Goal: Communication & Community: Share content

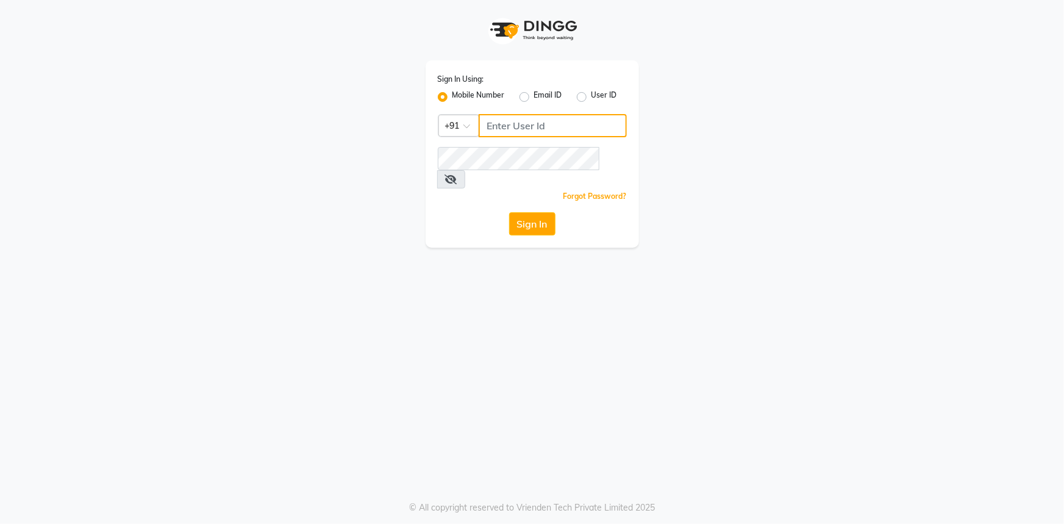
click at [496, 118] on input "Username" at bounding box center [553, 125] width 148 height 23
type input "9111007022"
click at [548, 212] on button "Sign In" at bounding box center [532, 223] width 46 height 23
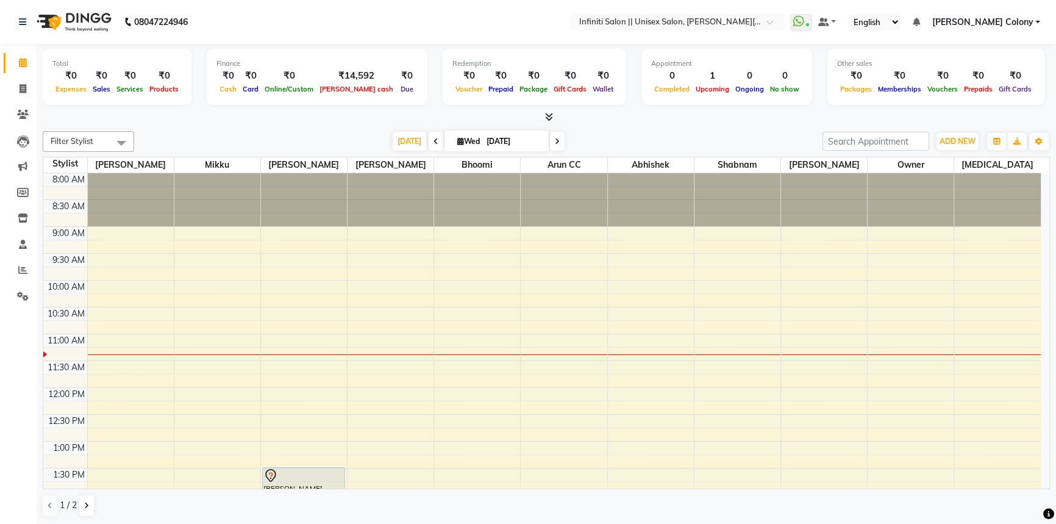
click at [101, 85] on span "Sales" at bounding box center [102, 89] width 24 height 9
click at [223, 85] on span "Cash" at bounding box center [227, 89] width 23 height 9
click at [22, 273] on icon at bounding box center [22, 269] width 9 height 9
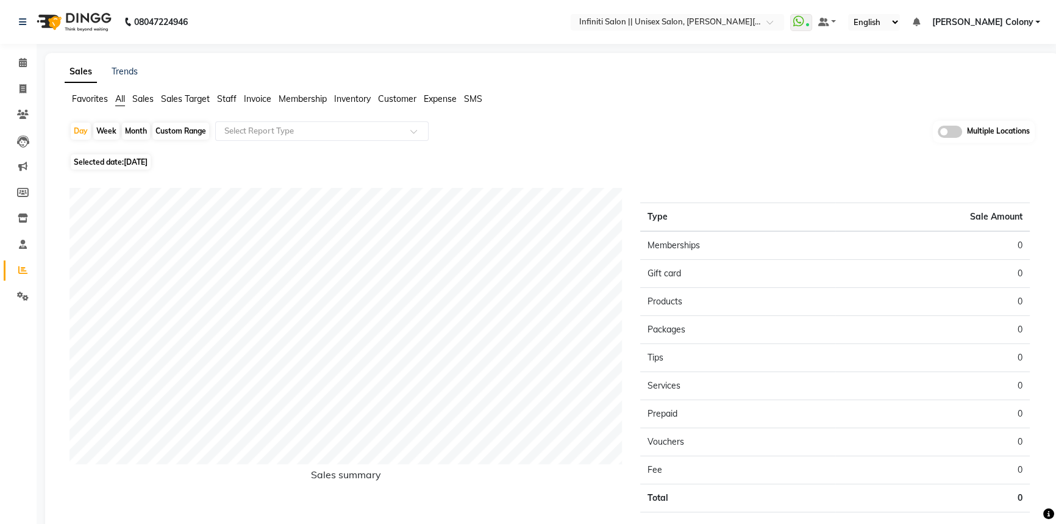
click at [145, 100] on span "Sales" at bounding box center [142, 98] width 21 height 11
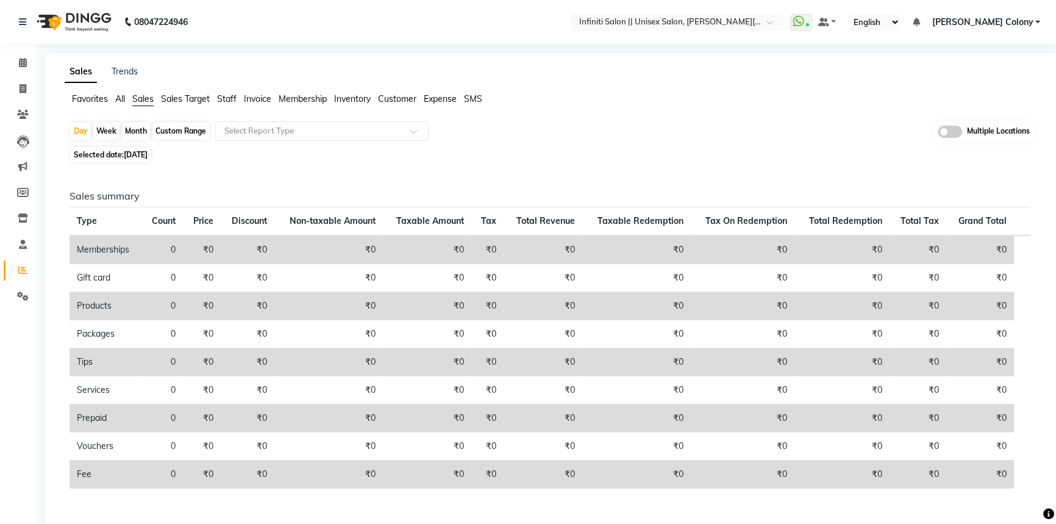
click at [230, 100] on span "Staff" at bounding box center [227, 98] width 20 height 11
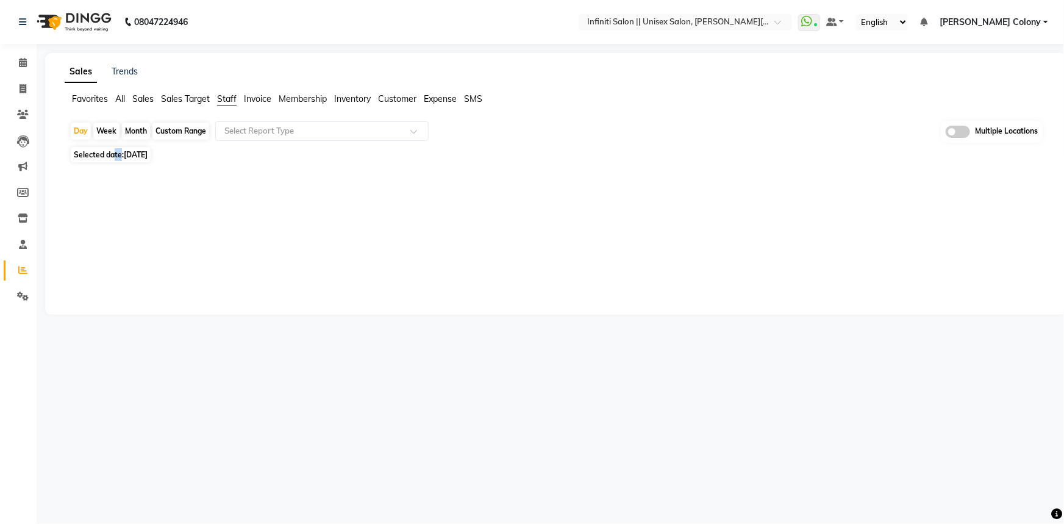
click at [121, 155] on span "Selected date: 01-10-2025" at bounding box center [111, 154] width 80 height 15
select select "10"
select select "2025"
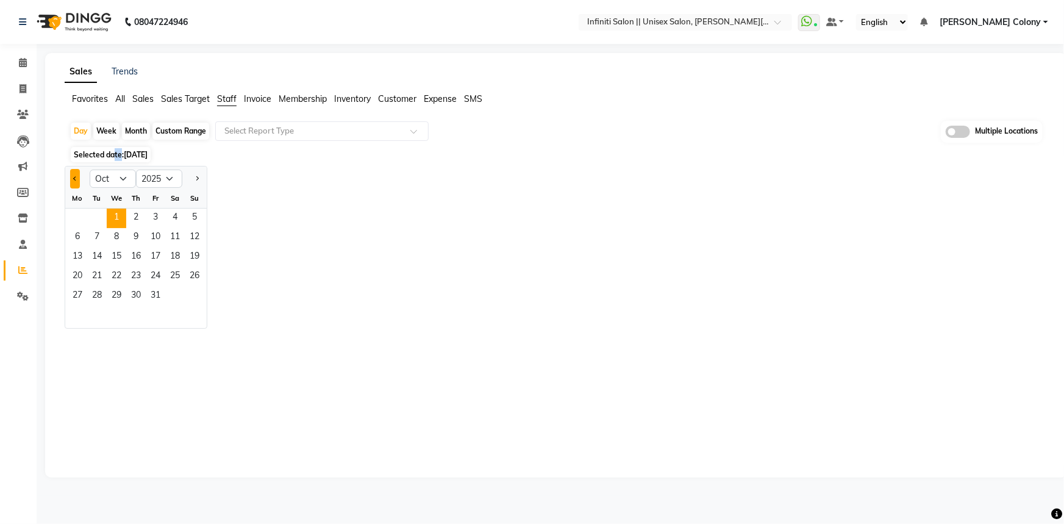
click at [74, 174] on button "Previous month" at bounding box center [75, 179] width 10 height 20
select select "9"
click at [79, 211] on span "1" at bounding box center [78, 219] width 20 height 20
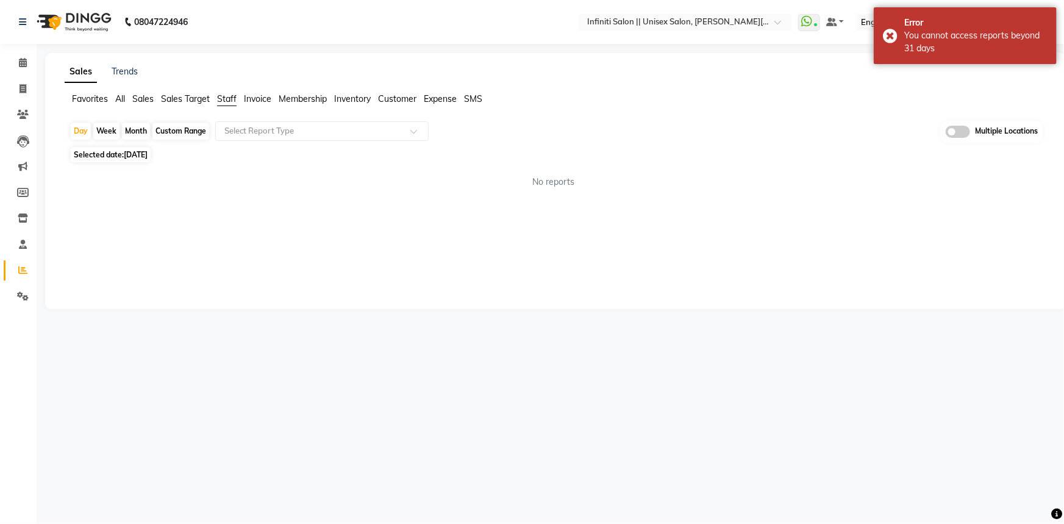
click at [148, 154] on span "01-09-2025" at bounding box center [136, 154] width 24 height 9
select select "9"
select select "2025"
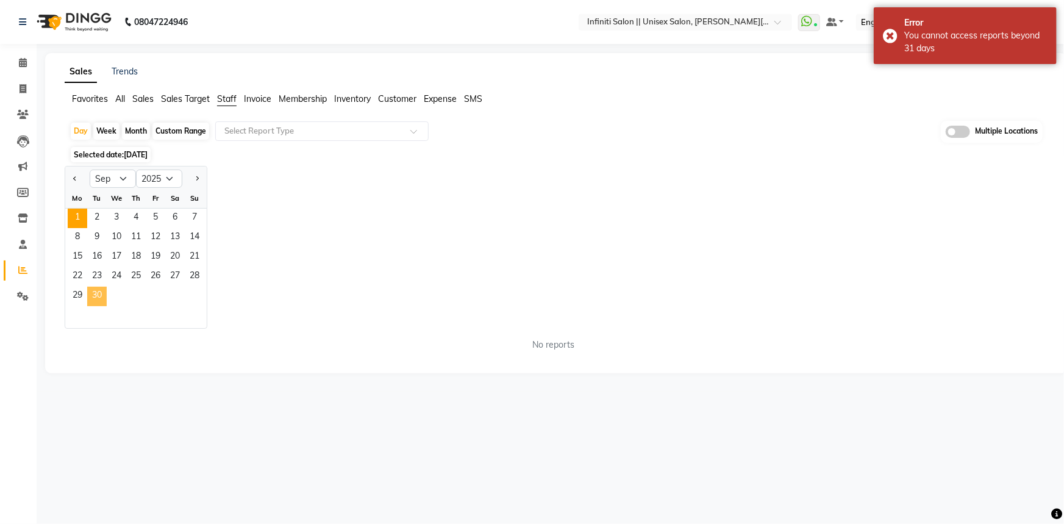
click at [96, 299] on span "30" at bounding box center [97, 297] width 20 height 20
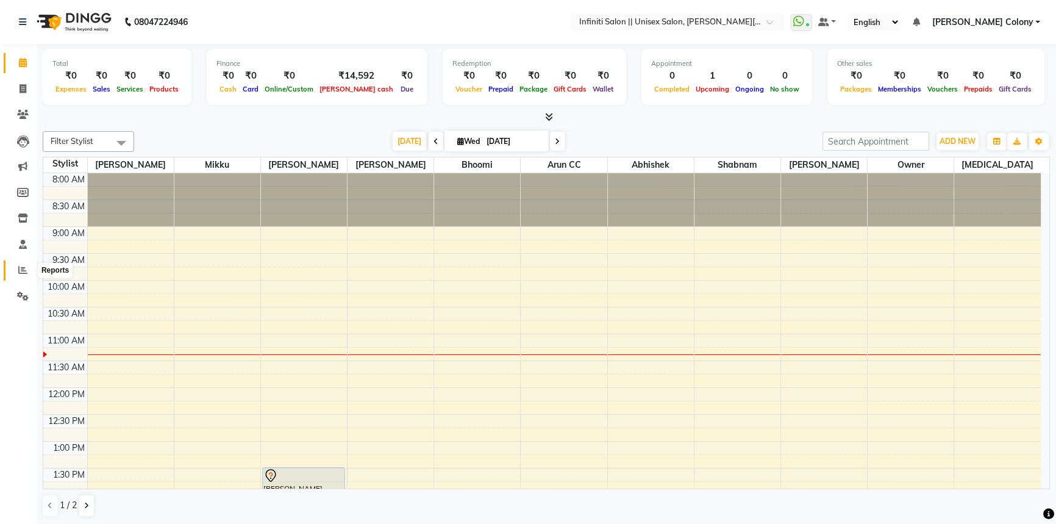
click at [24, 272] on icon at bounding box center [22, 269] width 9 height 9
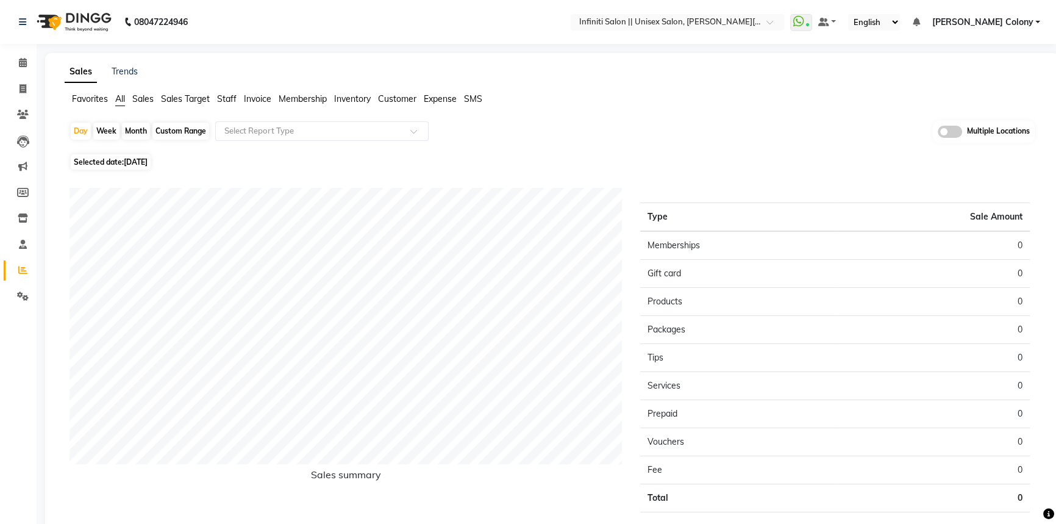
click at [232, 101] on span "Staff" at bounding box center [227, 98] width 20 height 11
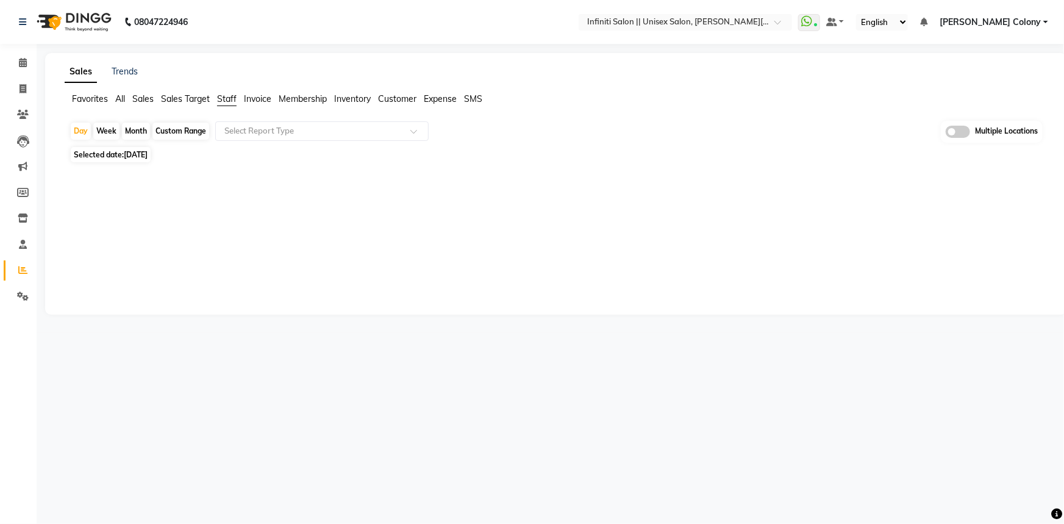
click at [124, 154] on span "Selected date: 01-10-2025" at bounding box center [111, 154] width 80 height 15
select select "10"
select select "2025"
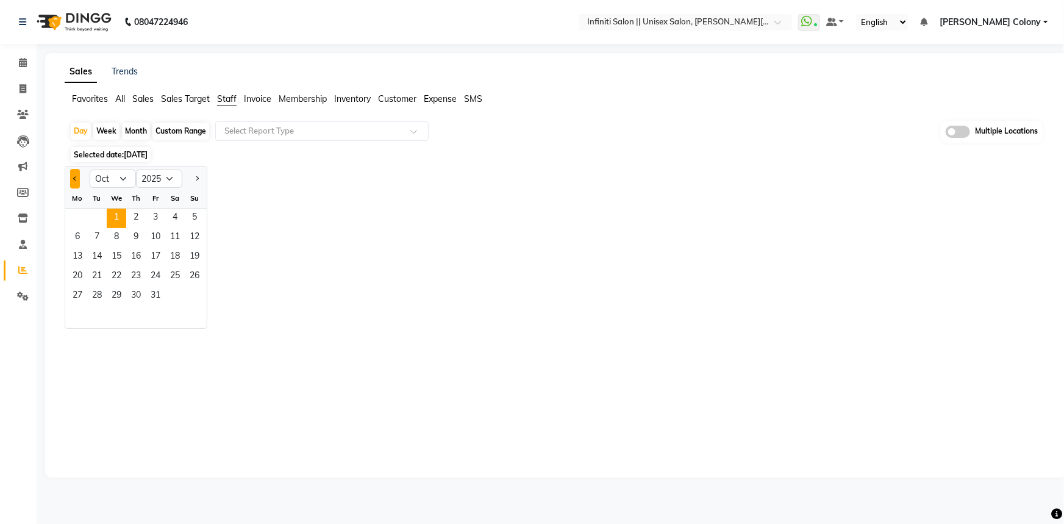
drag, startPoint x: 73, startPoint y: 175, endPoint x: 98, endPoint y: 206, distance: 39.8
click at [73, 175] on button "Previous month" at bounding box center [75, 179] width 10 height 20
select select "9"
click at [79, 214] on span "1" at bounding box center [78, 219] width 20 height 20
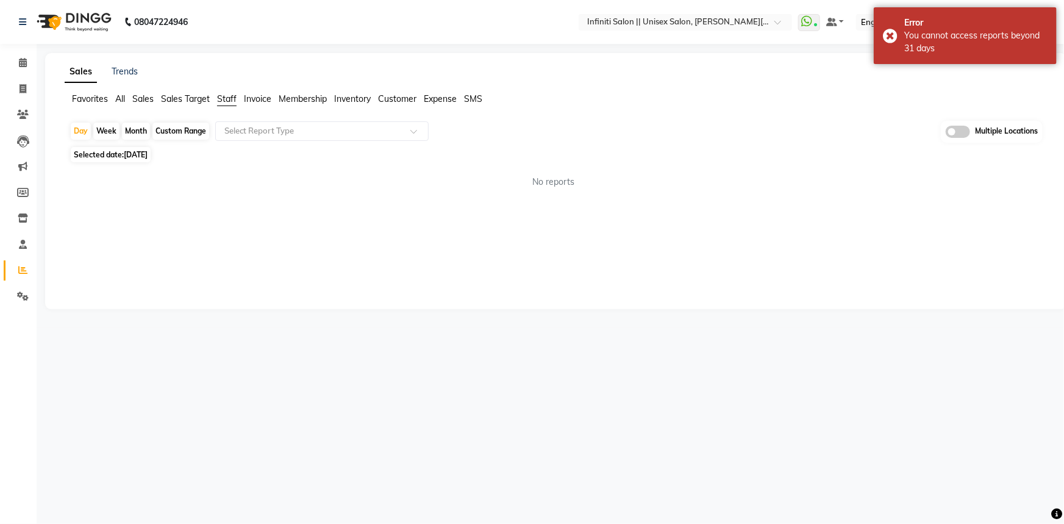
click at [148, 152] on span "01-09-2025" at bounding box center [136, 154] width 24 height 9
select select "9"
select select "2025"
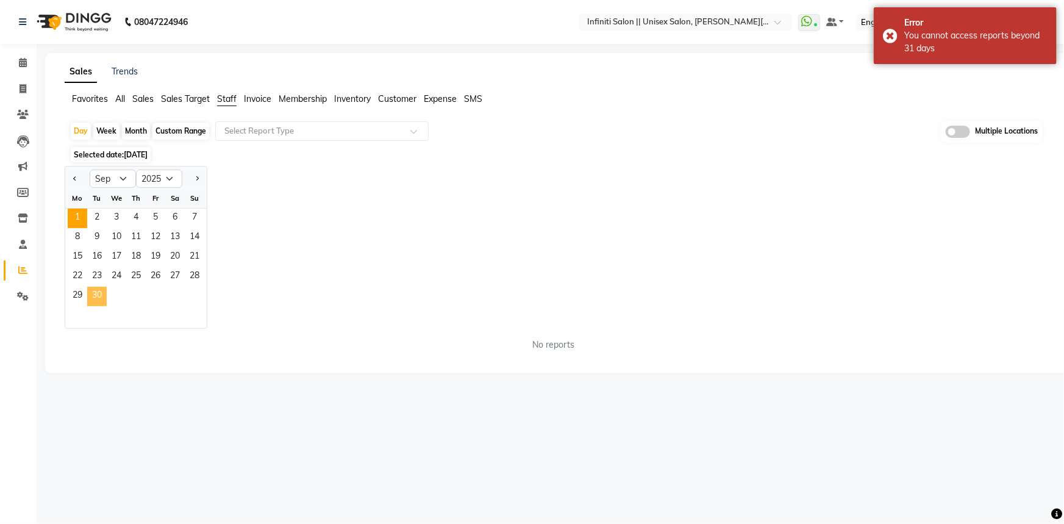
click at [101, 292] on span "30" at bounding box center [97, 297] width 20 height 20
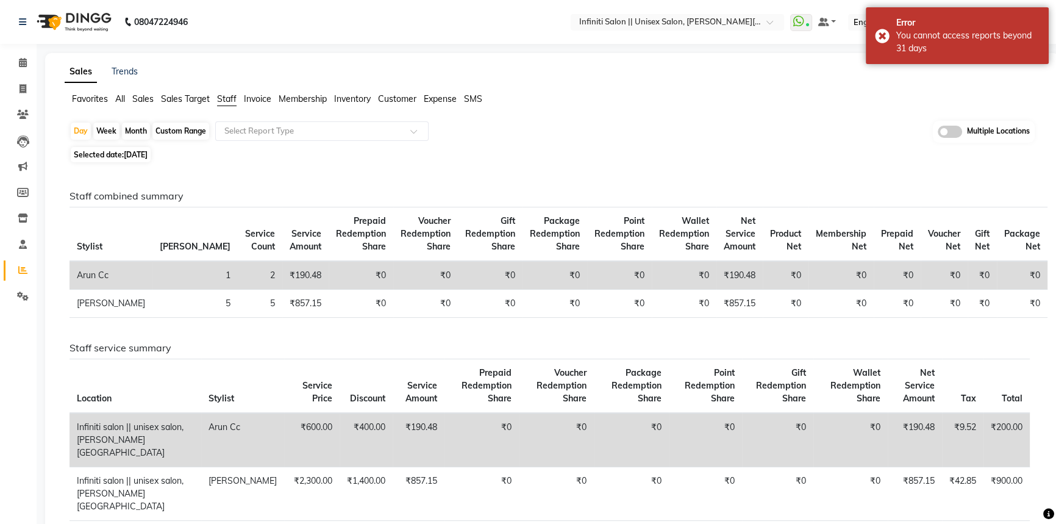
click at [138, 130] on div "Month" at bounding box center [136, 131] width 28 height 17
select select "9"
select select "2025"
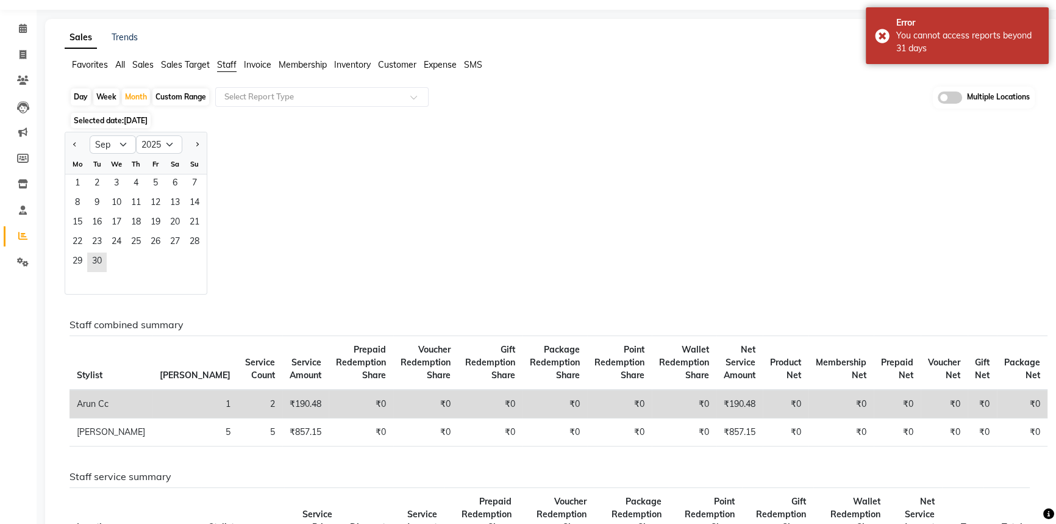
scroll to position [32, 0]
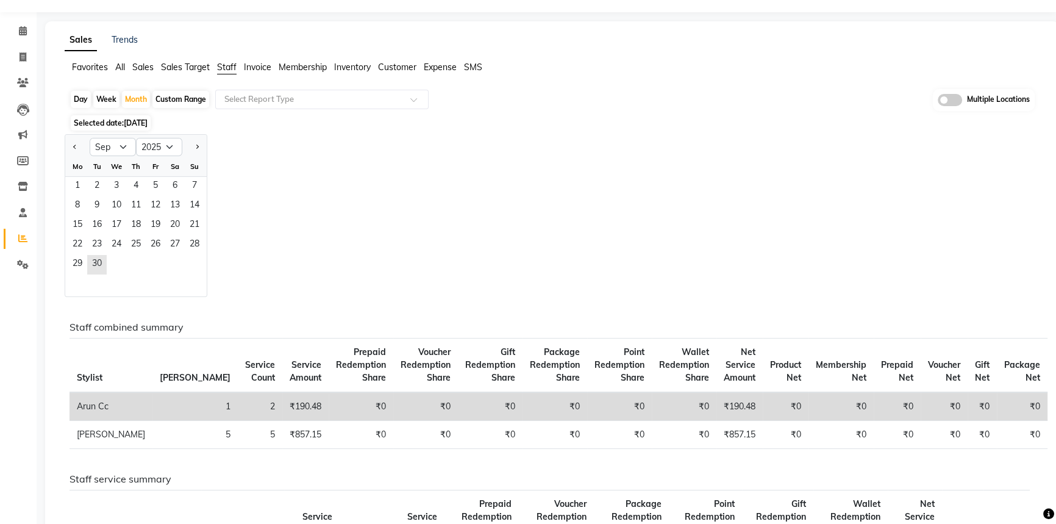
click at [120, 70] on span "All" at bounding box center [120, 67] width 10 height 11
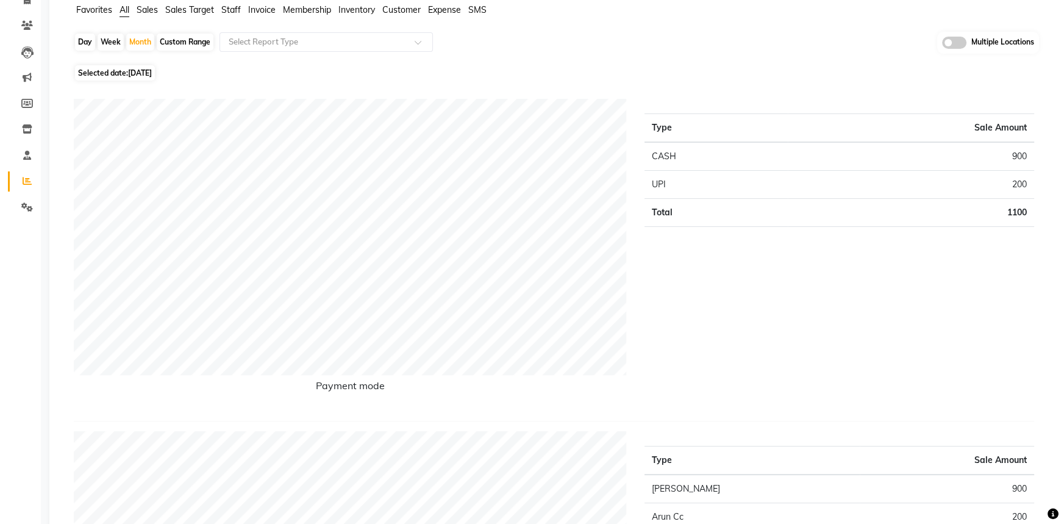
scroll to position [0, 0]
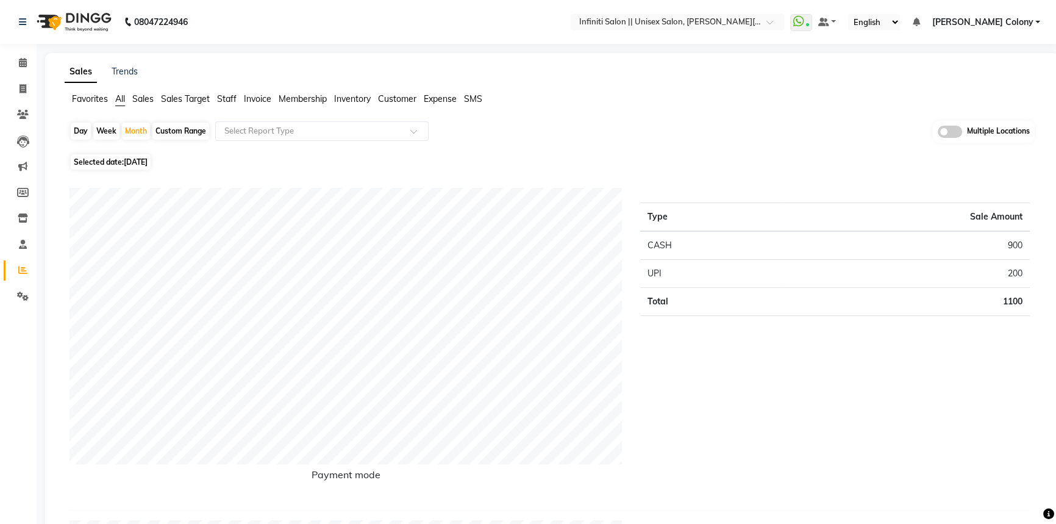
click at [262, 101] on span "Invoice" at bounding box center [257, 98] width 27 height 11
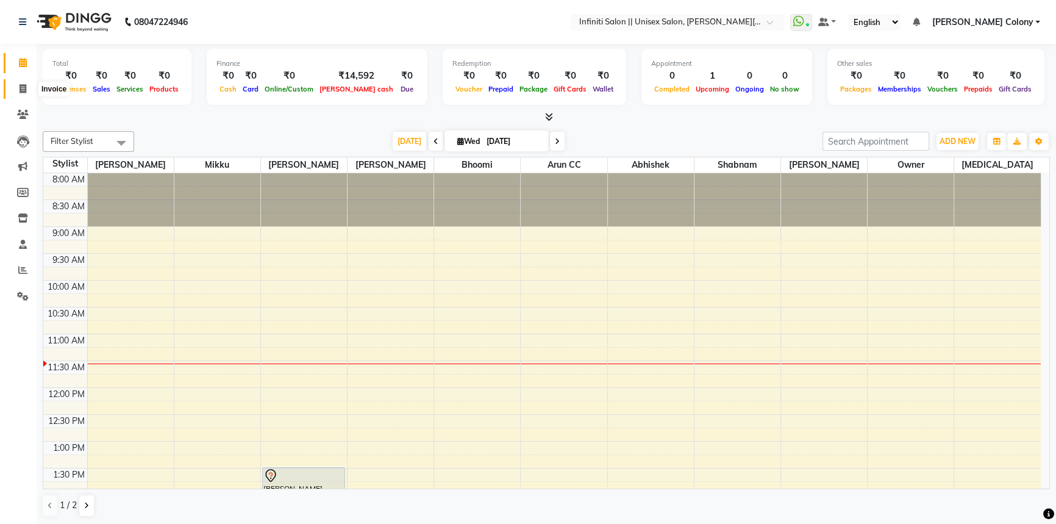
click at [21, 89] on icon at bounding box center [23, 88] width 7 height 9
select select "8233"
select select "service"
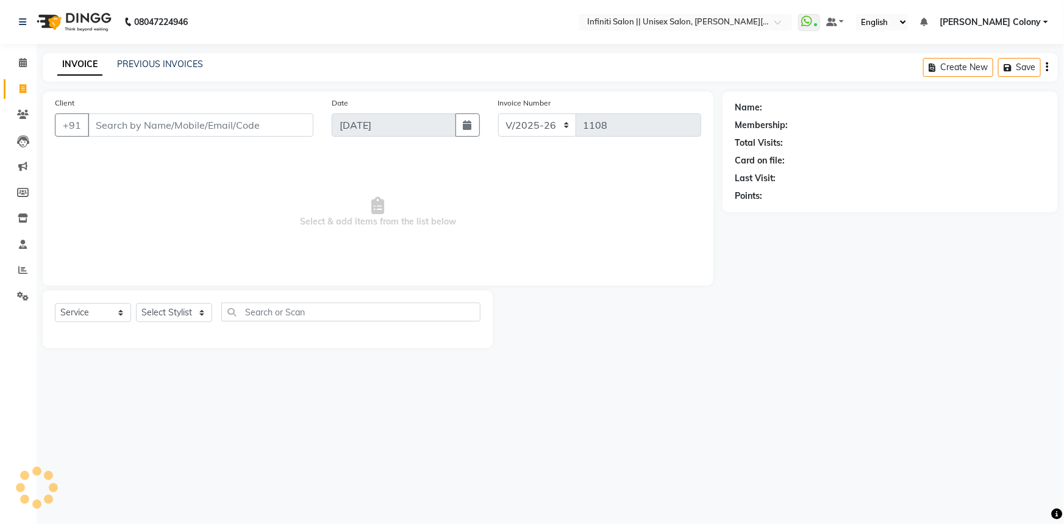
click at [170, 129] on input "Client" at bounding box center [201, 124] width 226 height 23
type input "9003966900"
click at [285, 131] on span "Add Client" at bounding box center [282, 125] width 48 height 12
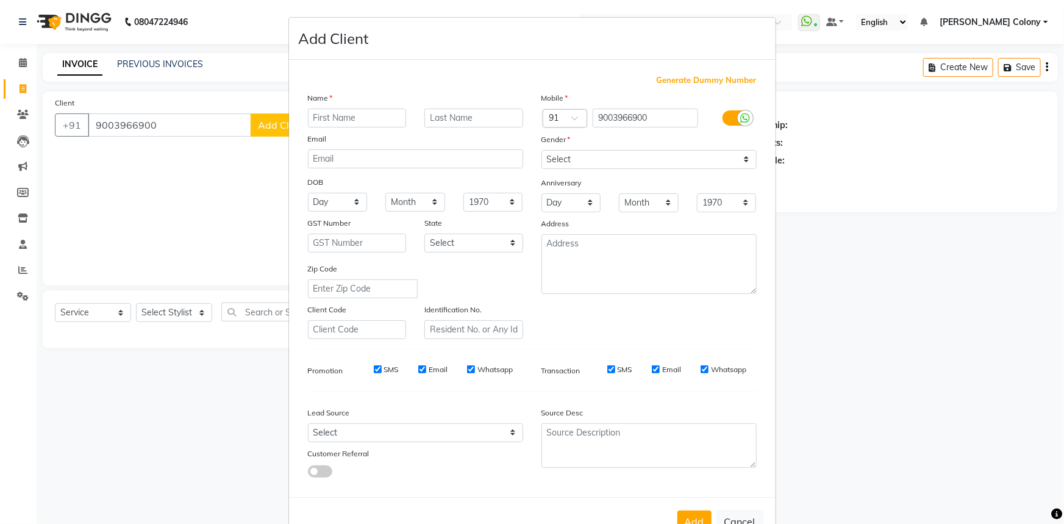
click at [326, 123] on input "text" at bounding box center [357, 118] width 99 height 19
type input "[PERSON_NAME]"
click at [565, 162] on select "Select Male Female Other Prefer Not To Say" at bounding box center [649, 159] width 215 height 19
select select "male"
click at [542, 150] on select "Select Male Female Other Prefer Not To Say" at bounding box center [649, 159] width 215 height 19
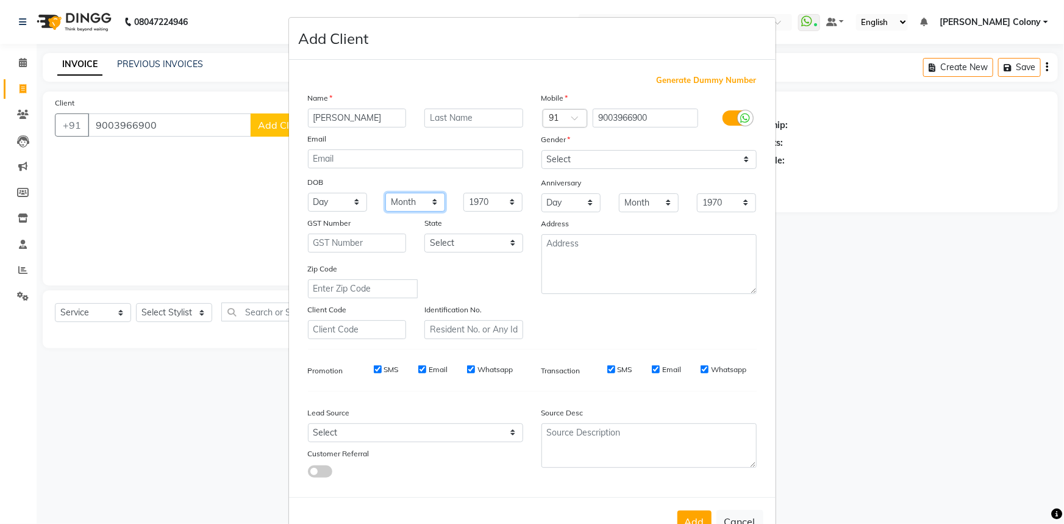
click at [402, 205] on select "Month January February March April May June July August September October Novem…" at bounding box center [415, 202] width 60 height 19
select select "07"
click at [385, 193] on select "Month January February March April May June July August September October Novem…" at bounding box center [415, 202] width 60 height 19
click at [329, 201] on select "Day 01 02 03 04 05 06 07 08 09 10 11 12 13 14 15 16 17 18 19 20 21 22 23 24 25 …" at bounding box center [338, 202] width 60 height 19
select select "23"
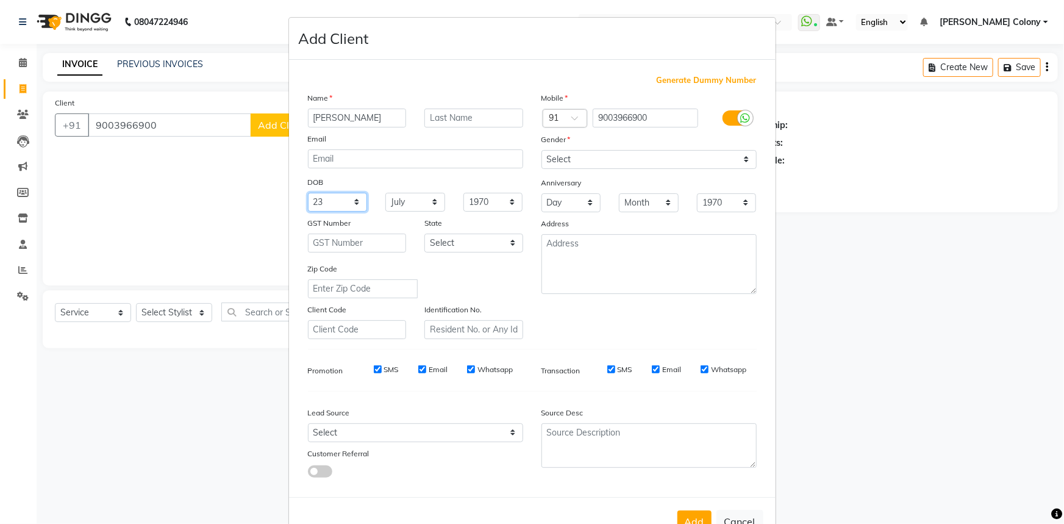
click at [329, 201] on select "Day 01 02 03 04 05 06 07 08 09 10 11 12 13 14 15 16 17 18 19 20 21 22 23 24 25 …" at bounding box center [338, 202] width 60 height 19
click at [371, 437] on select "Select Walk-in Referral Internet Friend Word of Mouth Advertisement Facebook Ju…" at bounding box center [415, 432] width 215 height 19
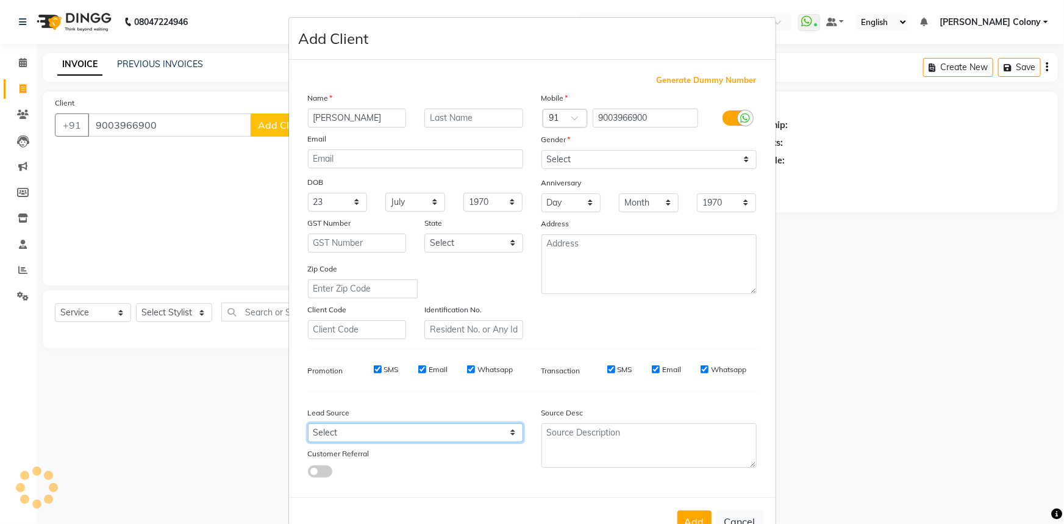
select select "54380"
click at [308, 426] on select "Select Walk-in Referral Internet Friend Word of Mouth Advertisement Facebook Ju…" at bounding box center [415, 432] width 215 height 19
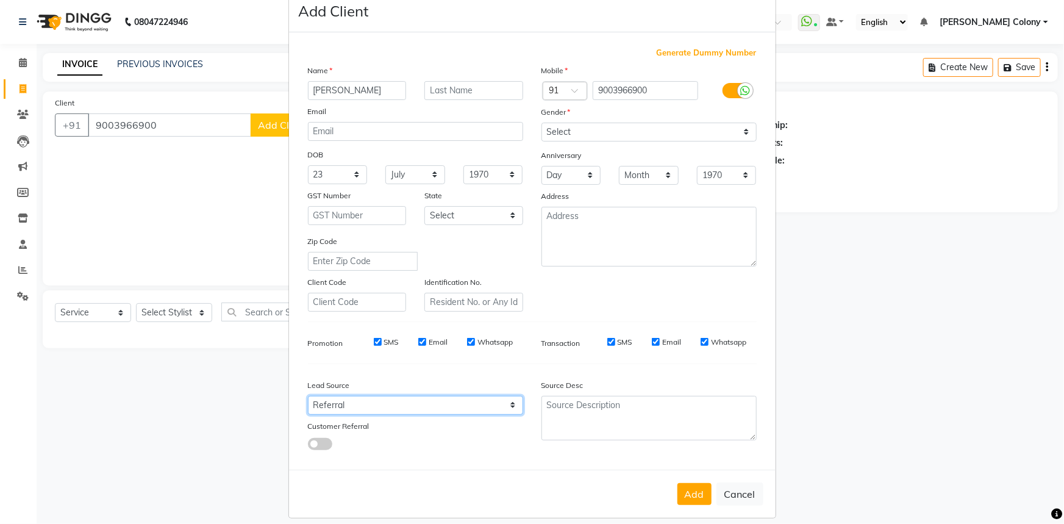
scroll to position [43, 0]
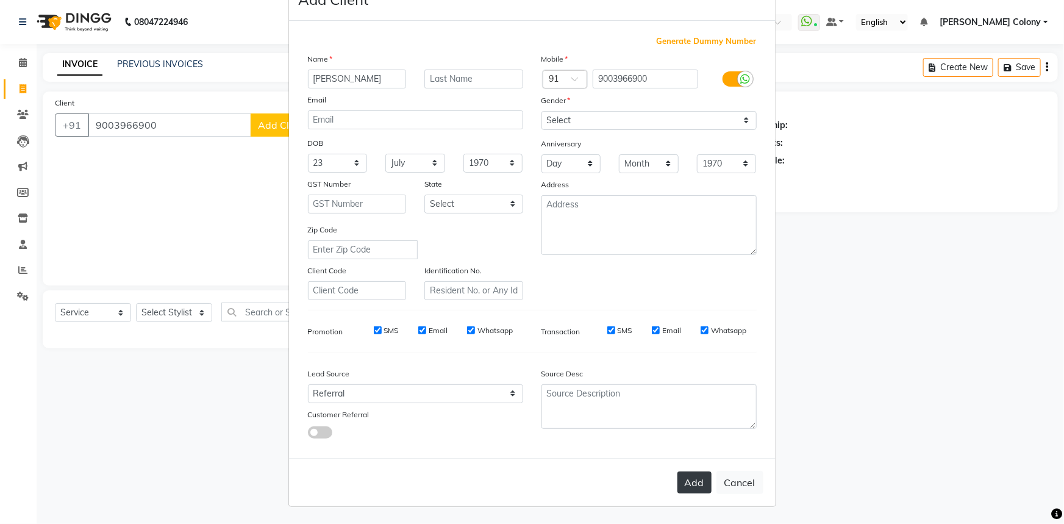
click at [681, 490] on button "Add" at bounding box center [695, 482] width 34 height 22
select select
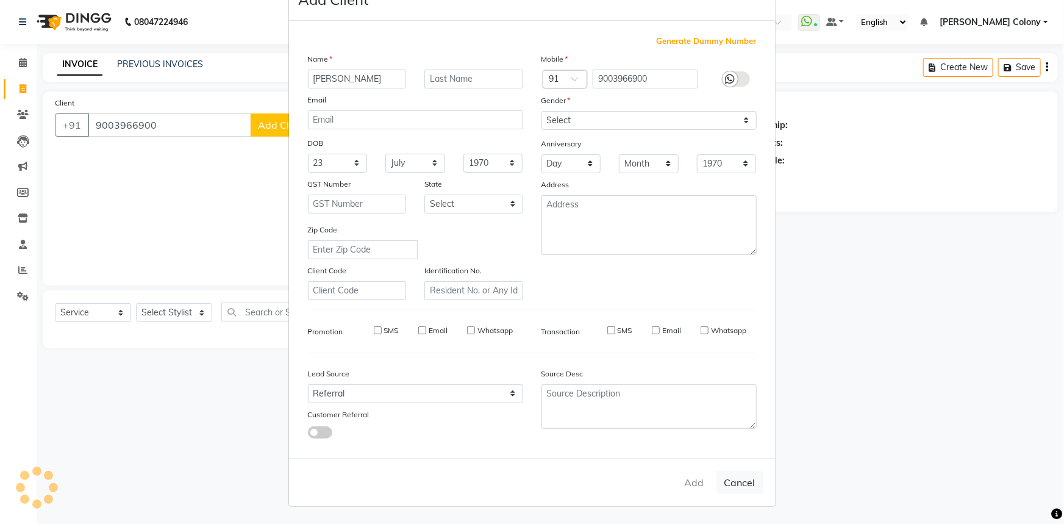
select select
checkbox input "false"
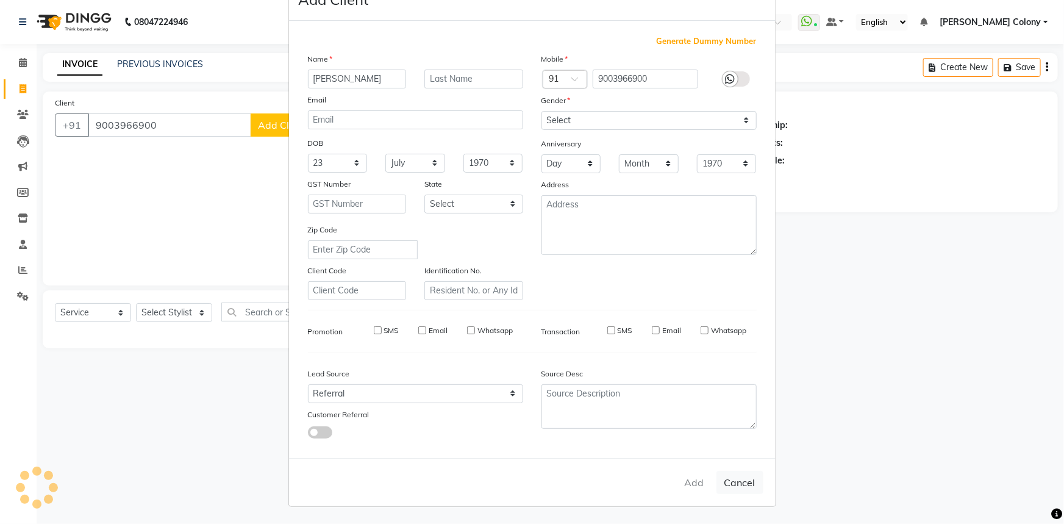
checkbox input "false"
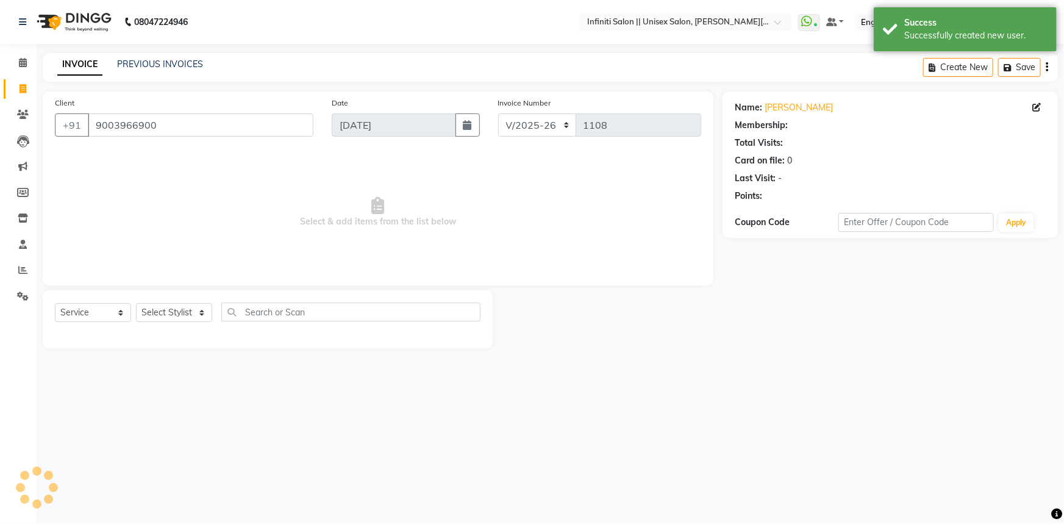
select select "1: Object"
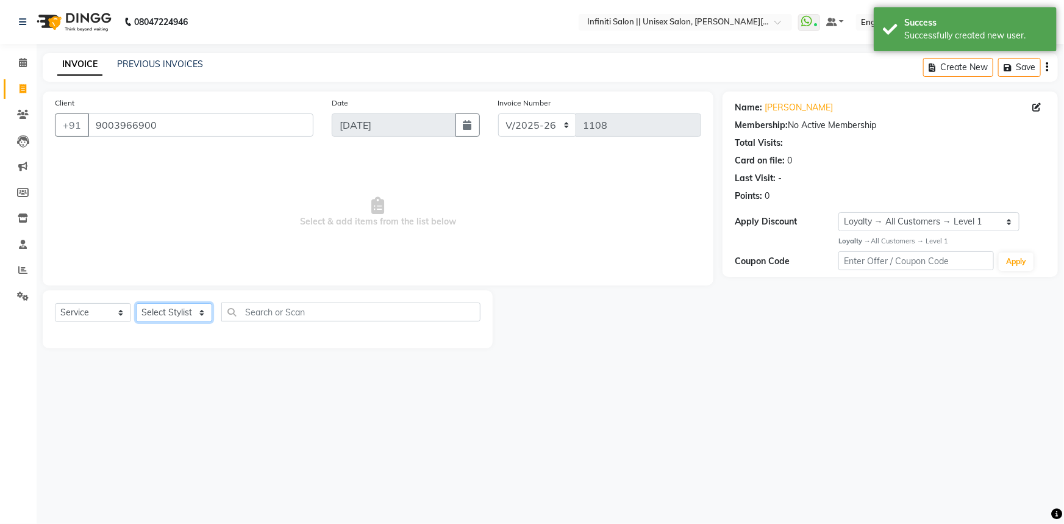
click at [177, 312] on select "Select Stylist [PERSON_NAME] [PERSON_NAME] CC [PERSON_NAME] Bhoomi [PERSON_NAME…" at bounding box center [174, 312] width 76 height 19
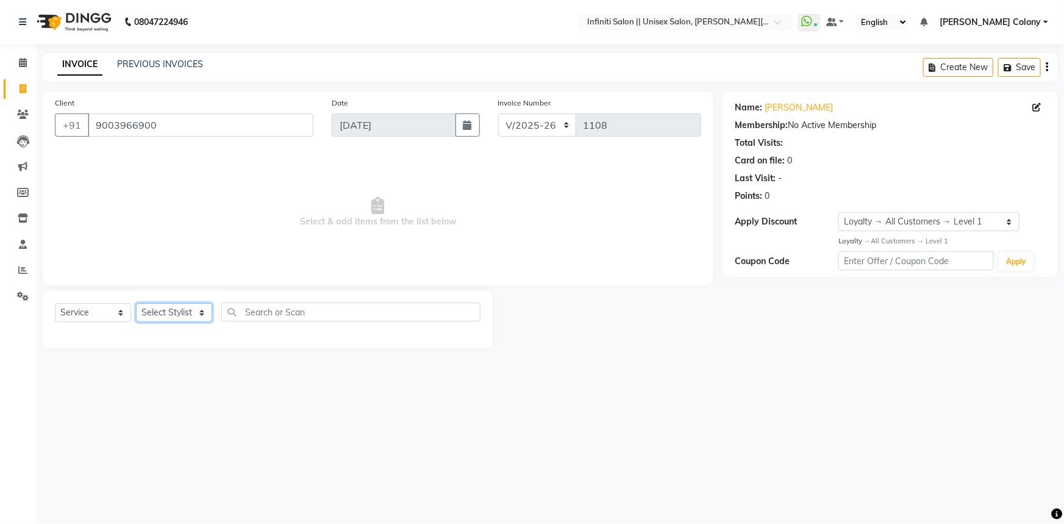
select select "78902"
click at [136, 303] on select "Select Stylist [PERSON_NAME] [PERSON_NAME] CC [PERSON_NAME] Bhoomi [PERSON_NAME…" at bounding box center [174, 312] width 76 height 19
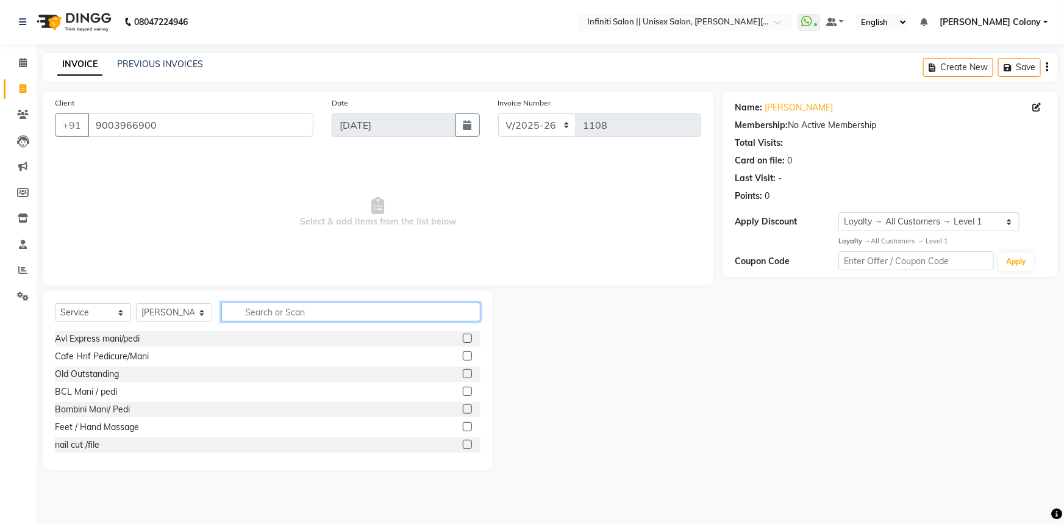
click at [272, 315] on input "text" at bounding box center [350, 311] width 259 height 19
click at [268, 315] on input "text" at bounding box center [350, 311] width 259 height 19
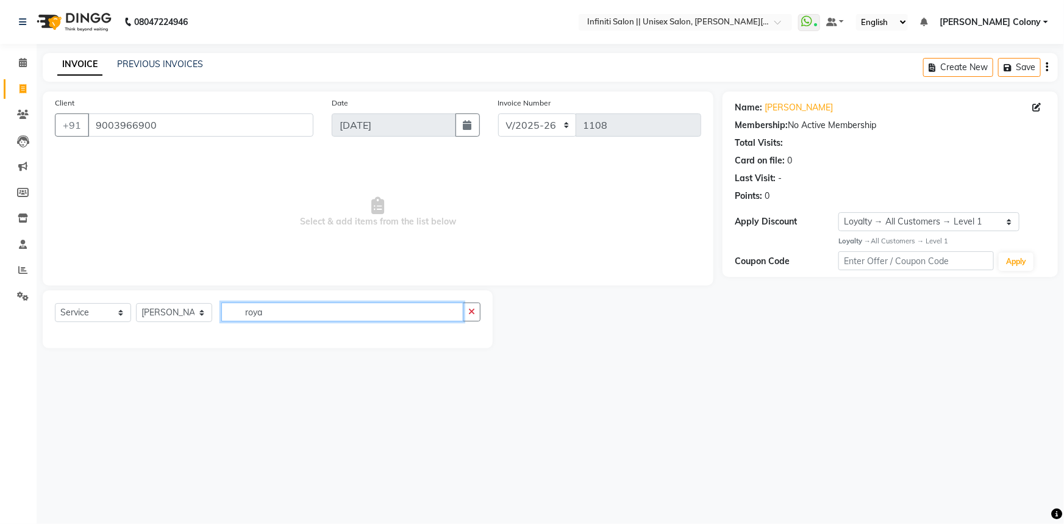
type input "roya"
drag, startPoint x: 168, startPoint y: 121, endPoint x: 0, endPoint y: 164, distance: 173.1
click at [0, 163] on app-home "08047224946 Select Location × Infiniti Salon || Unisex Salon, Choubey Colony Wh…" at bounding box center [532, 183] width 1064 height 367
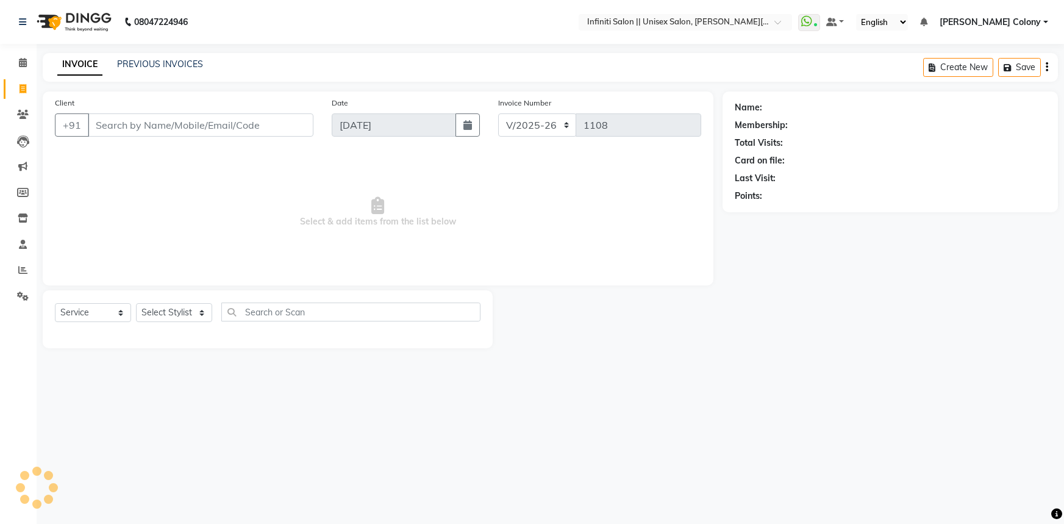
select select "8233"
select select "service"
click at [20, 294] on icon at bounding box center [23, 296] width 12 height 9
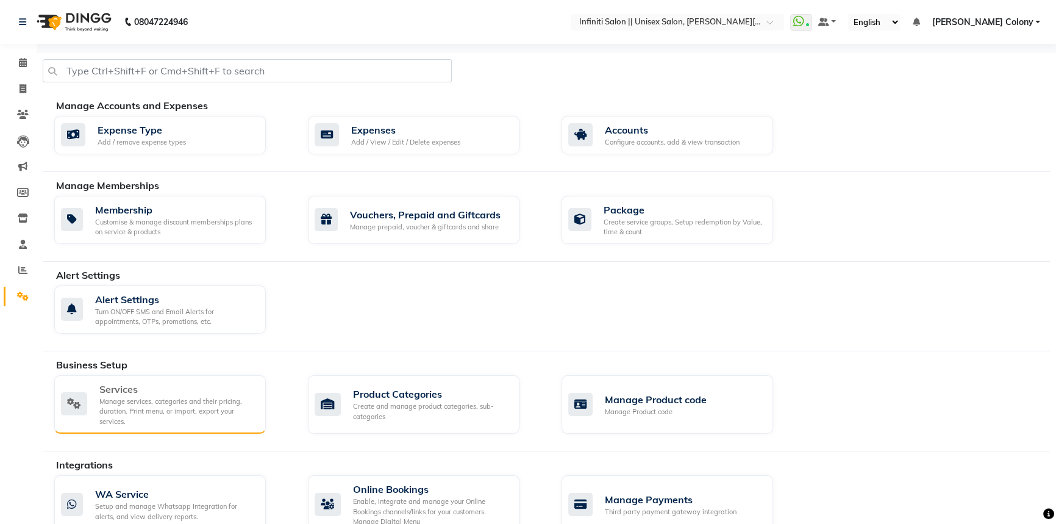
click at [130, 398] on div "Manage services, categories and their pricing, duration. Print menu, or import,…" at bounding box center [177, 411] width 157 height 30
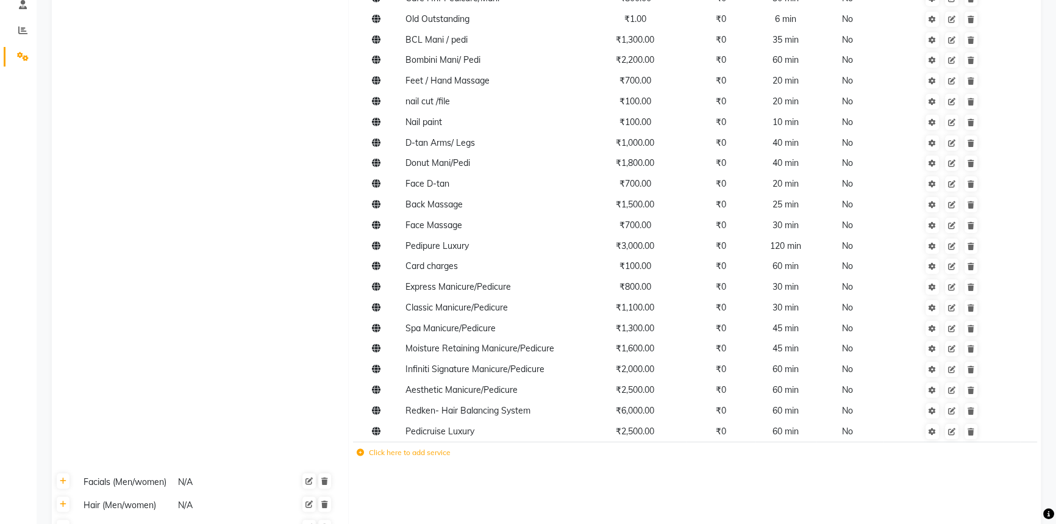
scroll to position [499, 0]
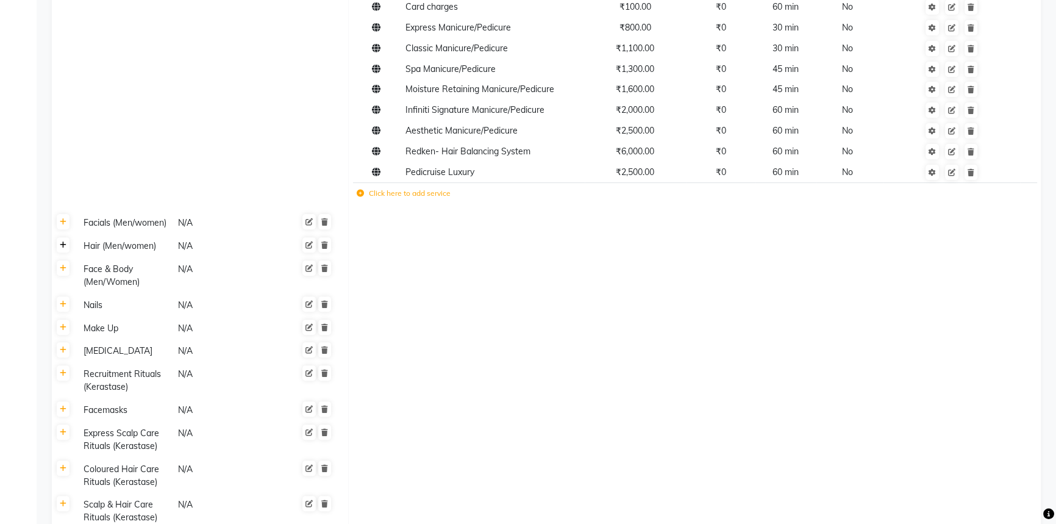
click at [65, 246] on icon at bounding box center [63, 244] width 7 height 7
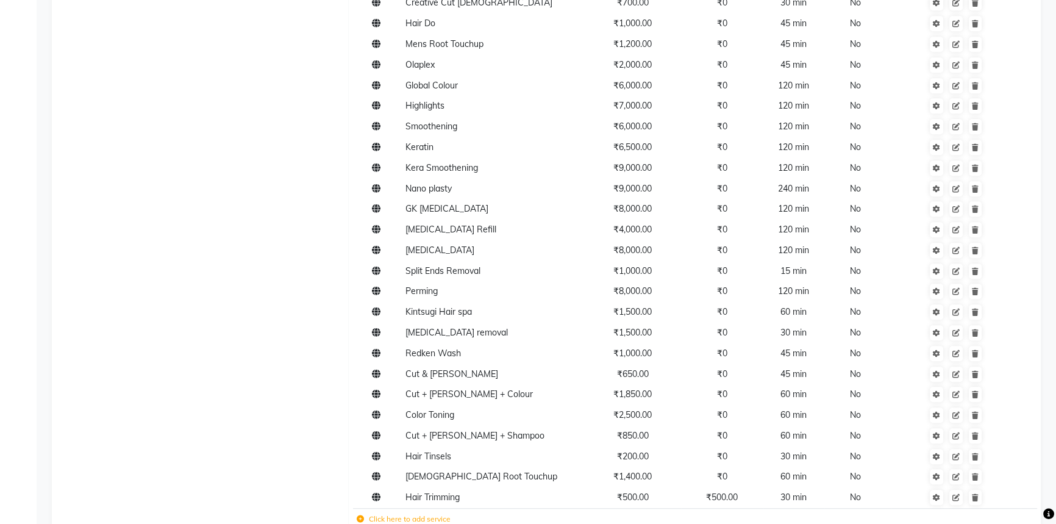
scroll to position [1109, 0]
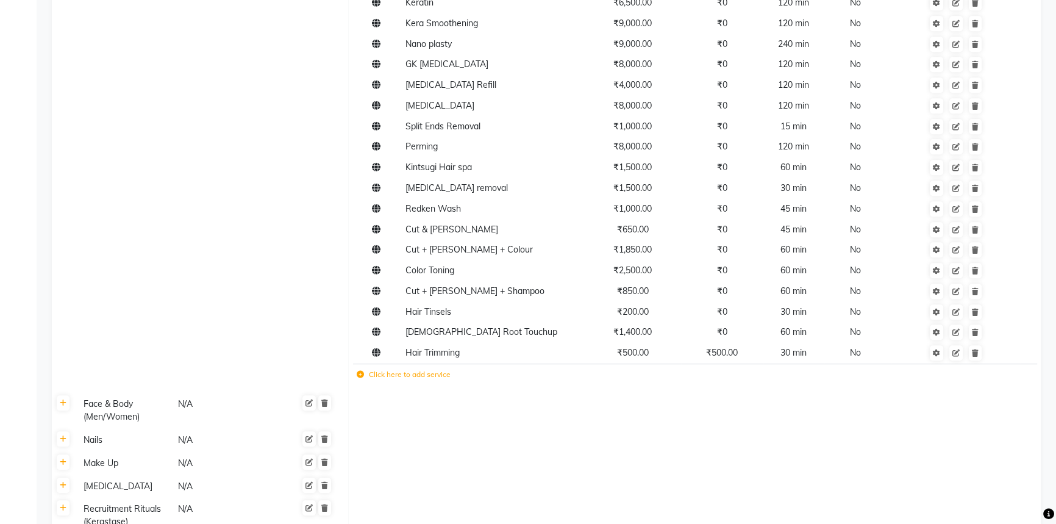
click at [360, 371] on icon at bounding box center [360, 374] width 7 height 7
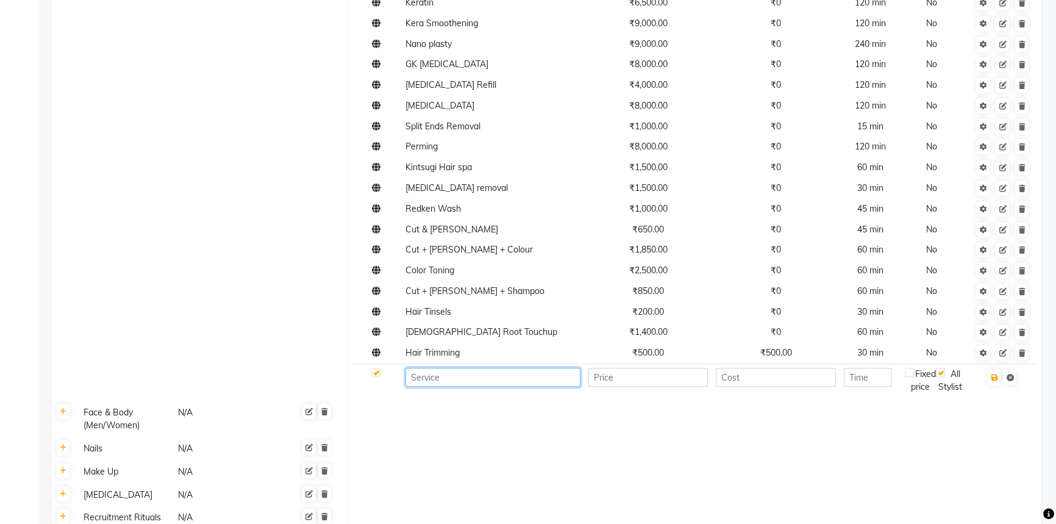
click at [423, 374] on input at bounding box center [493, 377] width 175 height 19
type input "Royal Hair Cut"
click at [645, 371] on input "number" at bounding box center [648, 377] width 120 height 19
type input "1000"
click at [753, 368] on input "number" at bounding box center [776, 377] width 120 height 19
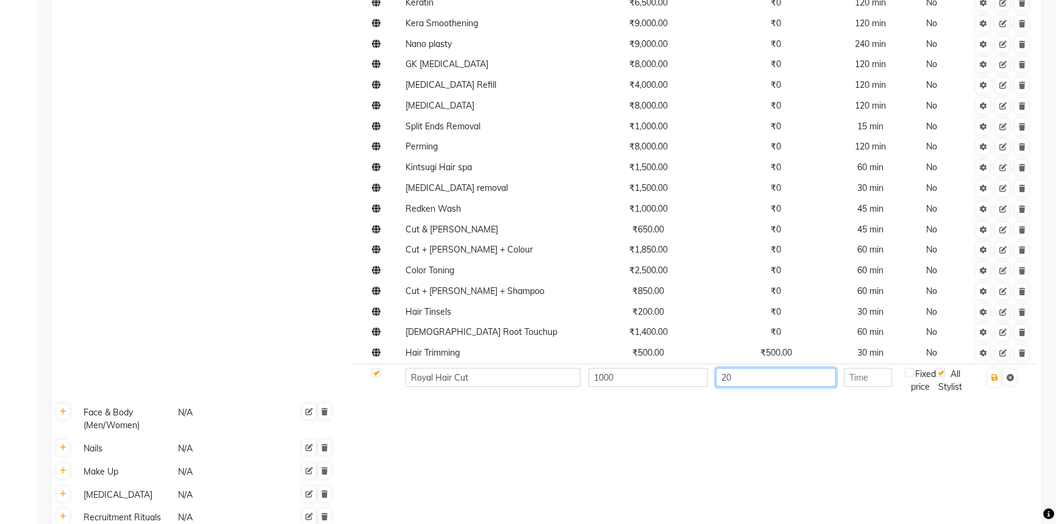
type input "2"
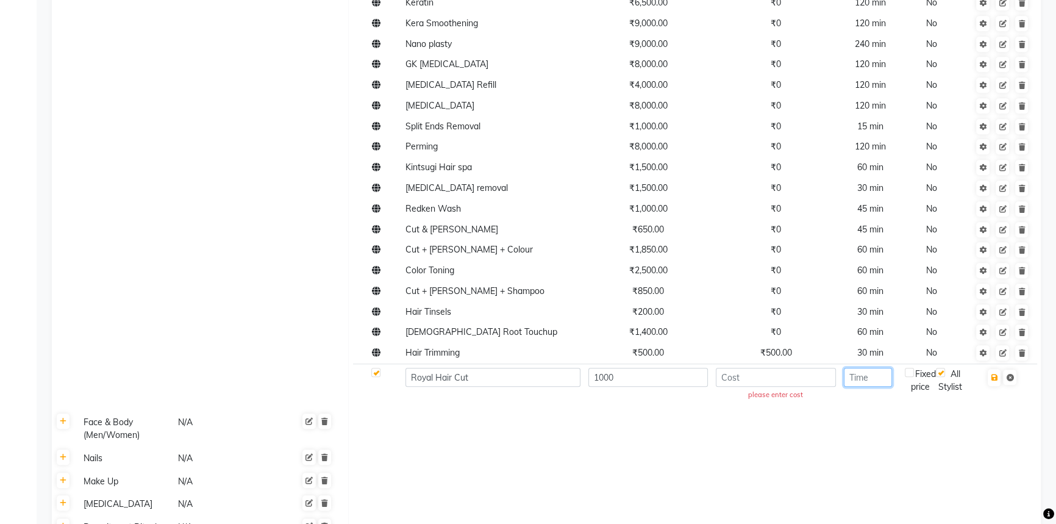
click at [877, 368] on input "number" at bounding box center [868, 377] width 48 height 19
type input "45"
click at [998, 374] on icon "button" at bounding box center [994, 377] width 7 height 7
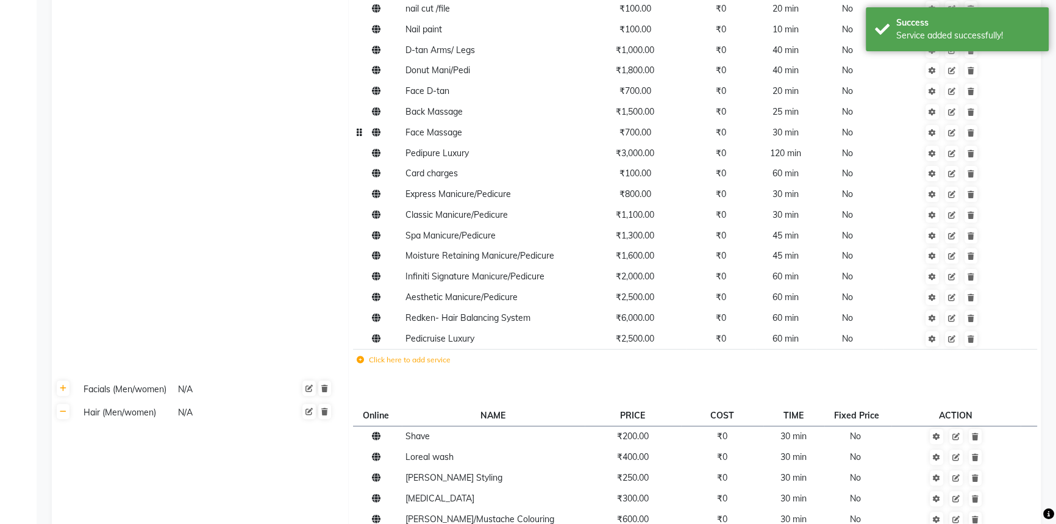
scroll to position [166, 0]
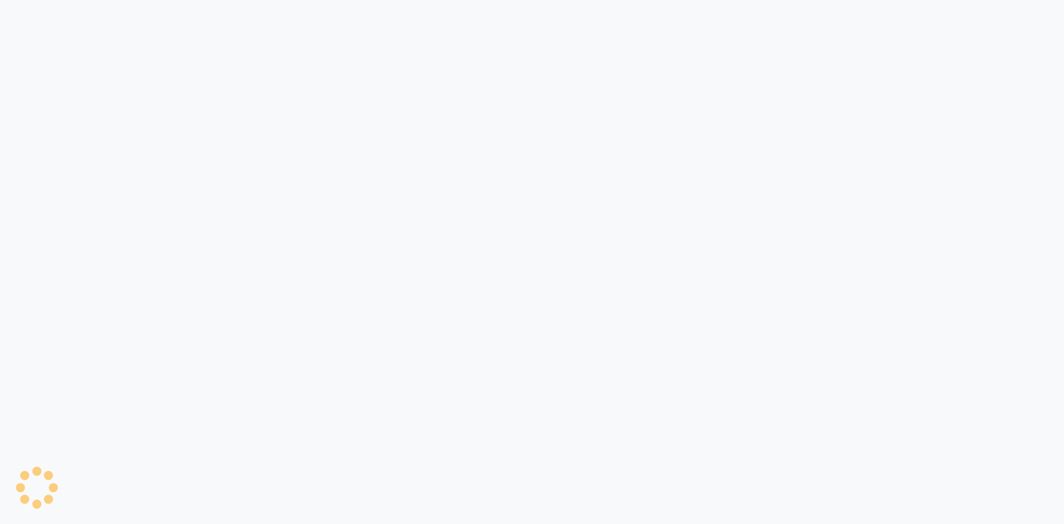
select select "8233"
select select "service"
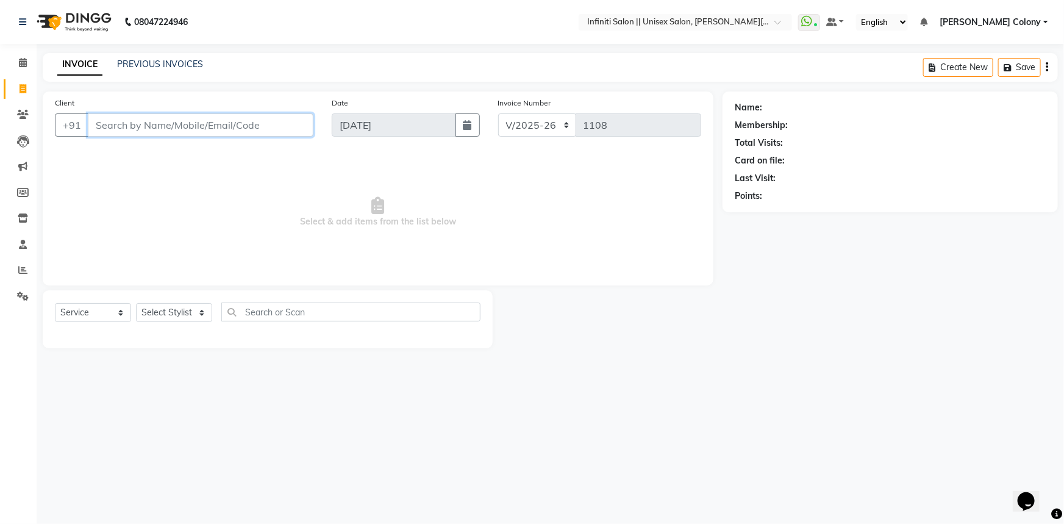
click at [161, 126] on input "Client" at bounding box center [201, 124] width 226 height 23
paste input "9003966900"
type input "9003966900"
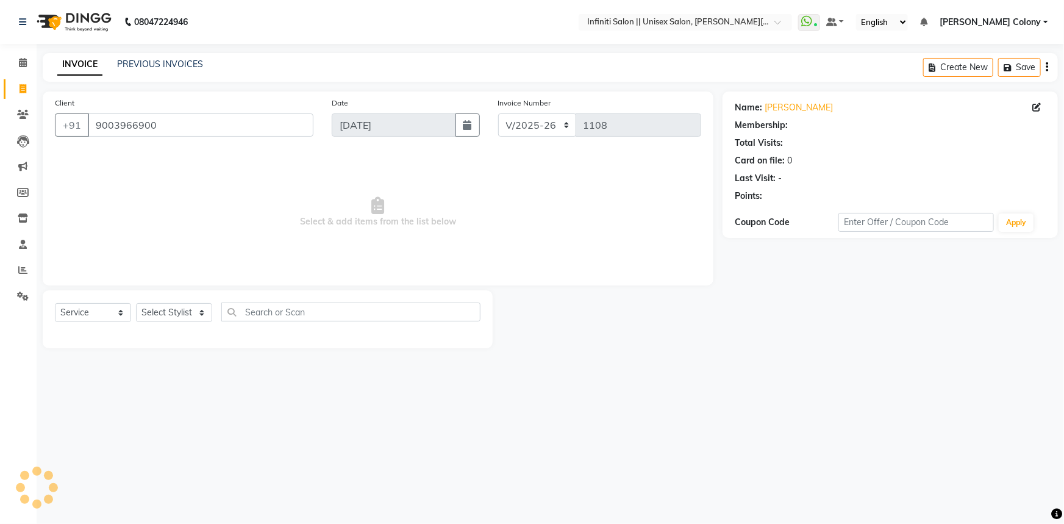
select select "1: Object"
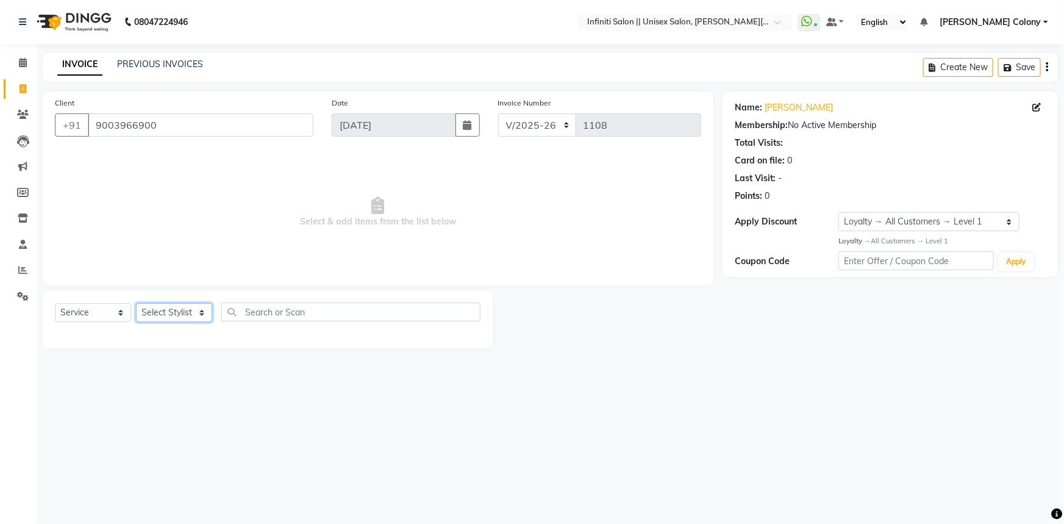
click at [166, 317] on select "Select Stylist [PERSON_NAME] [PERSON_NAME] CC [PERSON_NAME] Bhoomi [PERSON_NAME…" at bounding box center [174, 312] width 76 height 19
select select "78902"
click at [136, 303] on select "Select Stylist [PERSON_NAME] [PERSON_NAME] CC [PERSON_NAME] Bhoomi [PERSON_NAME…" at bounding box center [174, 312] width 76 height 19
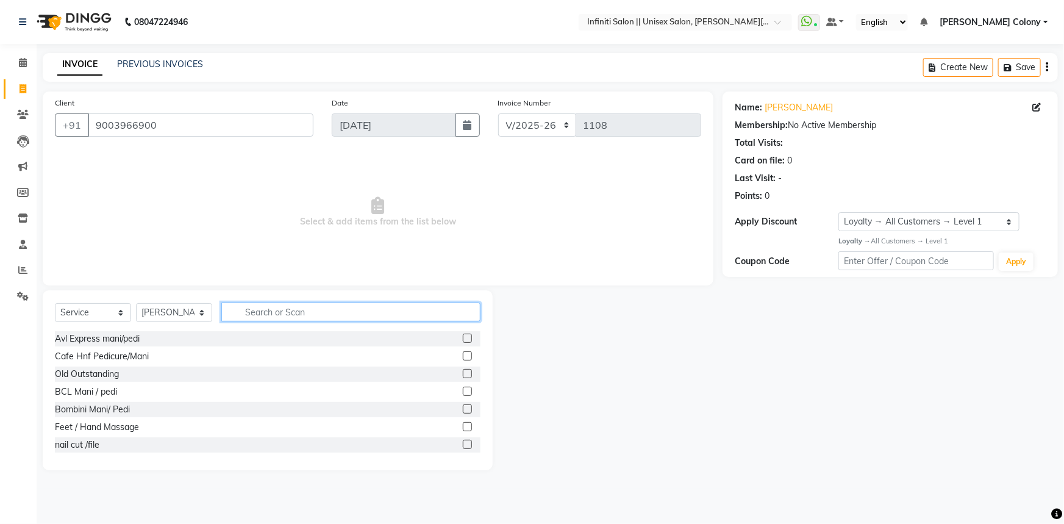
click at [257, 313] on input "text" at bounding box center [350, 311] width 259 height 19
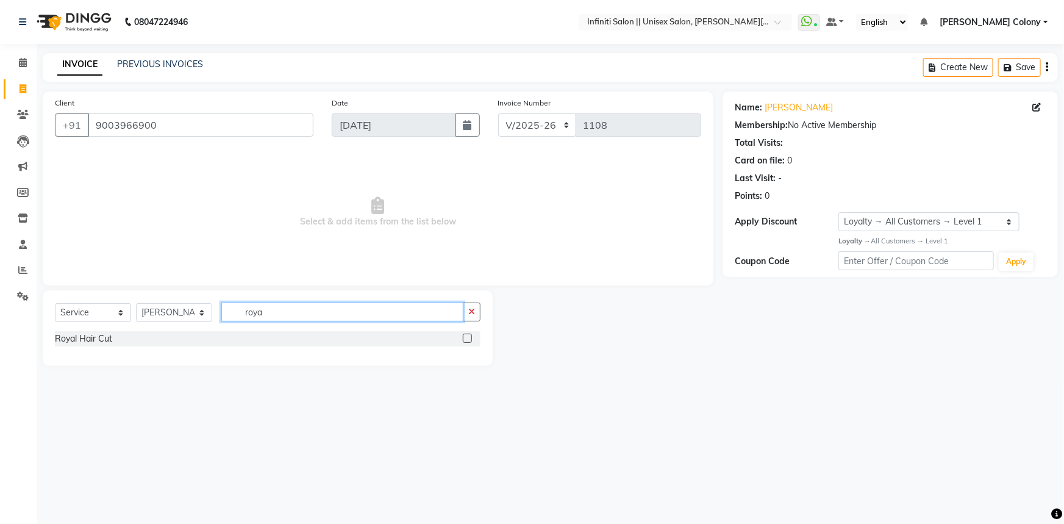
type input "roya"
click at [470, 338] on label at bounding box center [467, 338] width 9 height 9
click at [470, 338] on input "checkbox" at bounding box center [467, 339] width 8 height 8
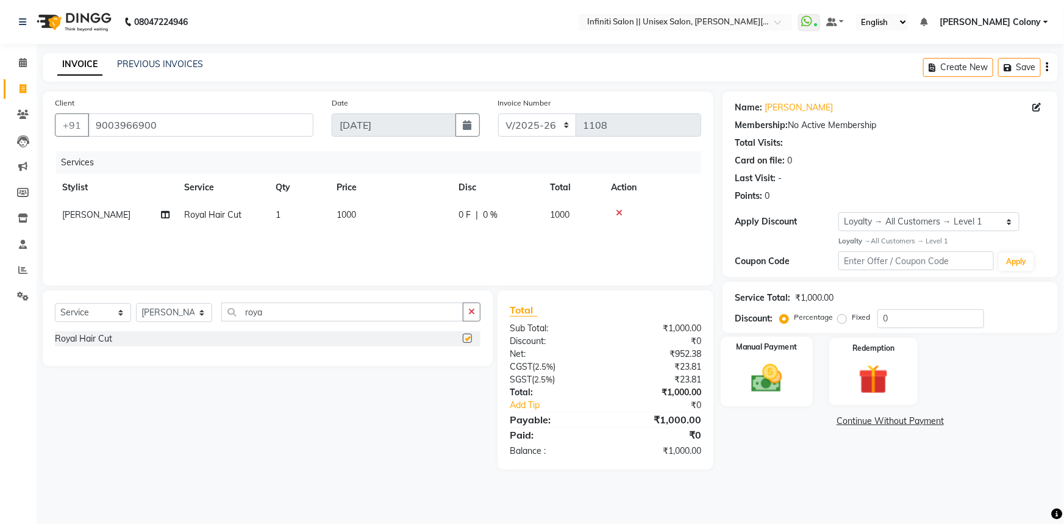
checkbox input "false"
click at [775, 379] on img at bounding box center [767, 377] width 50 height 35
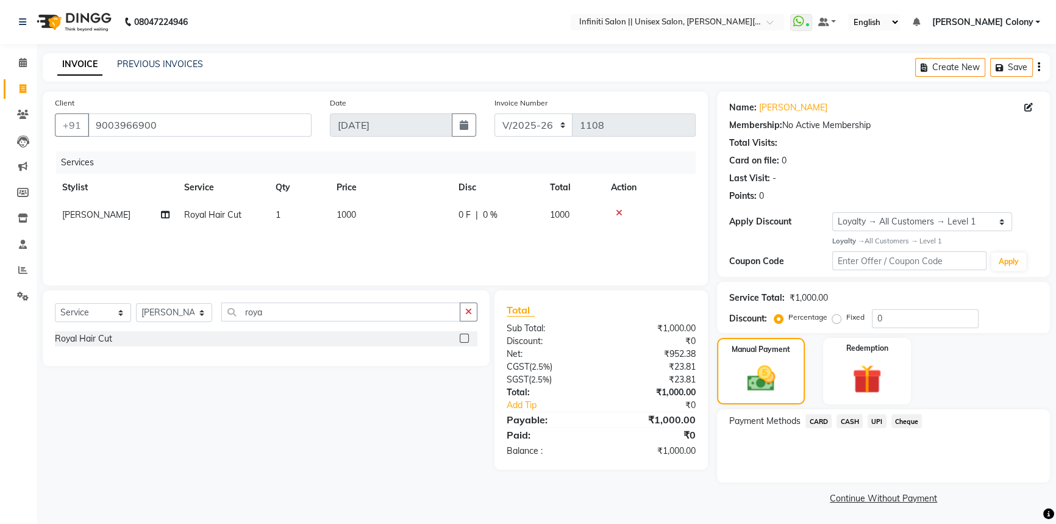
click at [855, 417] on span "CASH" at bounding box center [850, 421] width 26 height 14
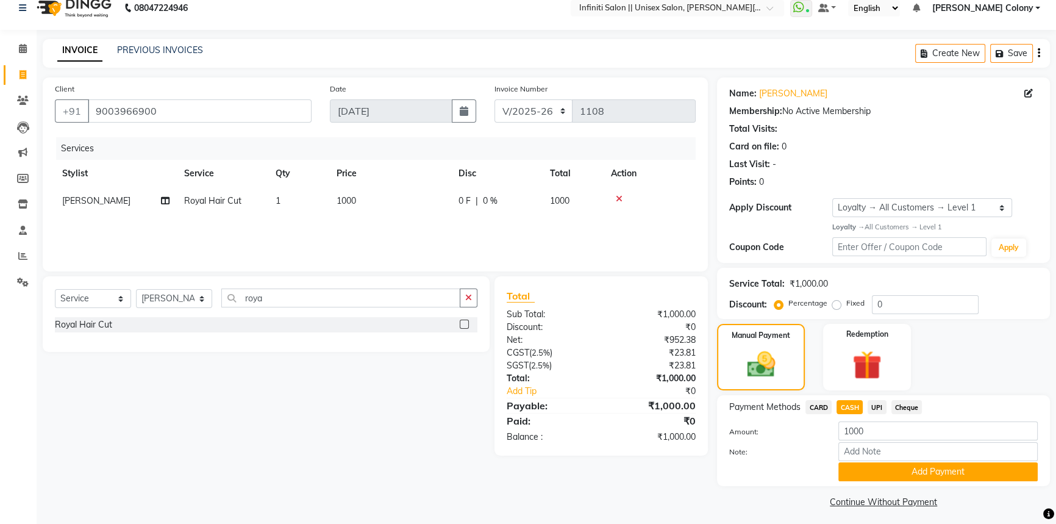
scroll to position [20, 0]
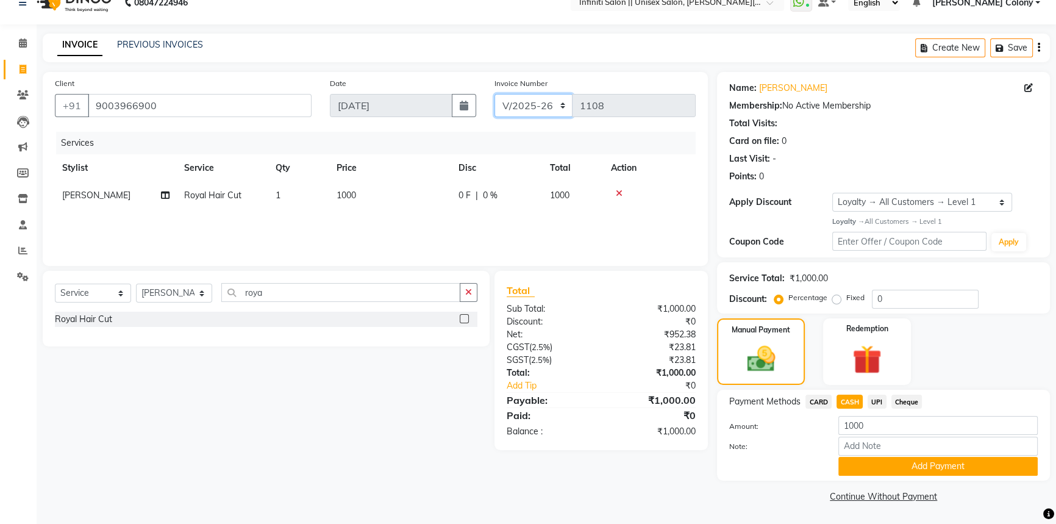
drag, startPoint x: 519, startPoint y: 106, endPoint x: 518, endPoint y: 115, distance: 9.8
click at [520, 108] on select "CI/2025-26 V/2025-26" at bounding box center [534, 105] width 79 height 23
select select "8263"
click at [495, 94] on select "CI/2025-26 V/2025-26" at bounding box center [534, 105] width 79 height 23
type input "0141"
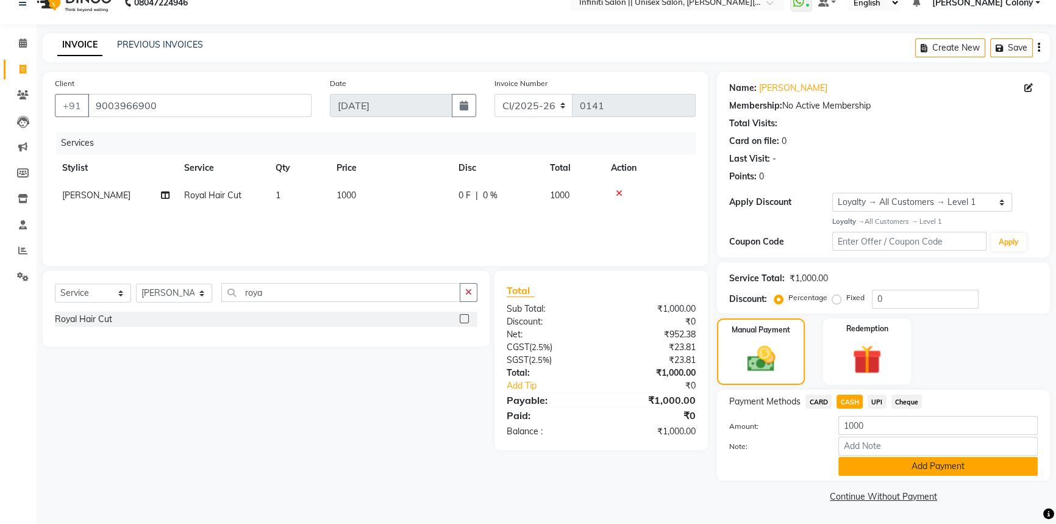
click at [875, 470] on button "Add Payment" at bounding box center [938, 466] width 199 height 19
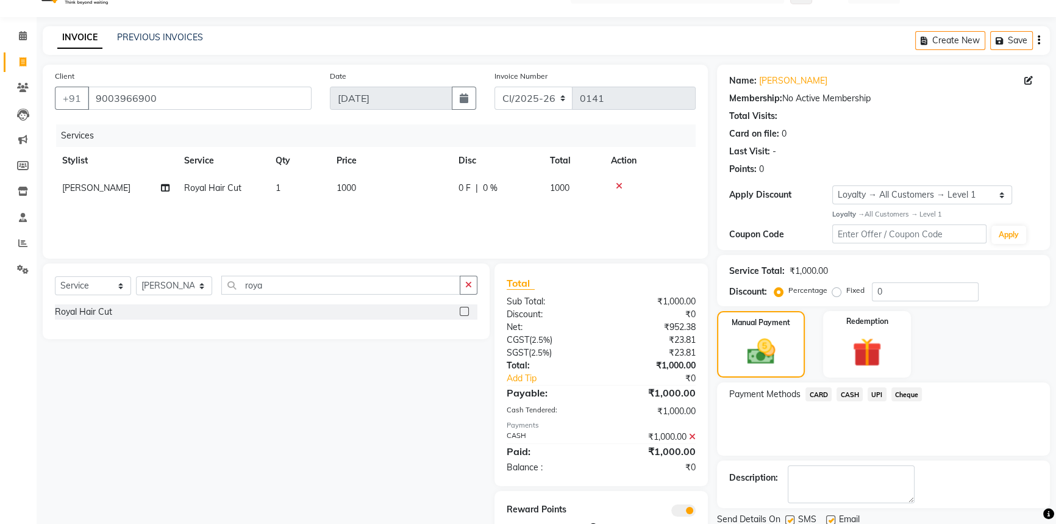
scroll to position [70, 0]
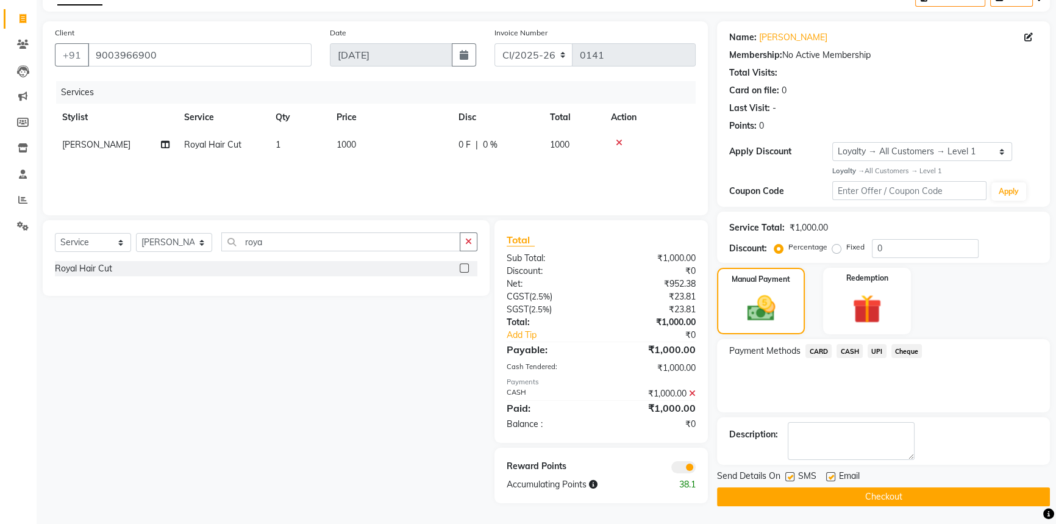
click at [848, 499] on button "Checkout" at bounding box center [883, 496] width 333 height 19
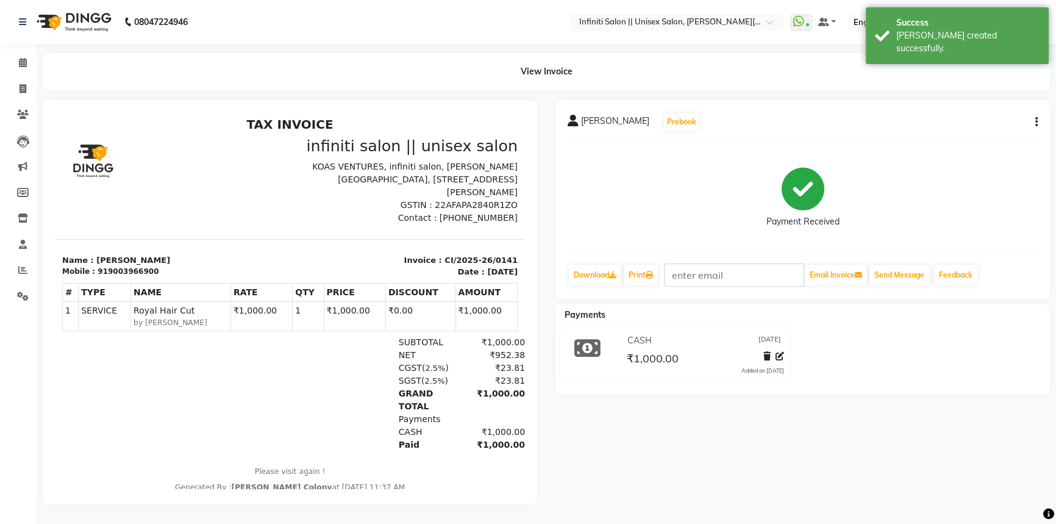
click at [51, 18] on img at bounding box center [73, 22] width 84 height 34
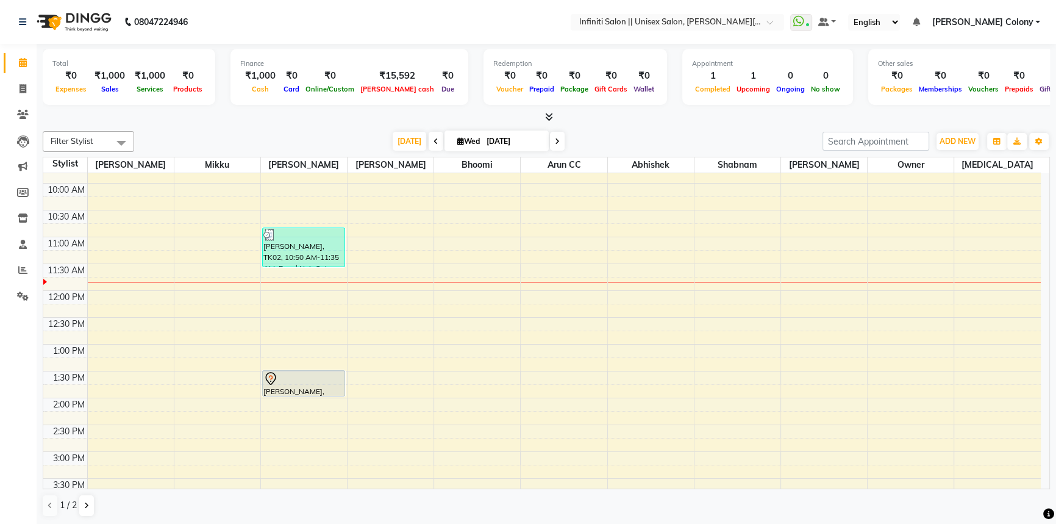
scroll to position [49, 0]
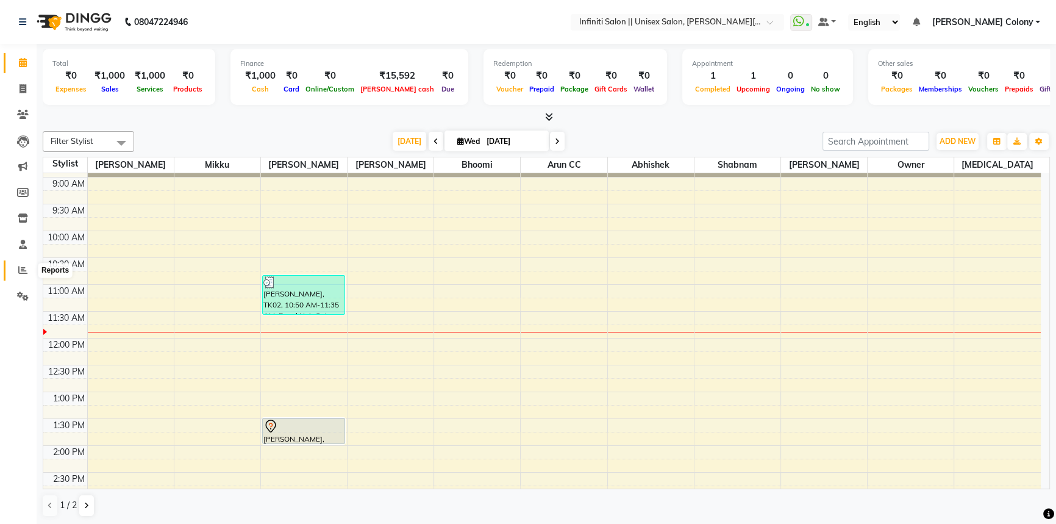
click at [15, 269] on span at bounding box center [22, 270] width 21 height 14
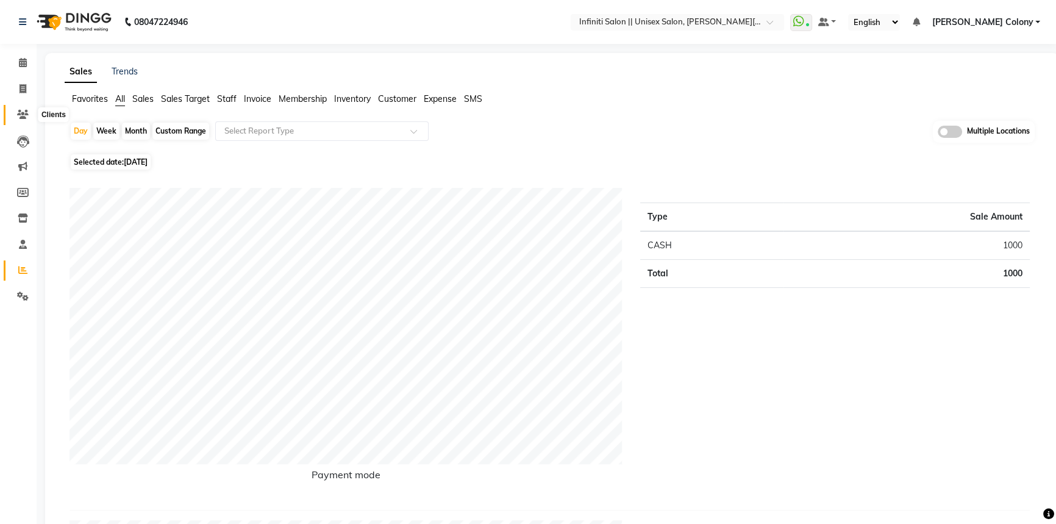
click at [25, 112] on icon at bounding box center [23, 114] width 12 height 9
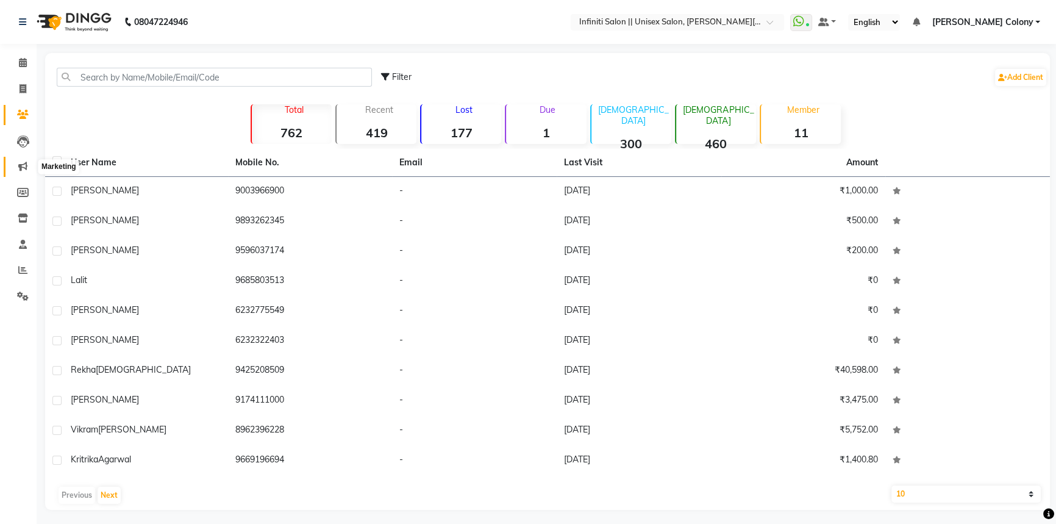
click at [25, 162] on icon at bounding box center [22, 166] width 9 height 9
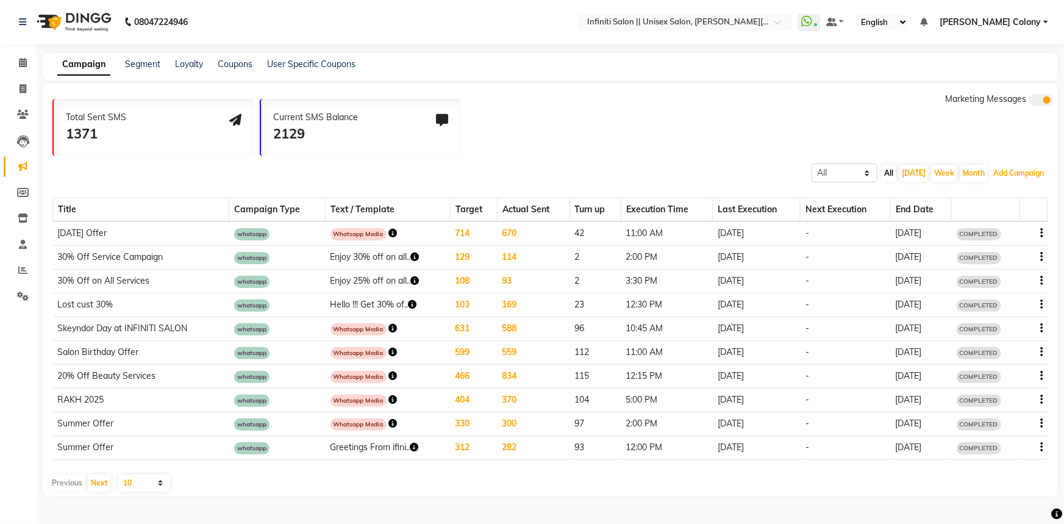
drag, startPoint x: 1008, startPoint y: 177, endPoint x: 964, endPoint y: 132, distance: 63.4
click at [964, 132] on div "Total Sent SMS 1371 Current SMS Balance 2129 Marketing Messages All Scheduled C…" at bounding box center [550, 289] width 1015 height 413
click at [1028, 172] on button "Add Campaign" at bounding box center [1018, 173] width 57 height 17
click at [1004, 177] on button "Add Campaign" at bounding box center [1018, 173] width 57 height 17
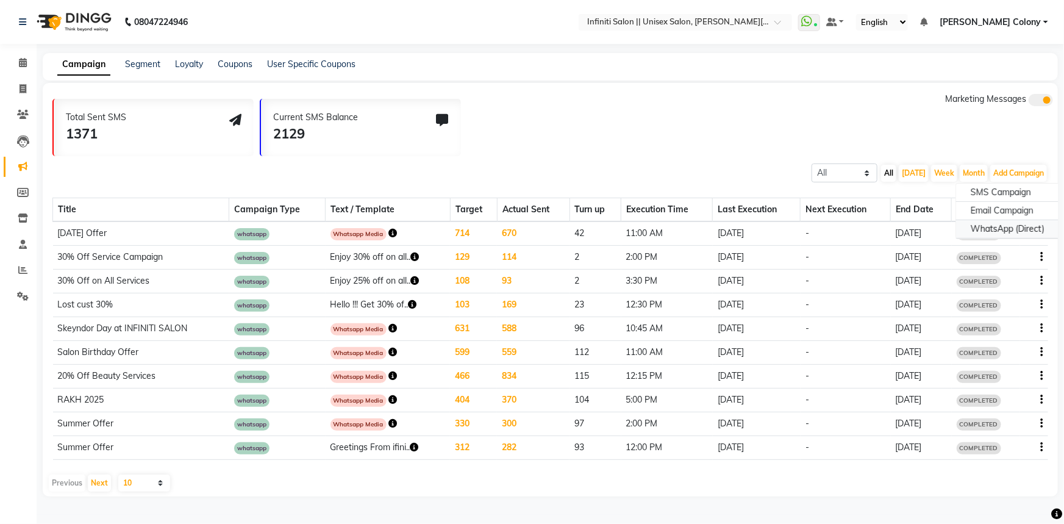
click at [991, 227] on div "WhatsApp (Direct)" at bounding box center [1007, 229] width 103 height 18
select select "2"
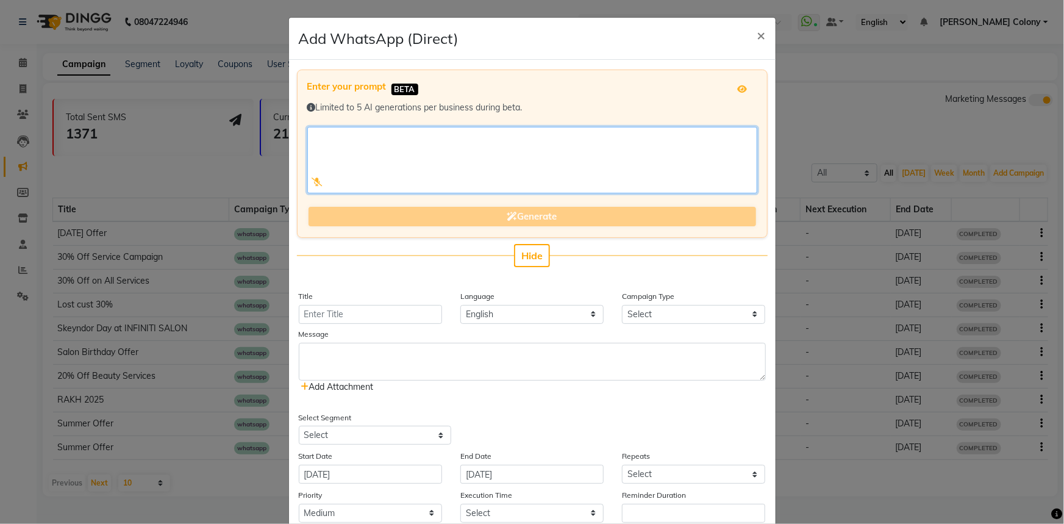
click at [354, 159] on textarea at bounding box center [532, 160] width 450 height 66
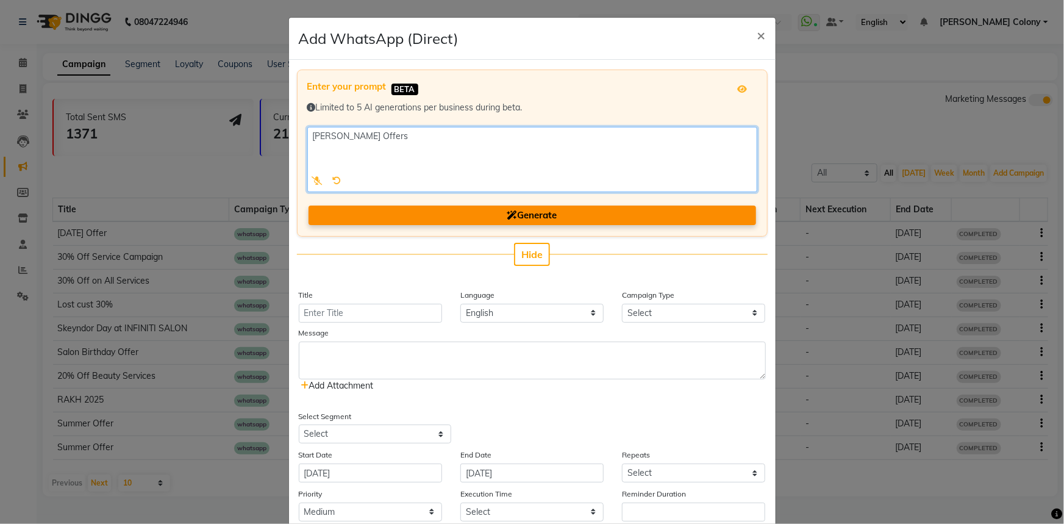
type textarea "[PERSON_NAME] Offers"
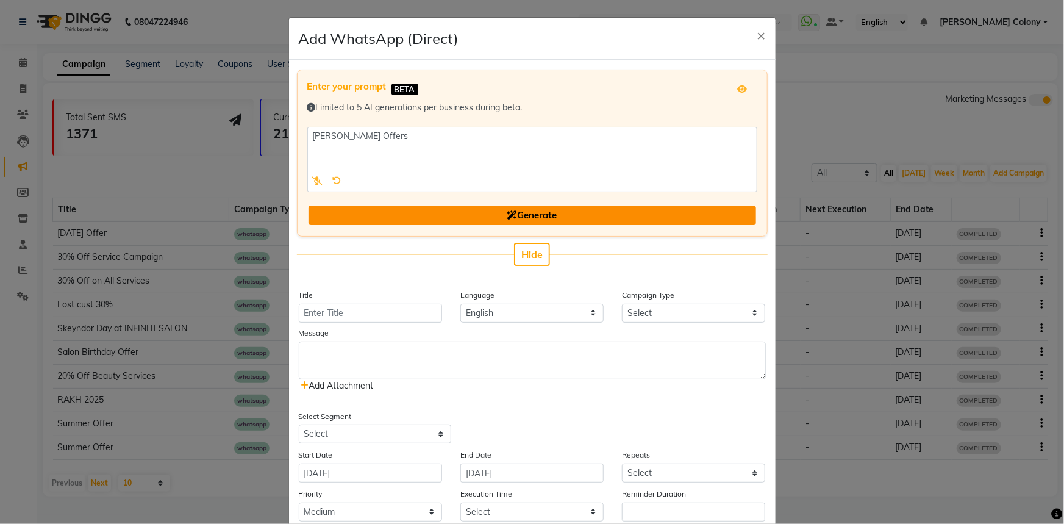
click at [411, 216] on button "Generate" at bounding box center [533, 216] width 448 height 20
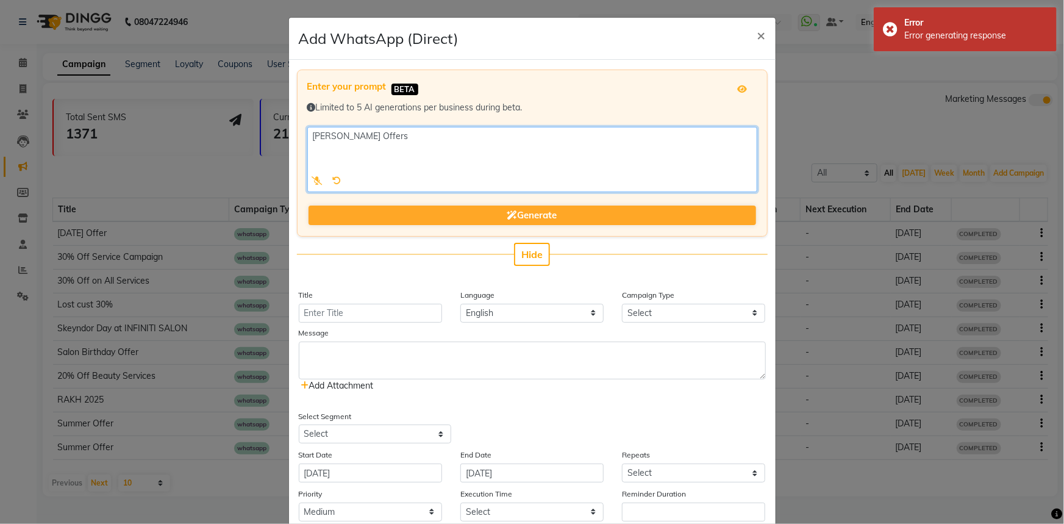
click at [404, 140] on textarea at bounding box center [532, 159] width 450 height 65
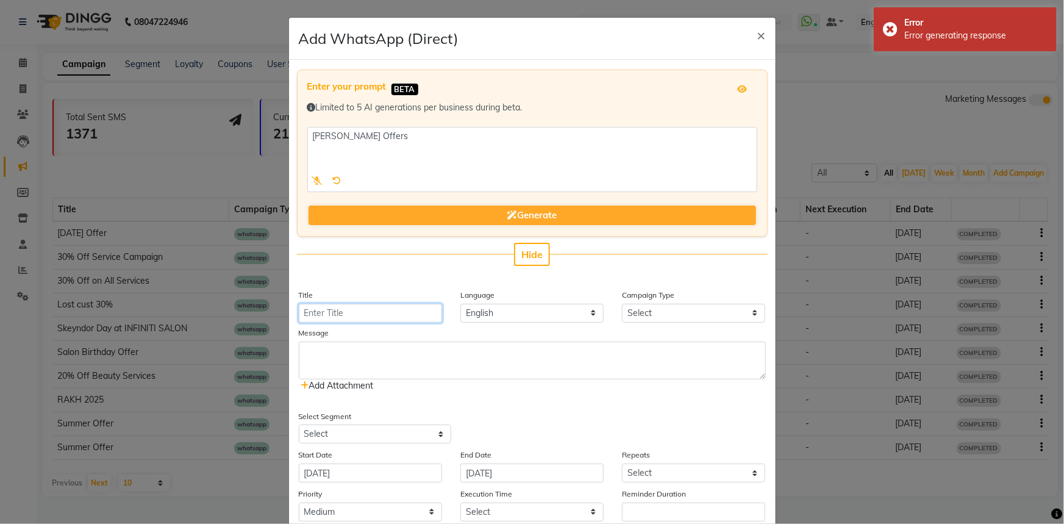
click at [399, 315] on input "Title" at bounding box center [370, 313] width 143 height 19
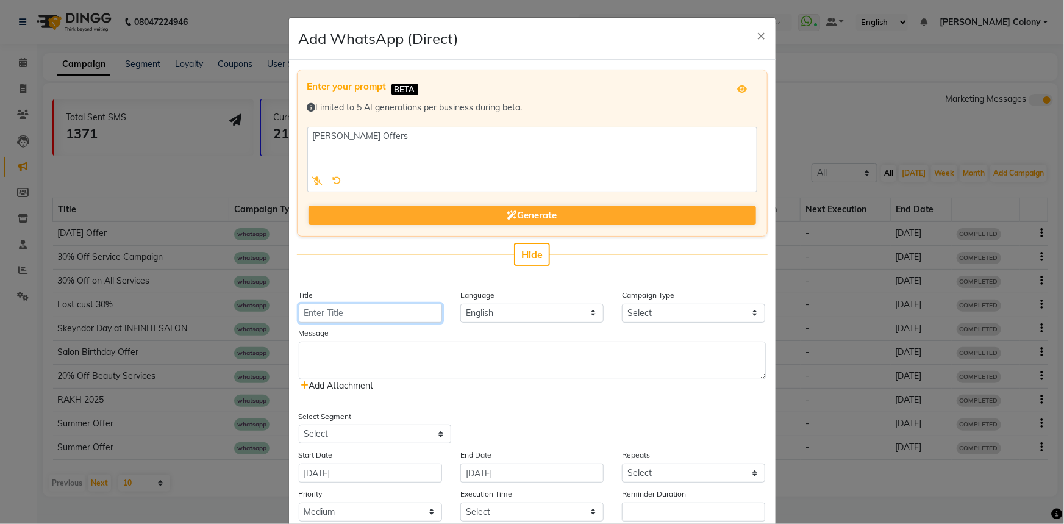
click at [382, 313] on input "Title" at bounding box center [370, 313] width 143 height 19
type input "[PERSON_NAME] Offer"
click at [519, 320] on select "English" at bounding box center [531, 313] width 143 height 19
click at [669, 324] on div "Enter your prompt BETA Limited to 5 AI generations per business during beta. Ge…" at bounding box center [532, 320] width 487 height 520
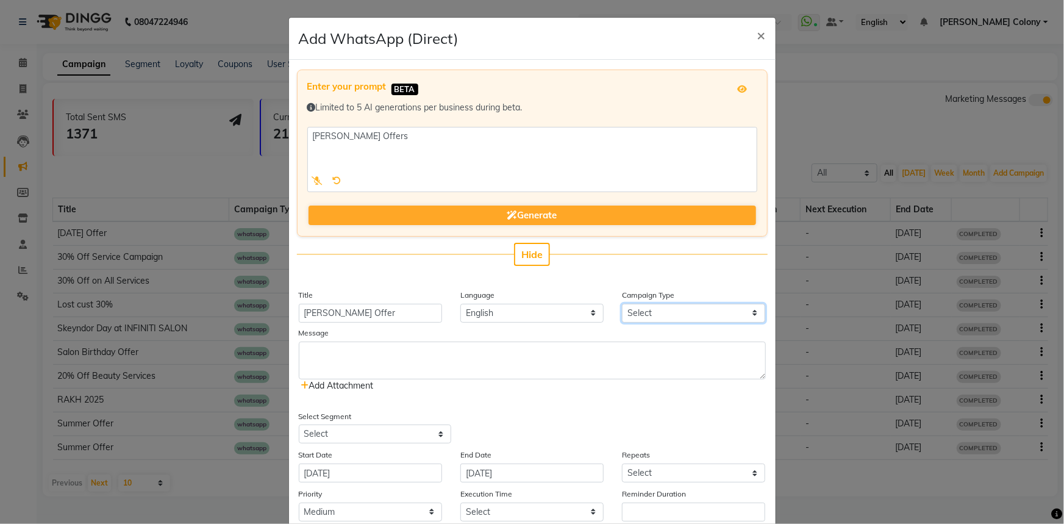
click at [668, 317] on select "Select Birthday Anniversary Promotional Service reminder" at bounding box center [693, 313] width 143 height 19
select select "3"
click at [622, 304] on select "Select Birthday Anniversary Promotional Service reminder" at bounding box center [693, 313] width 143 height 19
click at [386, 360] on textarea at bounding box center [532, 361] width 467 height 38
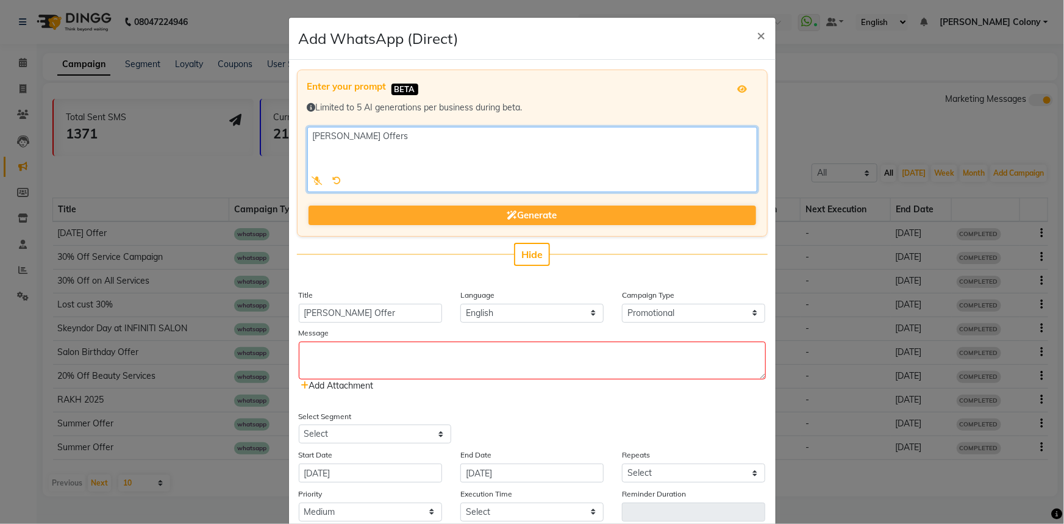
click at [399, 149] on textarea at bounding box center [532, 159] width 450 height 65
click at [307, 134] on textarea at bounding box center [532, 159] width 450 height 65
click at [496, 141] on textarea at bounding box center [532, 159] width 450 height 65
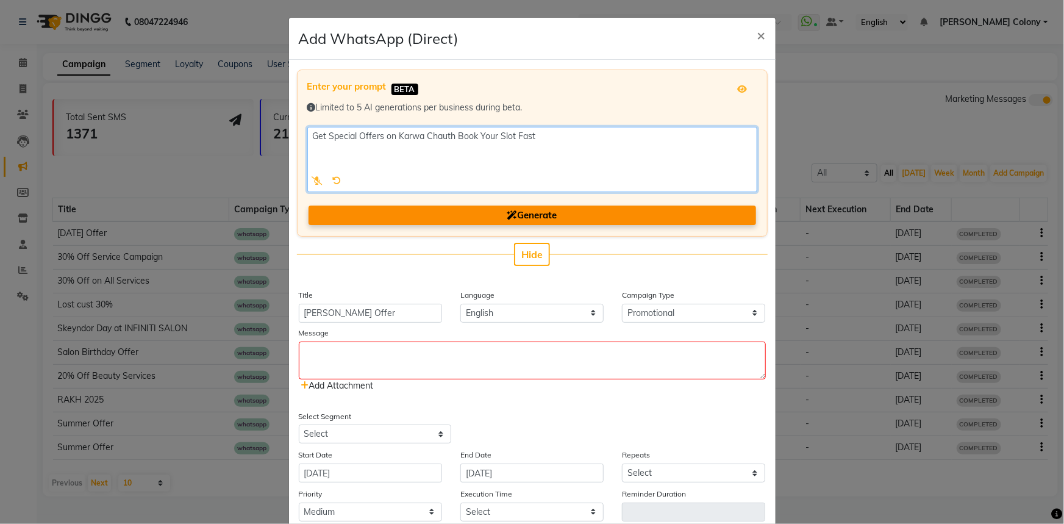
type textarea "Get Special Offers on Karwa Chauth Book Your Slot Fast"
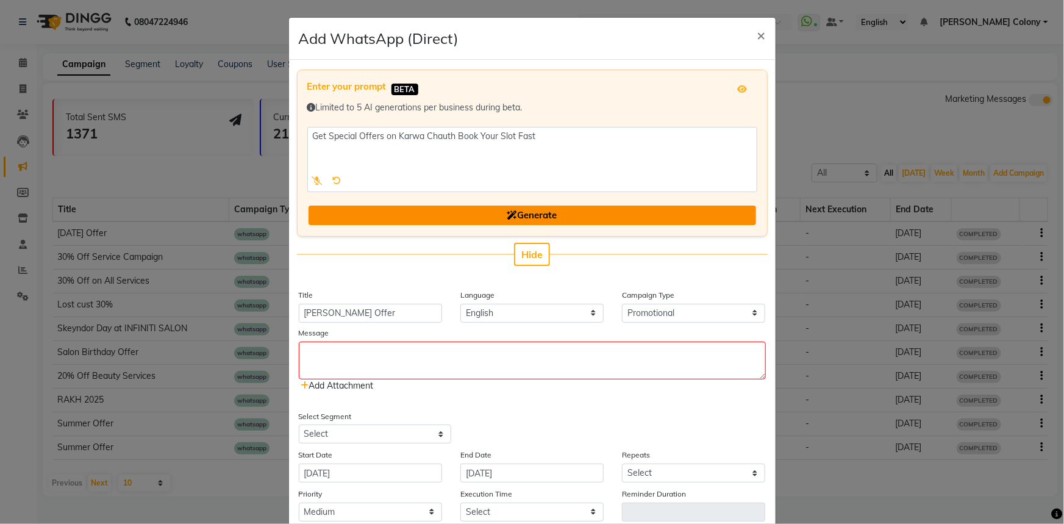
click at [530, 219] on span "Generate" at bounding box center [532, 215] width 50 height 12
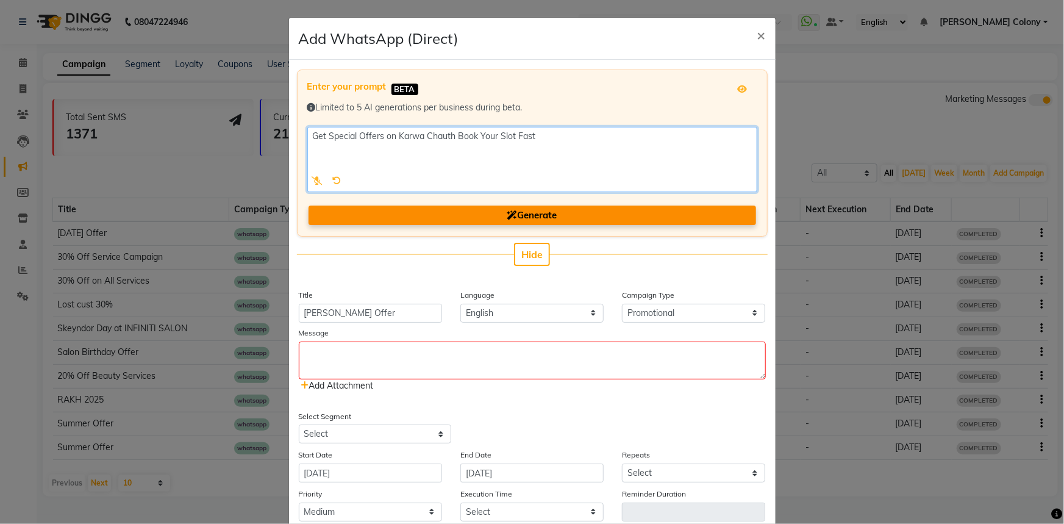
drag, startPoint x: 526, startPoint y: 134, endPoint x: 520, endPoint y: 137, distance: 7.1
click at [520, 137] on textarea at bounding box center [532, 159] width 450 height 65
drag, startPoint x: 535, startPoint y: 134, endPoint x: 302, endPoint y: 126, distance: 233.1
click at [307, 127] on div at bounding box center [532, 159] width 450 height 65
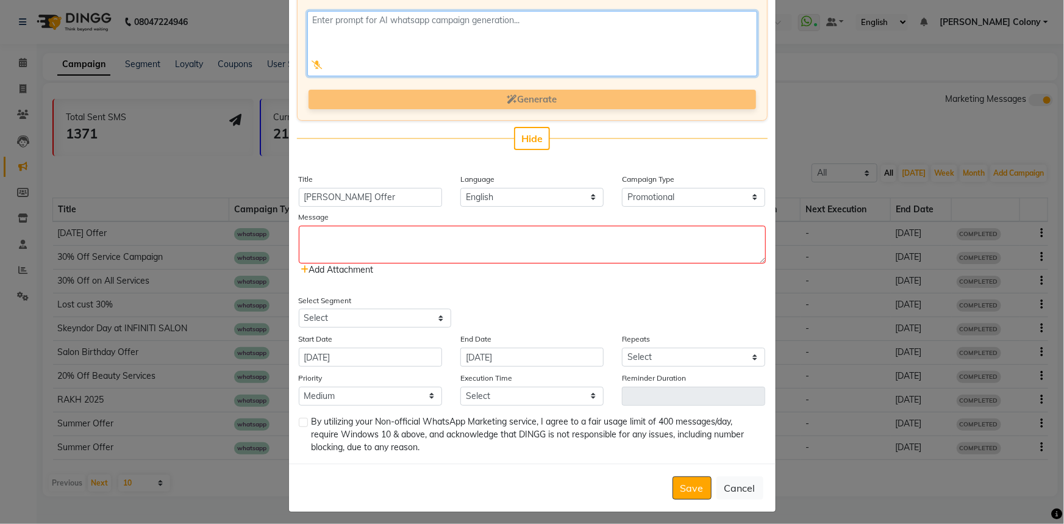
scroll to position [122, 0]
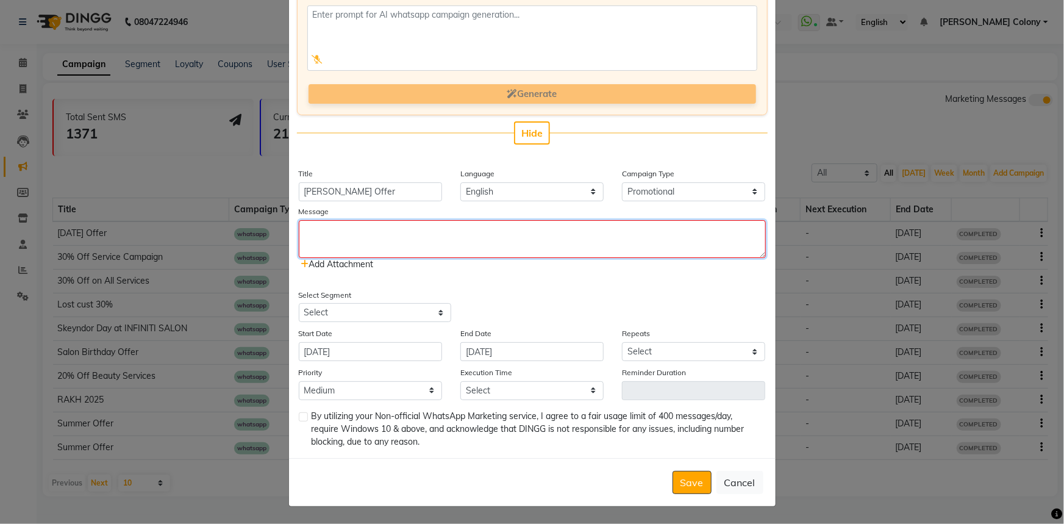
click at [402, 246] on textarea at bounding box center [532, 239] width 467 height 38
paste textarea "Get Special Offers on Karwa Chauth Book Your Slot Fast"
type textarea "Get Special Offers on Karwa Chauth Book Your Slot Fast"
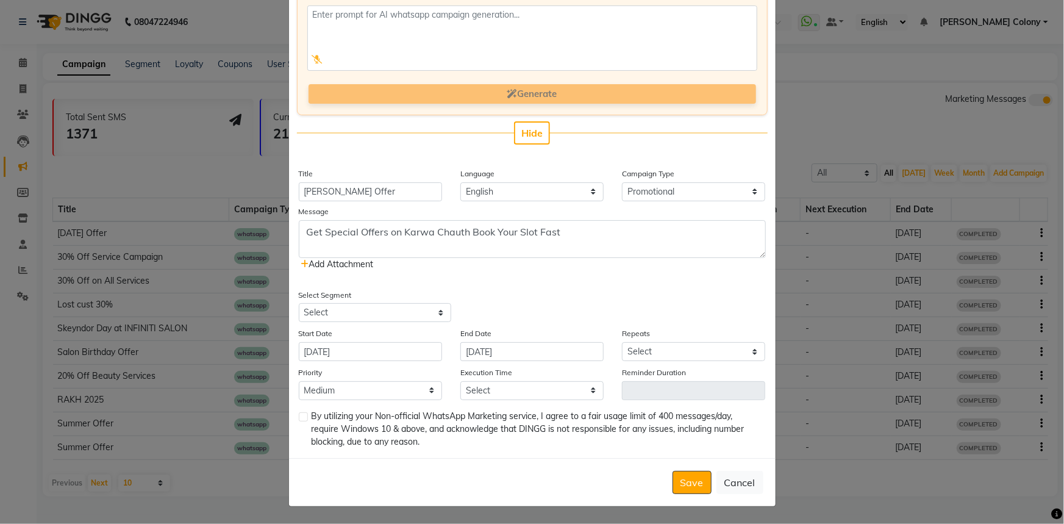
click at [301, 262] on icon at bounding box center [305, 264] width 8 height 9
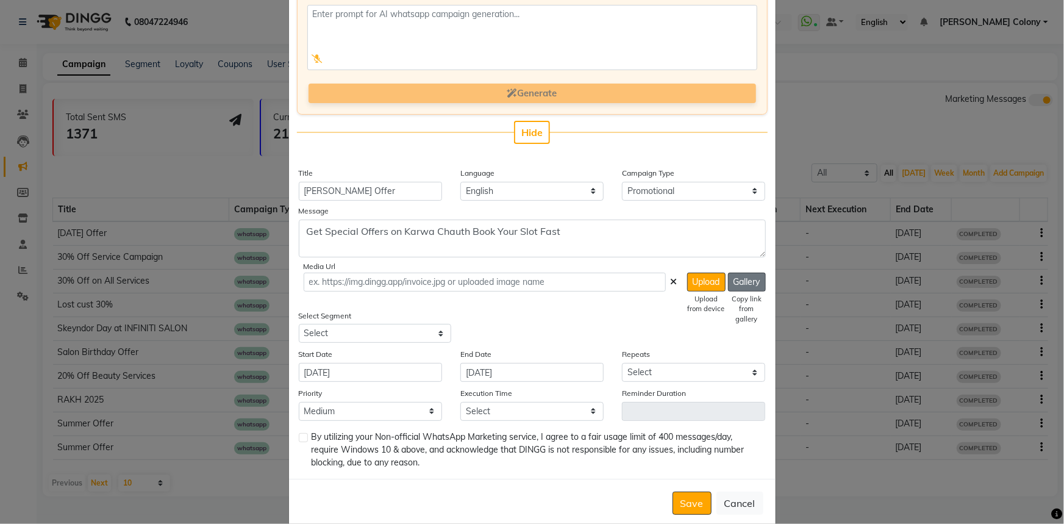
click at [732, 282] on button "Gallery" at bounding box center [747, 282] width 38 height 19
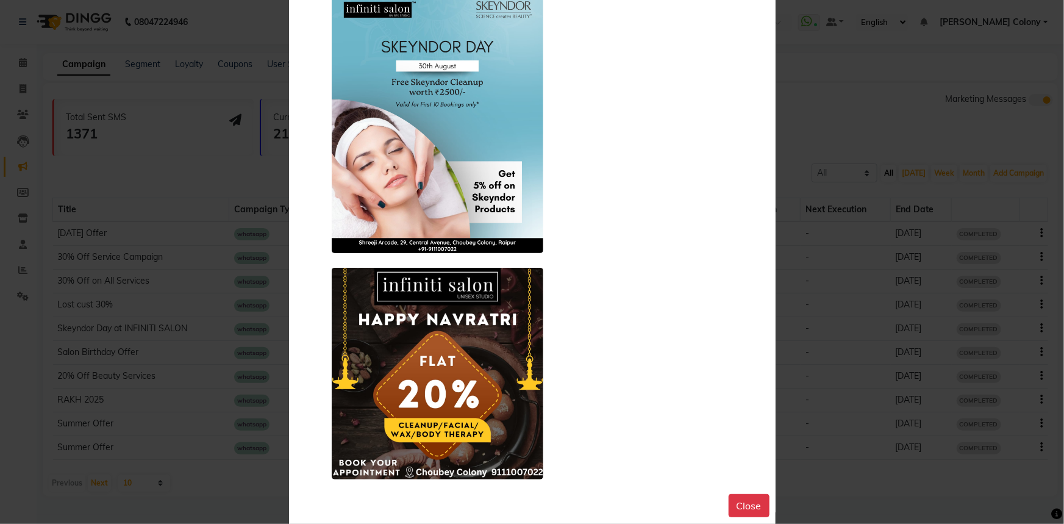
scroll to position [164, 0]
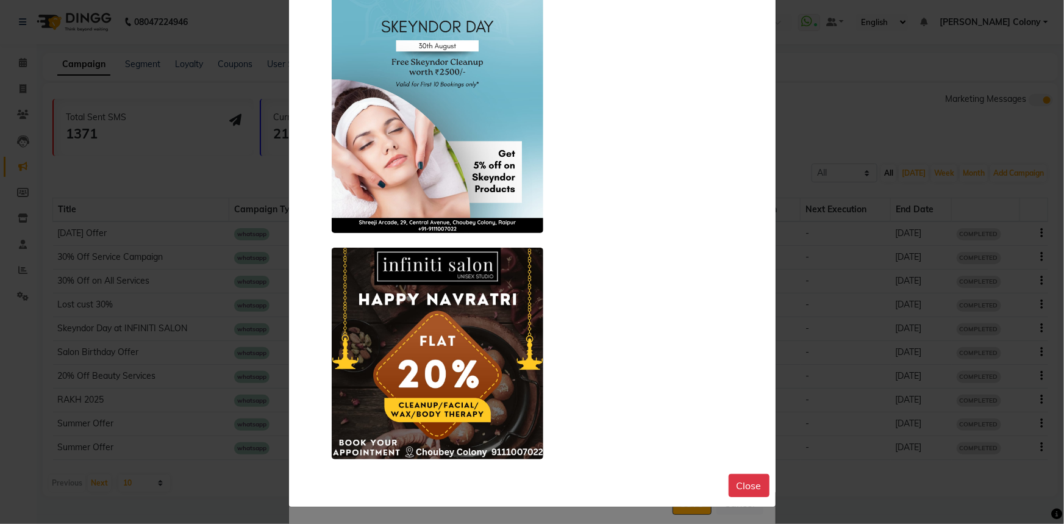
click at [803, 414] on ngb-modal-window "You can not upload more than 5 image at a time and each image should be less th…" at bounding box center [532, 262] width 1064 height 524
drag, startPoint x: 750, startPoint y: 493, endPoint x: 737, endPoint y: 463, distance: 32.2
click at [749, 492] on button "Close" at bounding box center [749, 485] width 41 height 23
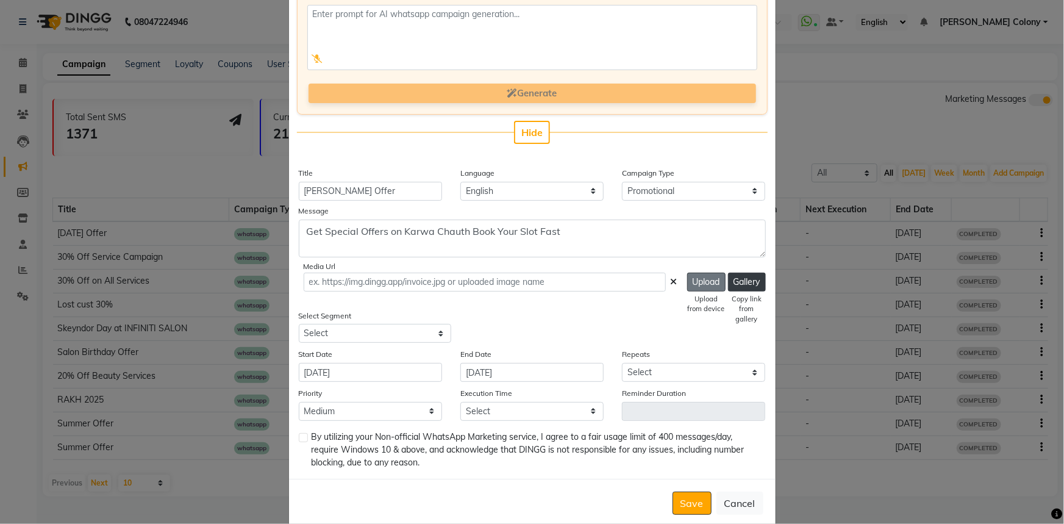
click at [694, 285] on button "Upload" at bounding box center [706, 282] width 38 height 19
type input "[URL][DOMAIN_NAME]"
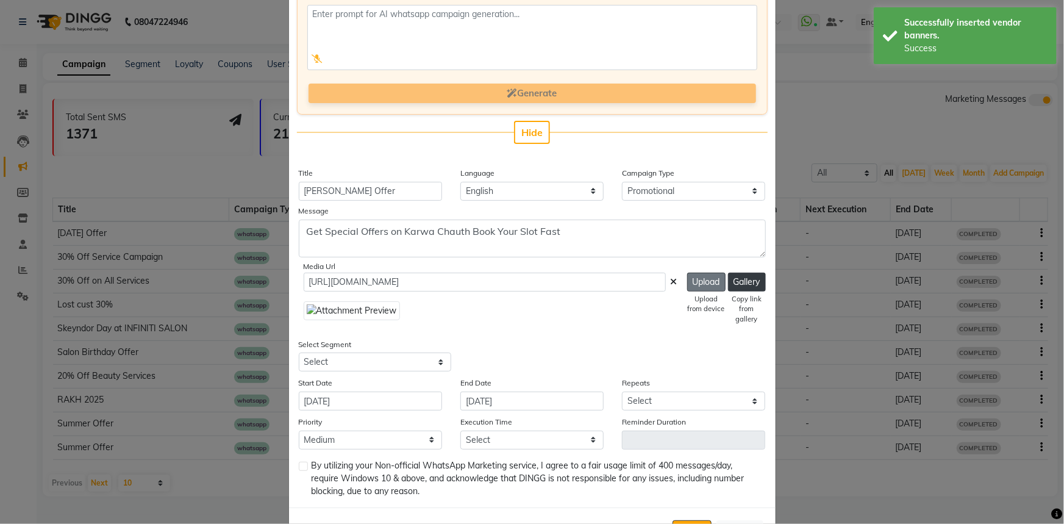
click at [695, 284] on button "Upload" at bounding box center [706, 282] width 38 height 19
click at [692, 286] on button "Upload" at bounding box center [706, 282] width 38 height 19
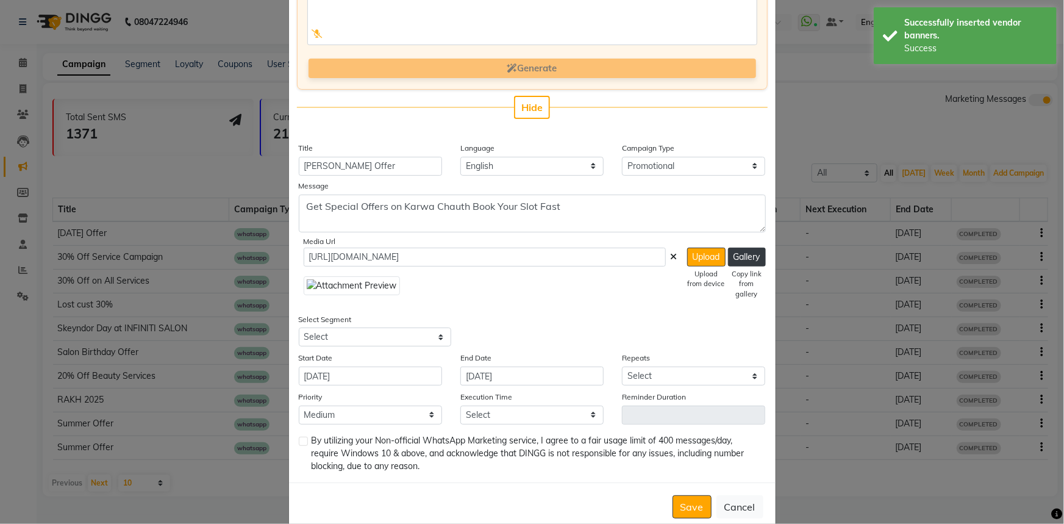
scroll to position [171, 0]
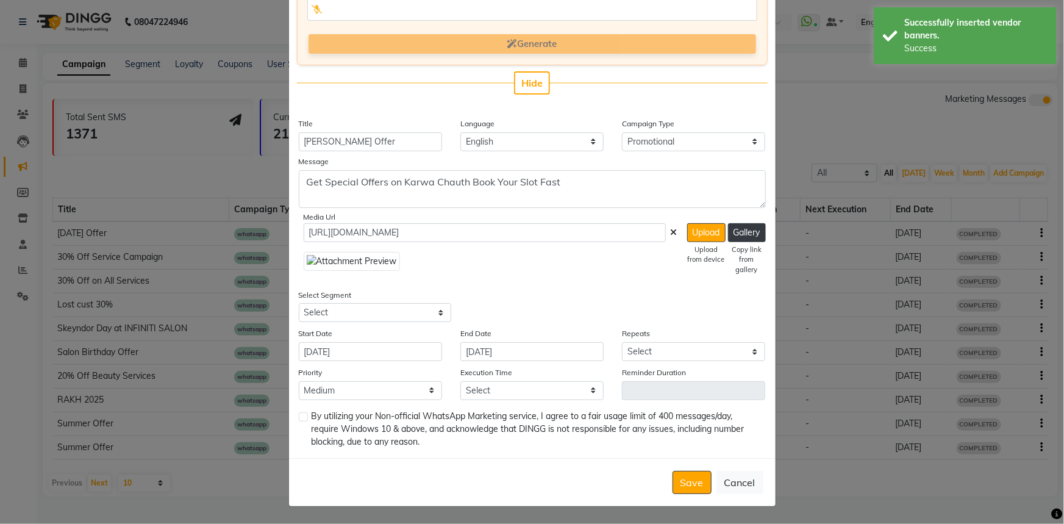
click at [313, 259] on img at bounding box center [352, 261] width 96 height 19
click at [312, 259] on img at bounding box center [352, 261] width 96 height 19
click at [345, 269] on img at bounding box center [352, 261] width 96 height 19
click at [390, 313] on select "Select All Customers All [DEMOGRAPHIC_DATA] Customer All [DEMOGRAPHIC_DATA] Cus…" at bounding box center [375, 312] width 152 height 19
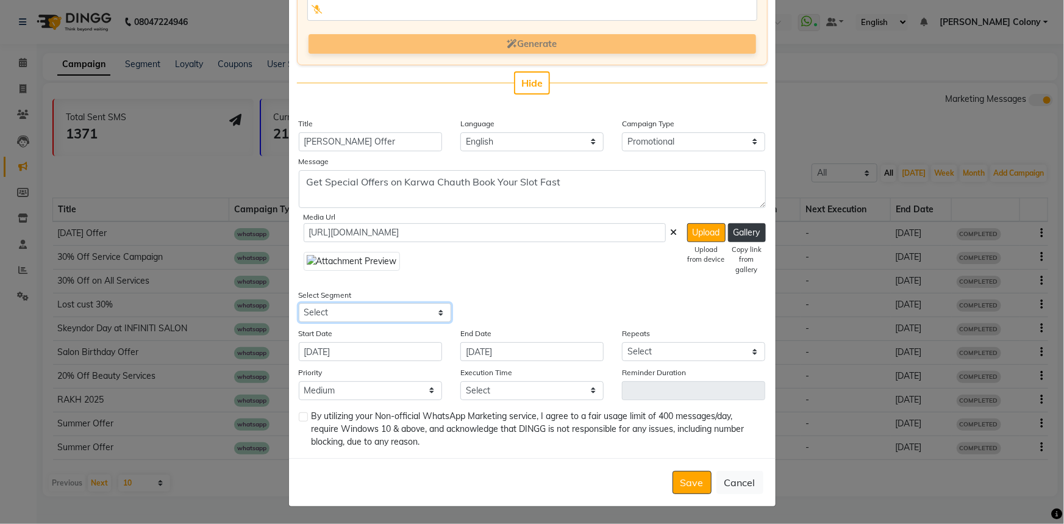
select select "39214"
click at [299, 303] on select "Select All Customers All [DEMOGRAPHIC_DATA] Customer All [DEMOGRAPHIC_DATA] Cus…" at bounding box center [375, 312] width 152 height 19
click at [470, 354] on input "[DATE]" at bounding box center [531, 351] width 143 height 19
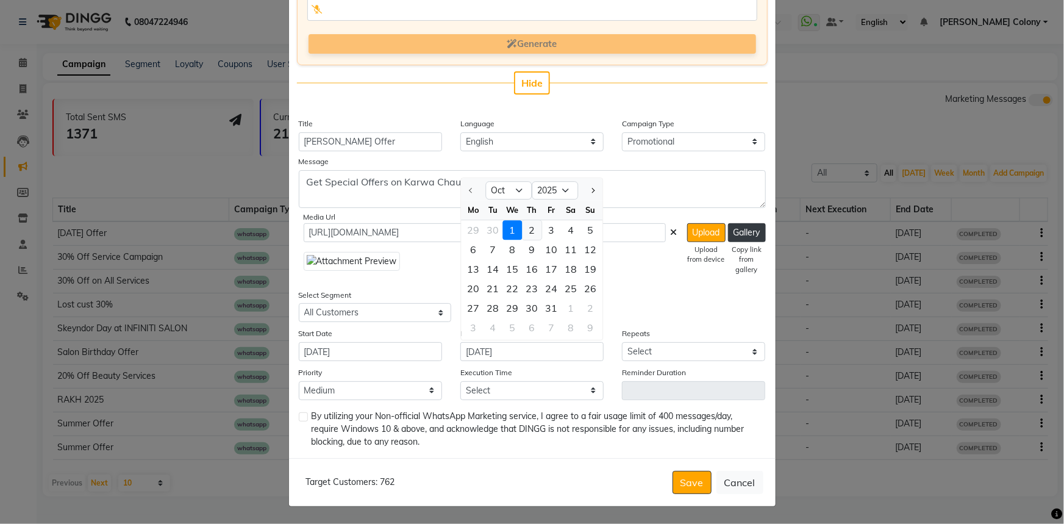
click at [526, 234] on div "2" at bounding box center [532, 231] width 20 height 20
type input "[DATE]"
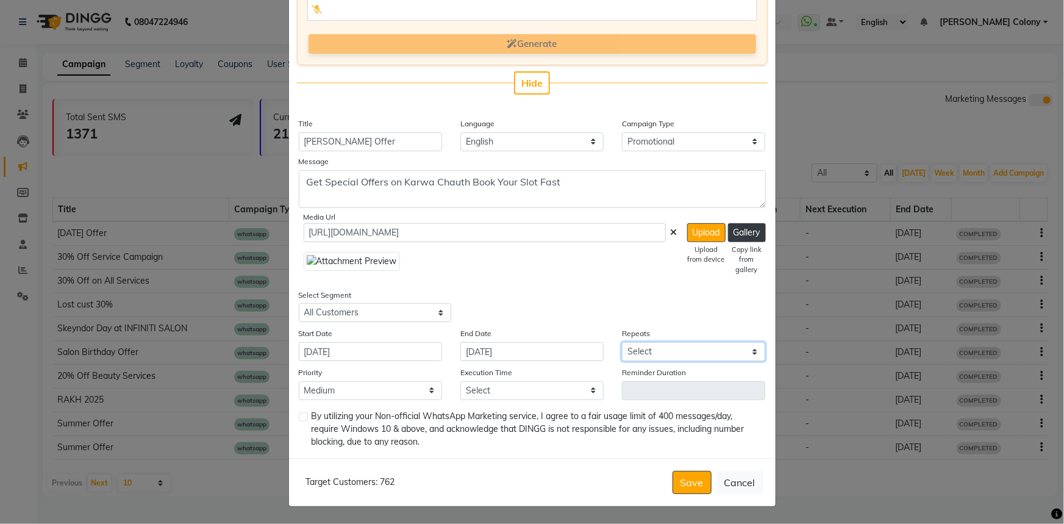
click at [651, 349] on select "Select Once Daily Alternate Day Weekly Monthly Yearly" at bounding box center [693, 351] width 143 height 19
select select "1"
click at [622, 342] on select "Select Once Daily Alternate Day Weekly Monthly Yearly" at bounding box center [693, 351] width 143 height 19
click at [350, 391] on select "Low Medium High" at bounding box center [370, 390] width 143 height 19
select select "1"
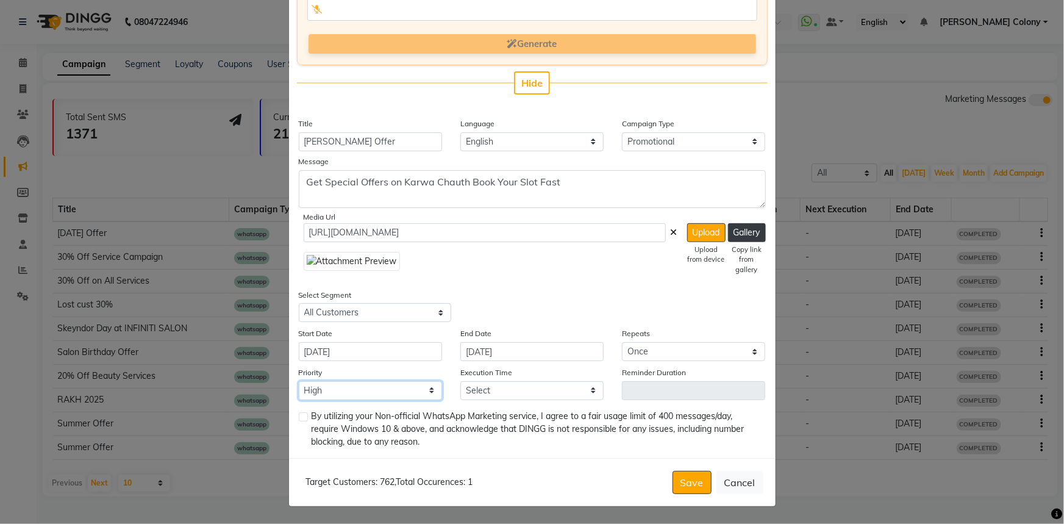
click at [299, 381] on select "Low Medium High" at bounding box center [370, 390] width 143 height 19
click at [472, 390] on select "Select 09:00 AM 09:15 AM 09:30 AM 09:45 AM 10:00 AM 10:15 AM 10:30 AM 10:45 AM …" at bounding box center [531, 390] width 143 height 19
click at [460, 381] on select "Select 09:00 AM 09:15 AM 09:30 AM 09:45 AM 10:00 AM 10:15 AM 10:30 AM 10:45 AM …" at bounding box center [531, 390] width 143 height 19
click at [488, 385] on select "Select 09:00 AM 09:15 AM 09:30 AM 09:45 AM 10:00 AM 10:15 AM 10:30 AM 10:45 AM …" at bounding box center [531, 390] width 143 height 19
select select "780"
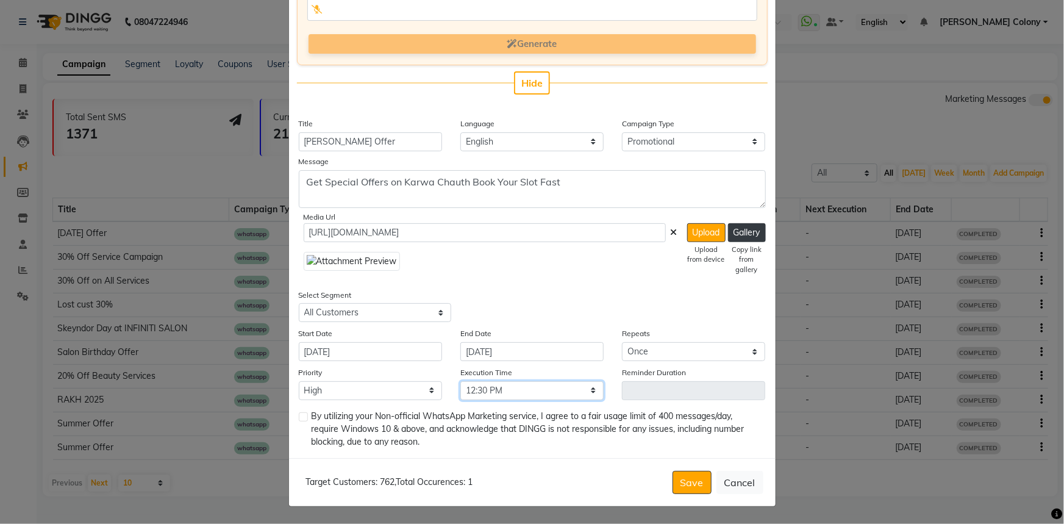
click at [460, 381] on select "Select 09:00 AM 09:15 AM 09:30 AM 09:45 AM 10:00 AM 10:15 AM 10:30 AM 10:45 AM …" at bounding box center [531, 390] width 143 height 19
click at [689, 474] on button "Save" at bounding box center [692, 482] width 39 height 23
click at [301, 418] on label at bounding box center [303, 416] width 9 height 9
click at [301, 418] on input "checkbox" at bounding box center [303, 417] width 8 height 8
checkbox input "true"
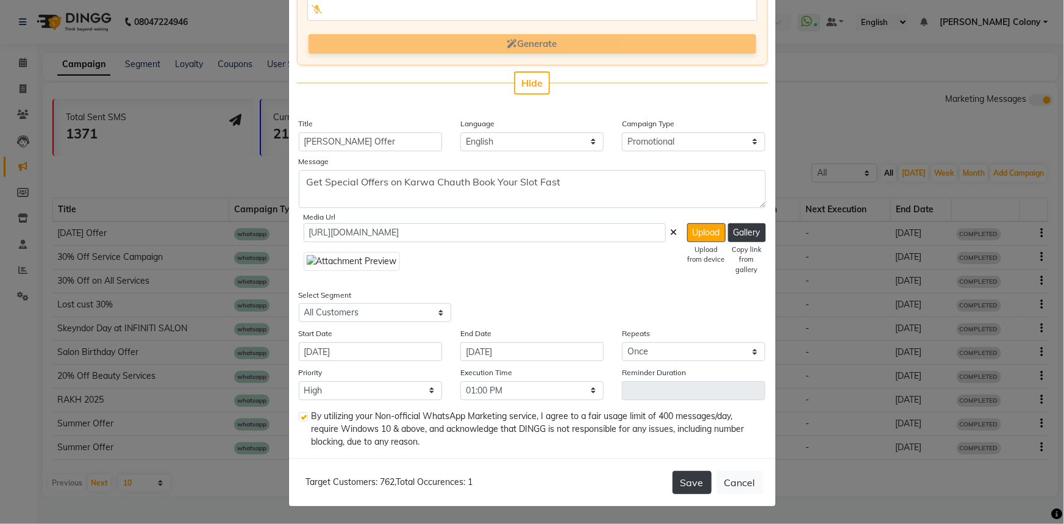
click at [693, 487] on button "Save" at bounding box center [692, 482] width 39 height 23
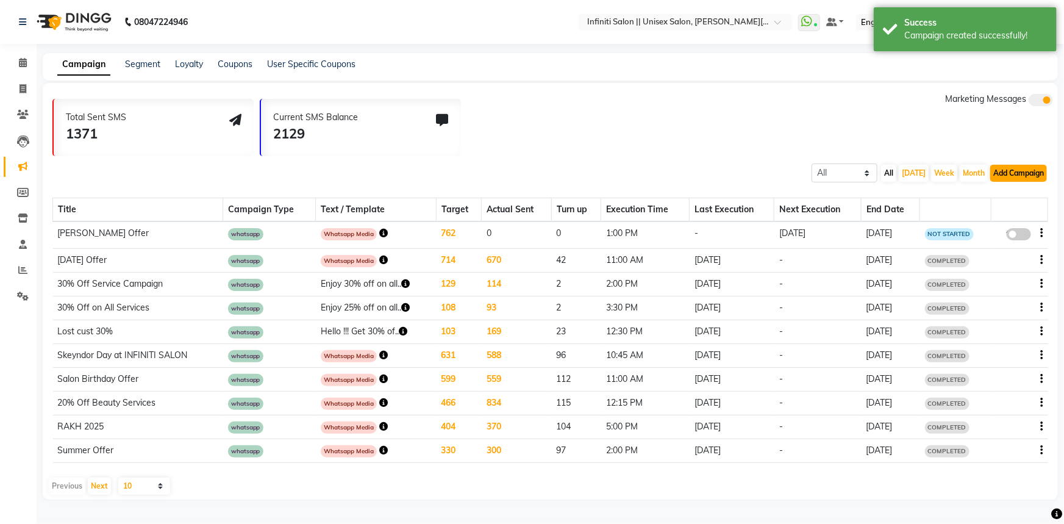
click at [1013, 177] on button "Add Campaign" at bounding box center [1018, 173] width 57 height 17
click at [846, 192] on div "Title Campaign Type Text / Template Target Actual Sent Turn up Execution Time L…" at bounding box center [550, 328] width 996 height 290
click at [1020, 235] on span at bounding box center [1019, 234] width 24 height 12
click at [1023, 236] on input "false" at bounding box center [1023, 236] width 0 height 0
select select "3"
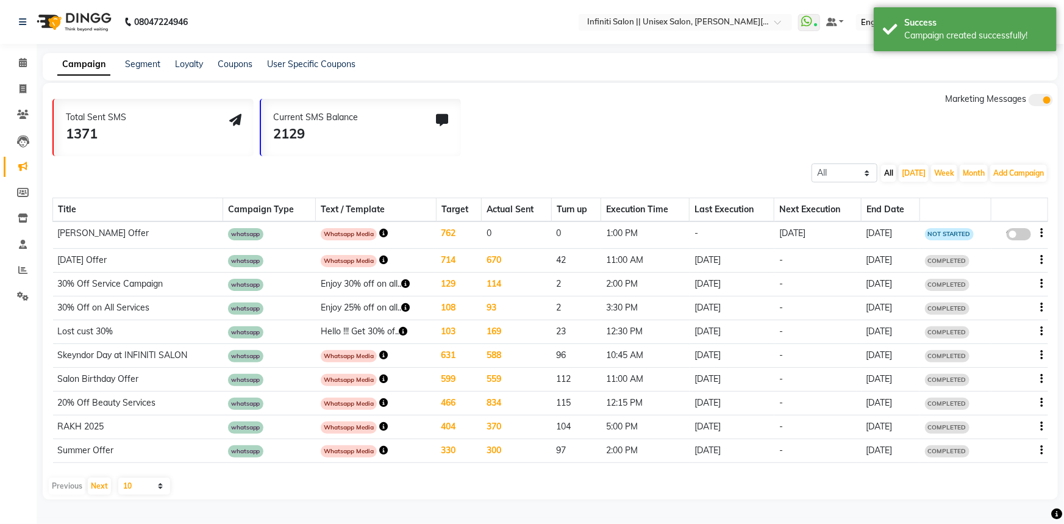
select select "39214"
select select "1"
select select "780"
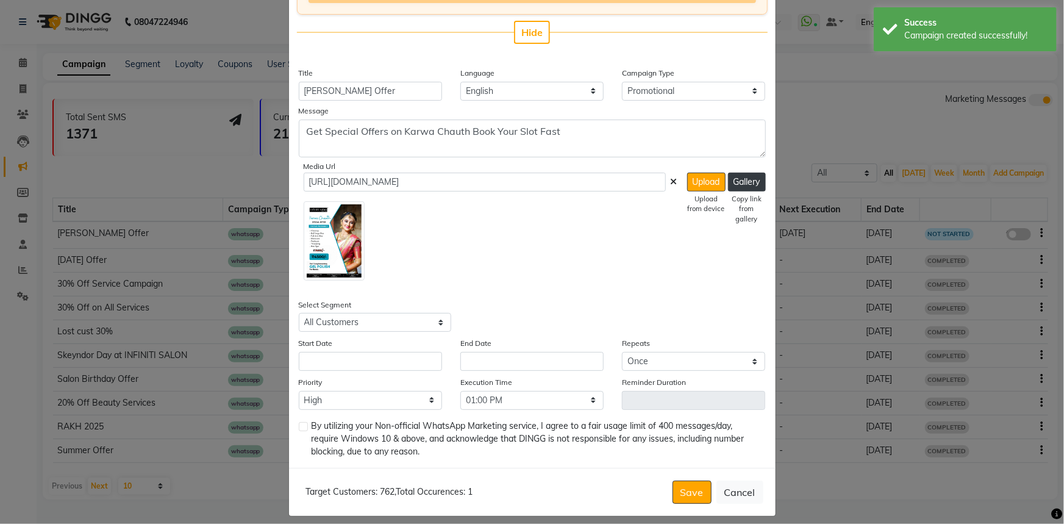
scroll to position [233, 0]
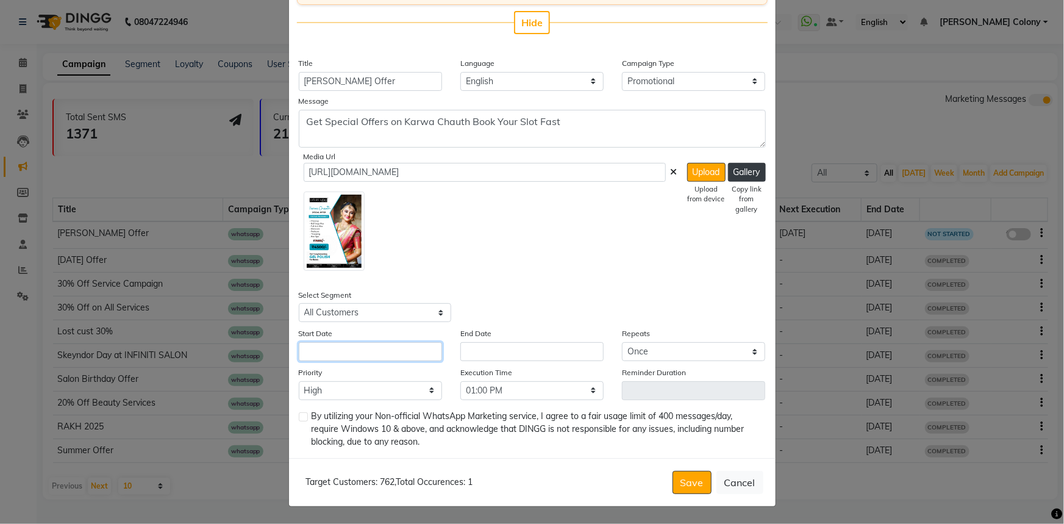
click at [343, 347] on input "text" at bounding box center [370, 351] width 143 height 19
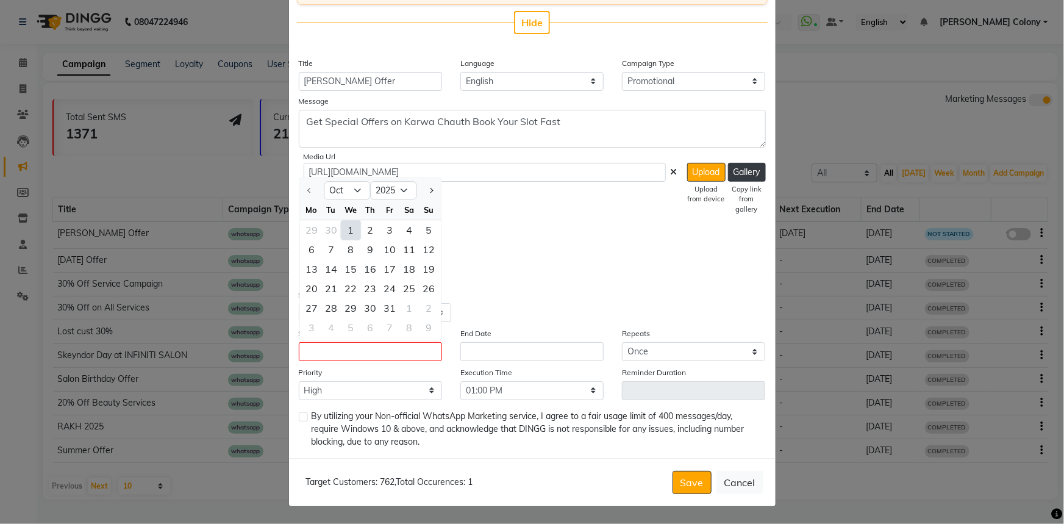
click at [348, 231] on div "1" at bounding box center [351, 231] width 20 height 20
type input "[DATE]"
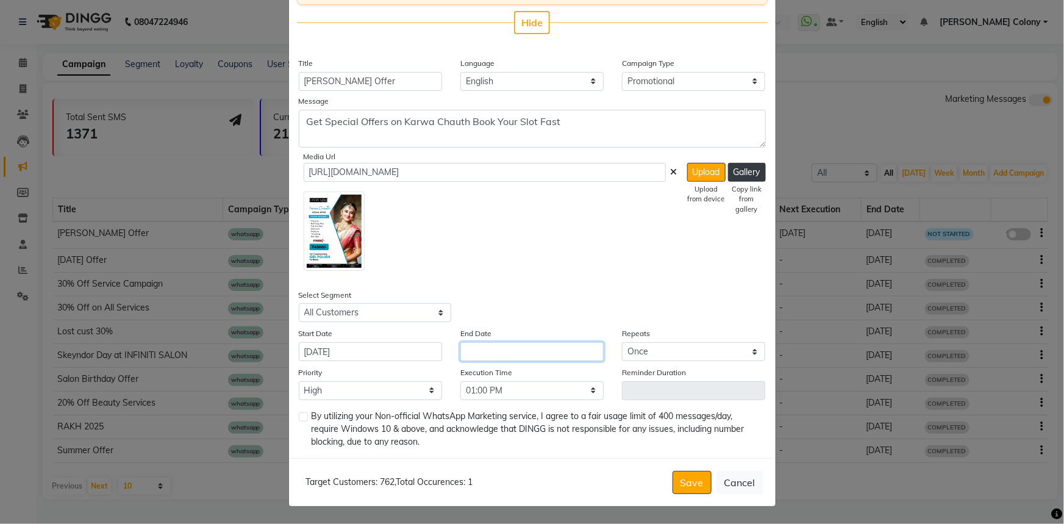
click at [482, 354] on input "text" at bounding box center [531, 351] width 143 height 19
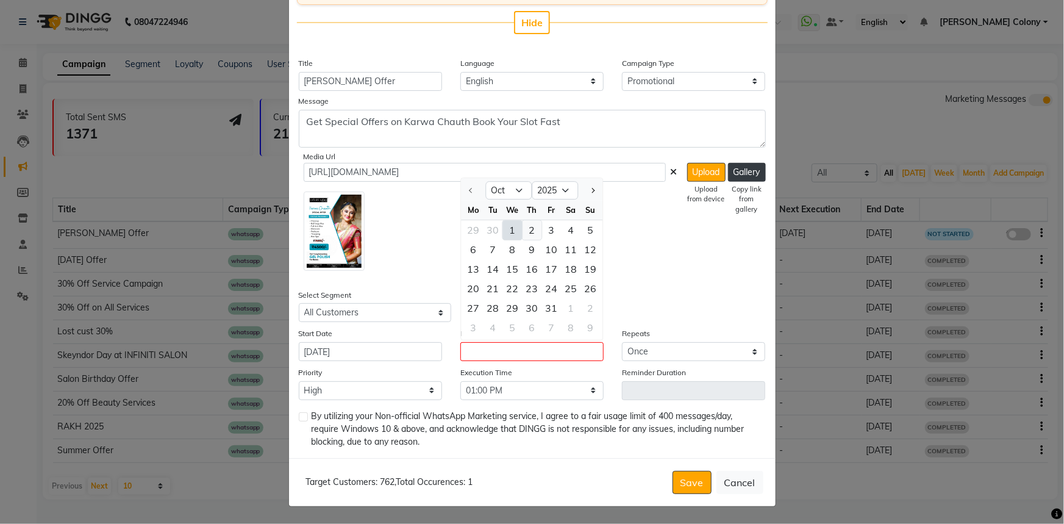
click at [529, 227] on div "2" at bounding box center [532, 231] width 20 height 20
type input "[DATE]"
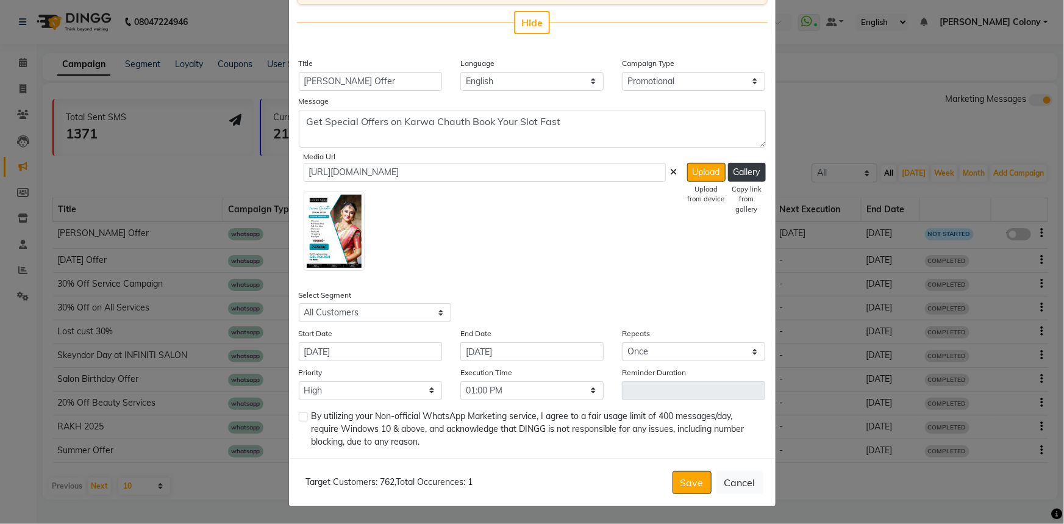
click at [299, 415] on label at bounding box center [303, 416] width 9 height 9
click at [299, 415] on input "checkbox" at bounding box center [303, 417] width 8 height 8
checkbox input "true"
click at [694, 471] on button "Save" at bounding box center [692, 482] width 39 height 23
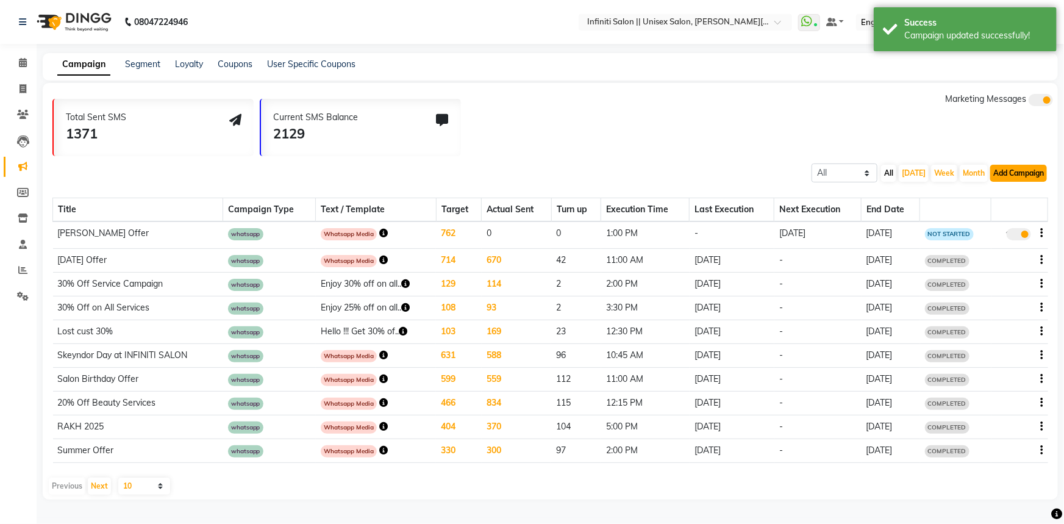
click at [1009, 169] on button "Add Campaign" at bounding box center [1018, 173] width 57 height 17
click at [989, 232] on div "WhatsApp (Direct)" at bounding box center [1007, 229] width 103 height 18
select select "2"
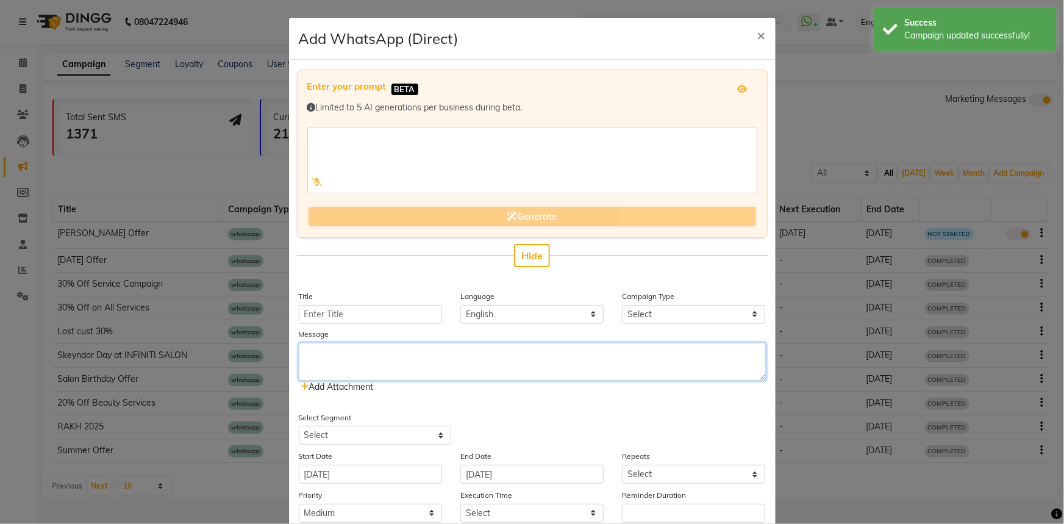
click at [355, 351] on textarea at bounding box center [532, 362] width 467 height 38
paste textarea "Get Special Offers on Karwa Chauth Book Your Slot Fast"
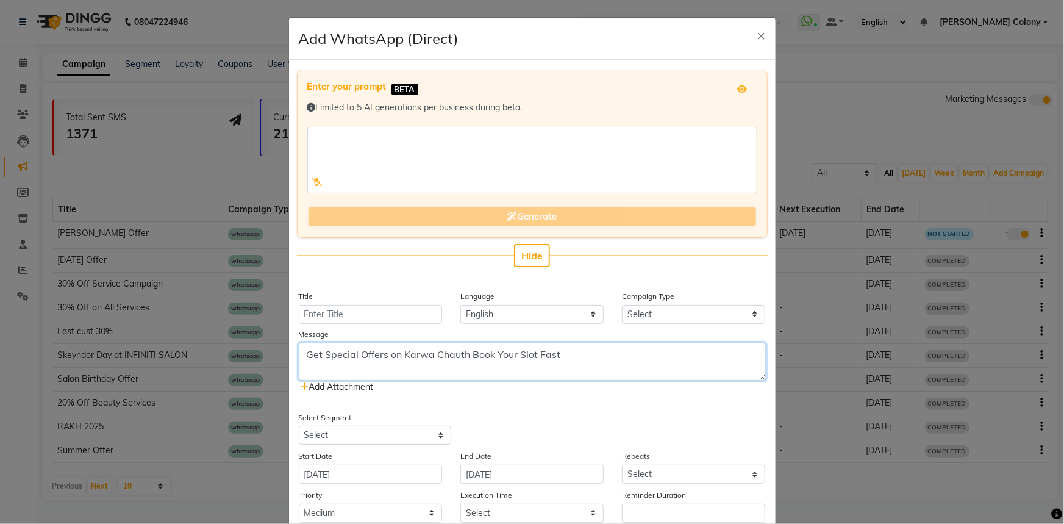
type textarea "Get Special Offers on Karwa Chauth Book Your Slot Fast"
click at [367, 317] on input "Title" at bounding box center [370, 314] width 143 height 19
type input "k"
type input "[PERSON_NAME] Offer"
click at [671, 318] on select "Select Birthday Anniversary Promotional Service reminder" at bounding box center [693, 314] width 143 height 19
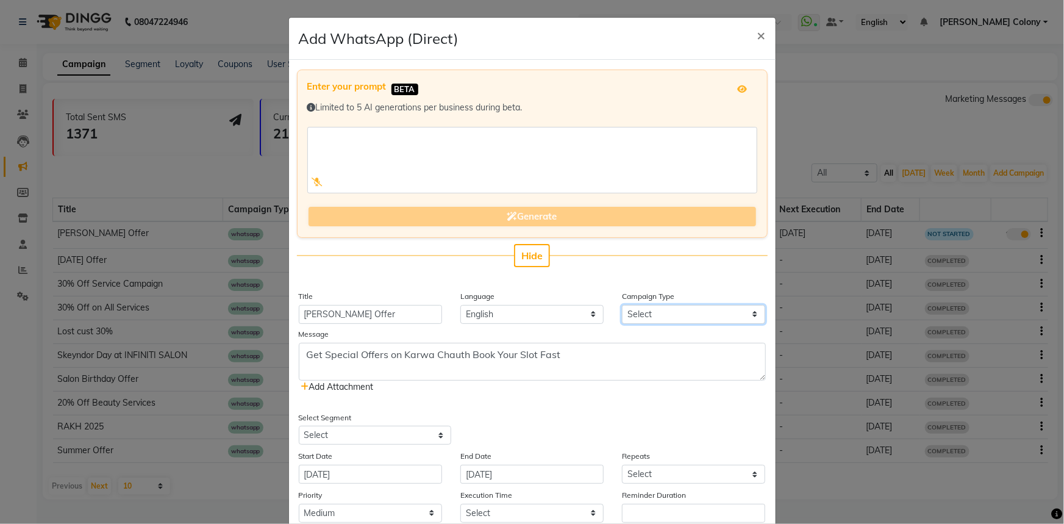
select select "3"
click at [622, 305] on select "Select Birthday Anniversary Promotional Service reminder" at bounding box center [693, 314] width 143 height 19
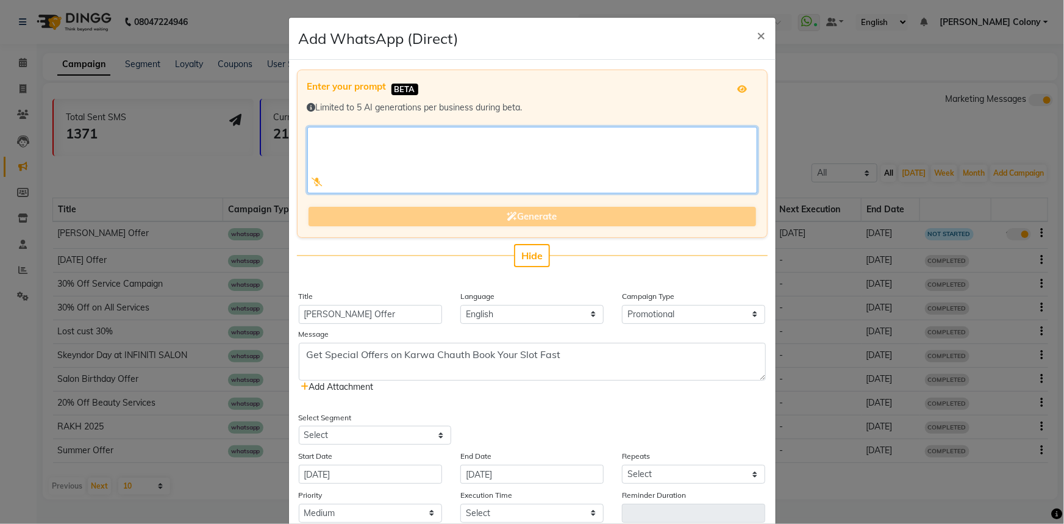
click at [410, 154] on textarea at bounding box center [532, 160] width 450 height 66
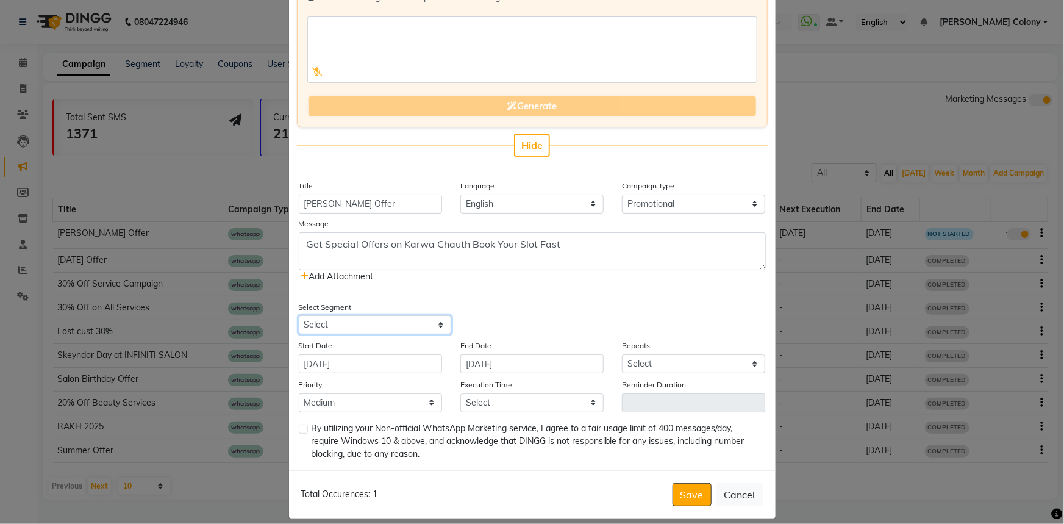
click at [349, 322] on select "Select All Customers All [DEMOGRAPHIC_DATA] Customer All [DEMOGRAPHIC_DATA] Cus…" at bounding box center [375, 324] width 152 height 19
select select "39214"
click at [299, 315] on select "Select All Customers All [DEMOGRAPHIC_DATA] Customer All [DEMOGRAPHIC_DATA] Cus…" at bounding box center [375, 324] width 152 height 19
click at [415, 399] on select "Low Medium High" at bounding box center [370, 402] width 143 height 19
select select "1"
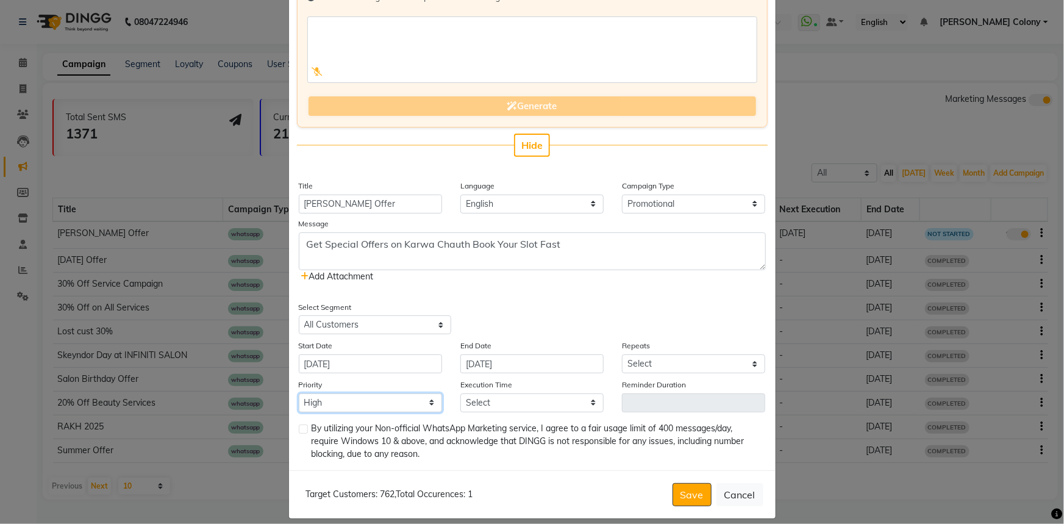
click at [299, 393] on select "Low Medium High" at bounding box center [370, 402] width 143 height 19
click at [468, 366] on input "[DATE]" at bounding box center [531, 363] width 143 height 19
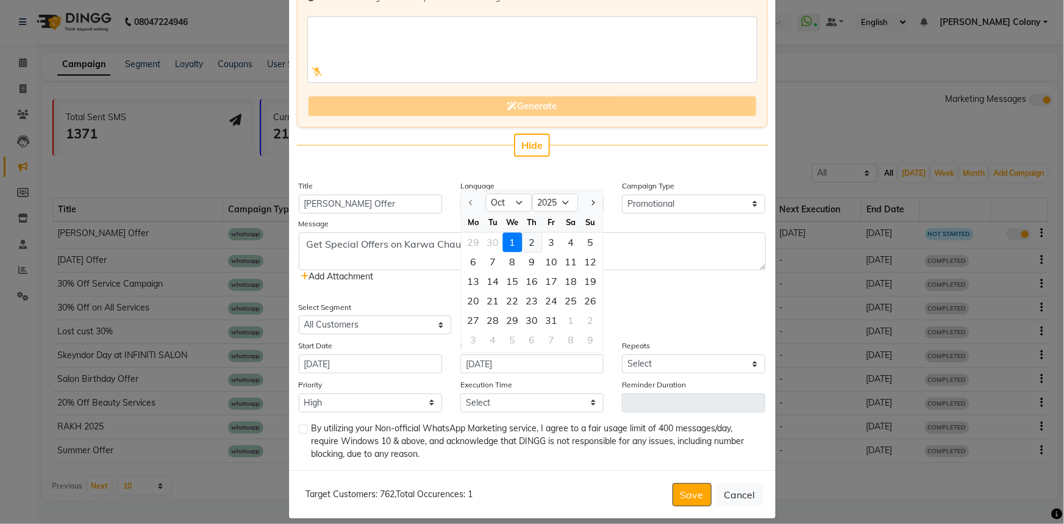
click at [524, 238] on div "2" at bounding box center [532, 243] width 20 height 20
type input "[DATE]"
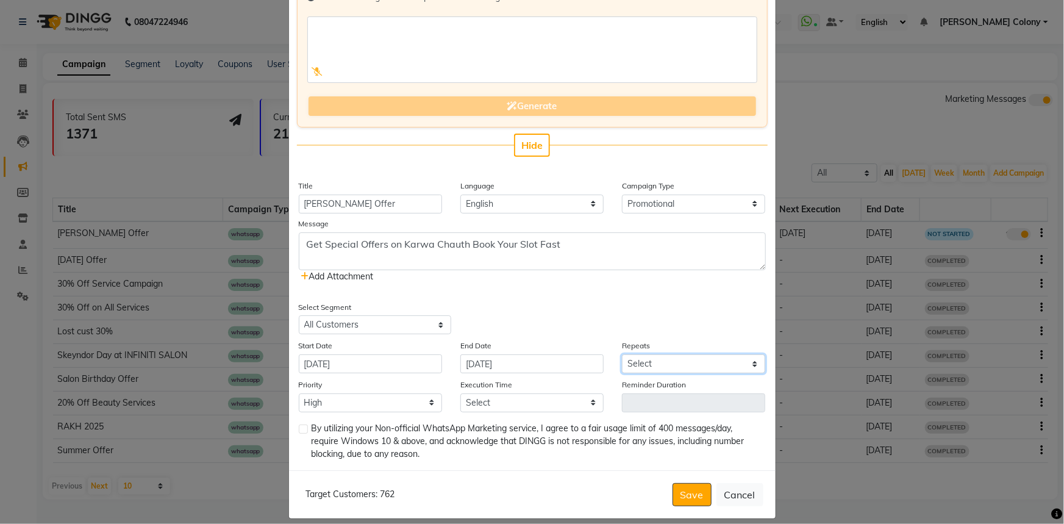
click at [659, 364] on select "Select Once Daily Alternate Day Weekly Monthly Yearly" at bounding box center [693, 363] width 143 height 19
select select "1"
click at [622, 354] on select "Select Once Daily Alternate Day Weekly Monthly Yearly" at bounding box center [693, 363] width 143 height 19
click at [299, 428] on label at bounding box center [303, 428] width 9 height 9
click at [299, 428] on input "checkbox" at bounding box center [303, 430] width 8 height 8
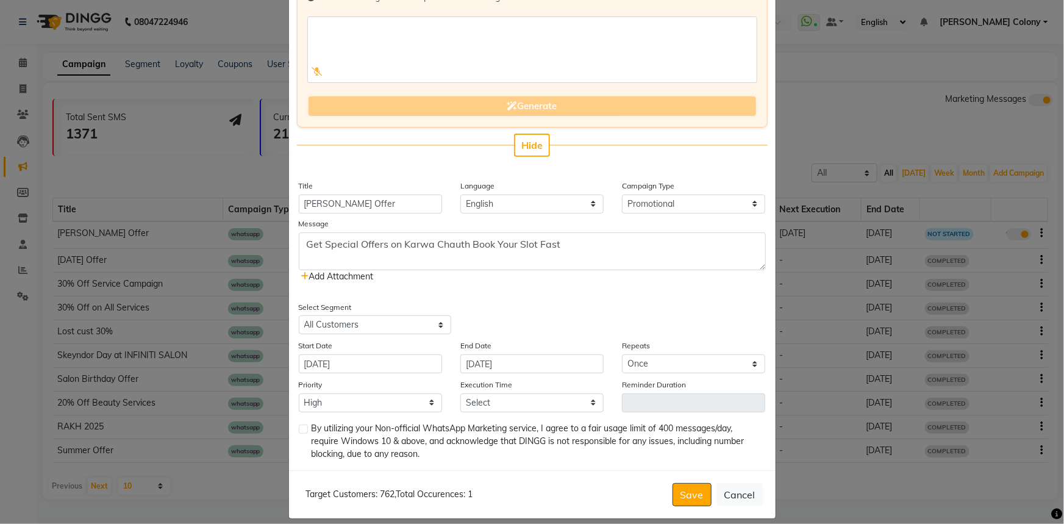
checkbox input "true"
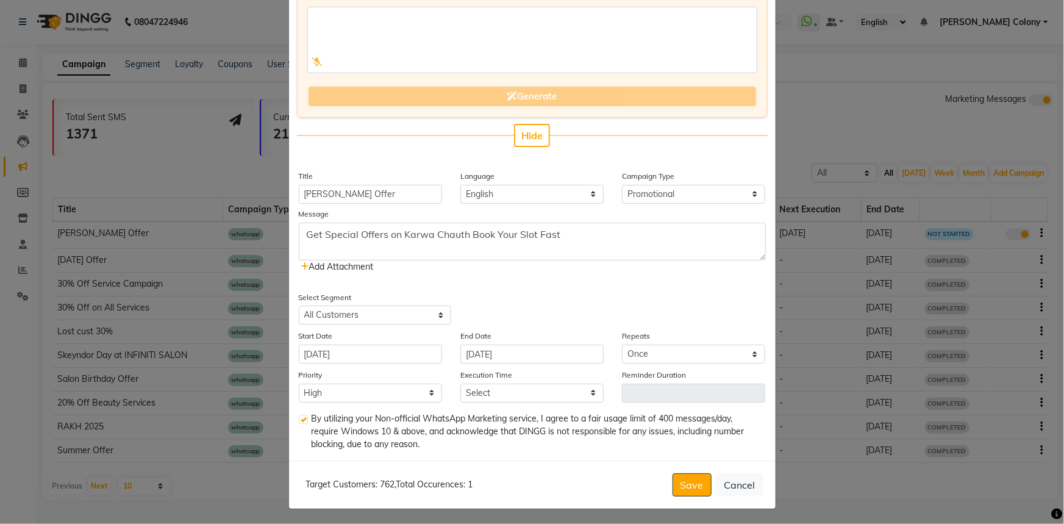
scroll to position [123, 0]
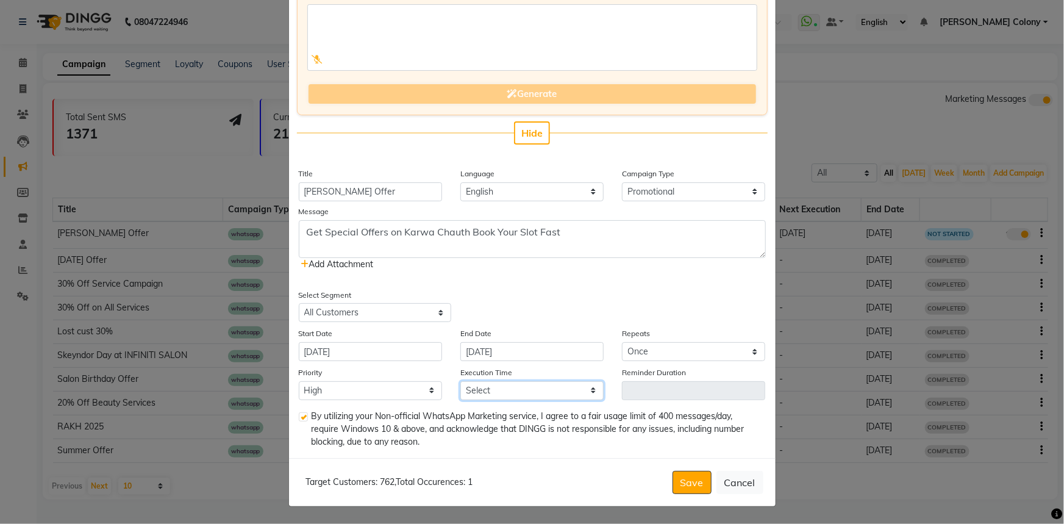
click at [501, 393] on select "Select 09:00 AM 09:15 AM 09:30 AM 09:45 AM 10:00 AM 10:15 AM 10:30 AM 10:45 AM …" at bounding box center [531, 390] width 143 height 19
select select "780"
click at [460, 381] on select "Select 09:00 AM 09:15 AM 09:30 AM 09:45 AM 10:00 AM 10:15 AM 10:30 AM 10:45 AM …" at bounding box center [531, 390] width 143 height 19
click at [682, 481] on button "Save" at bounding box center [692, 482] width 39 height 23
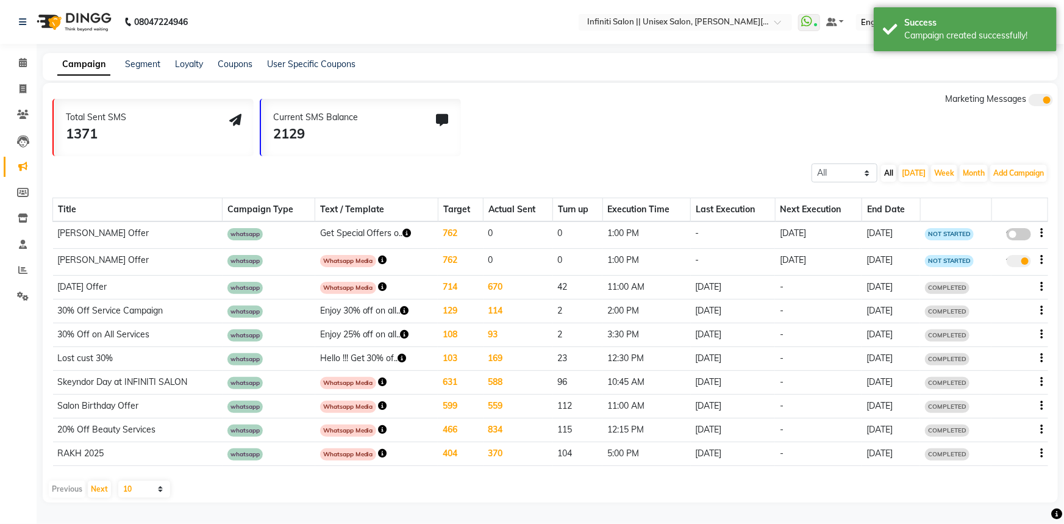
click at [356, 231] on td "Get Special Offers o.." at bounding box center [376, 234] width 123 height 27
click at [403, 235] on icon "button" at bounding box center [407, 233] width 9 height 9
click at [953, 234] on span "NOT STARTED" at bounding box center [949, 234] width 49 height 12
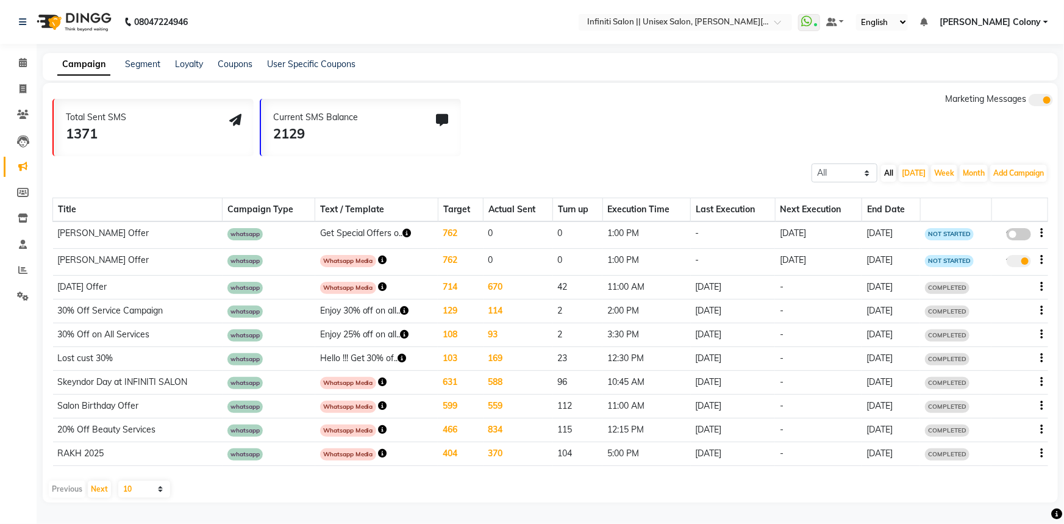
click at [1037, 232] on div "false" at bounding box center [1019, 235] width 46 height 16
click at [1042, 233] on icon "button" at bounding box center [1042, 233] width 2 height 1
click at [998, 228] on div "Edit" at bounding box center [1009, 225] width 38 height 15
select select "3"
select select "39214"
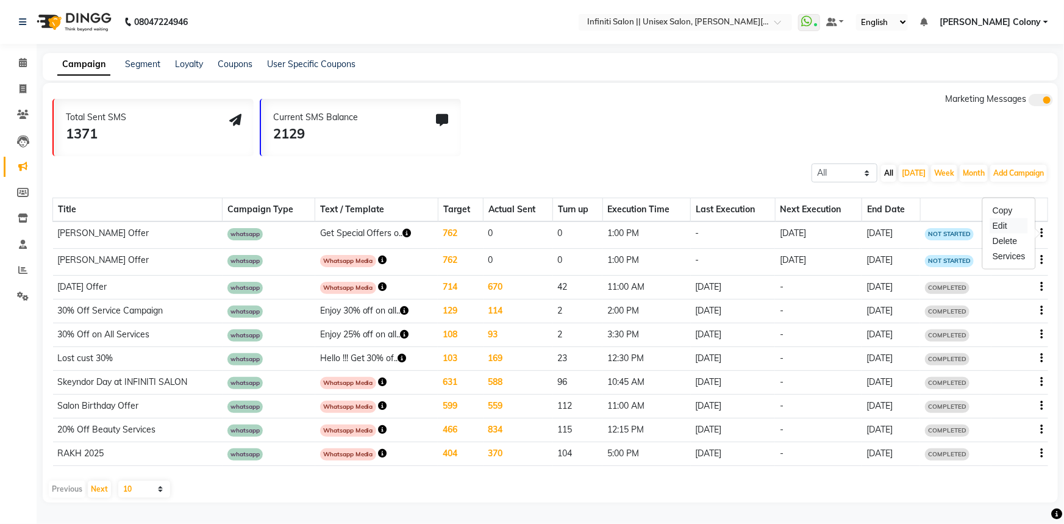
select select "1"
select select "780"
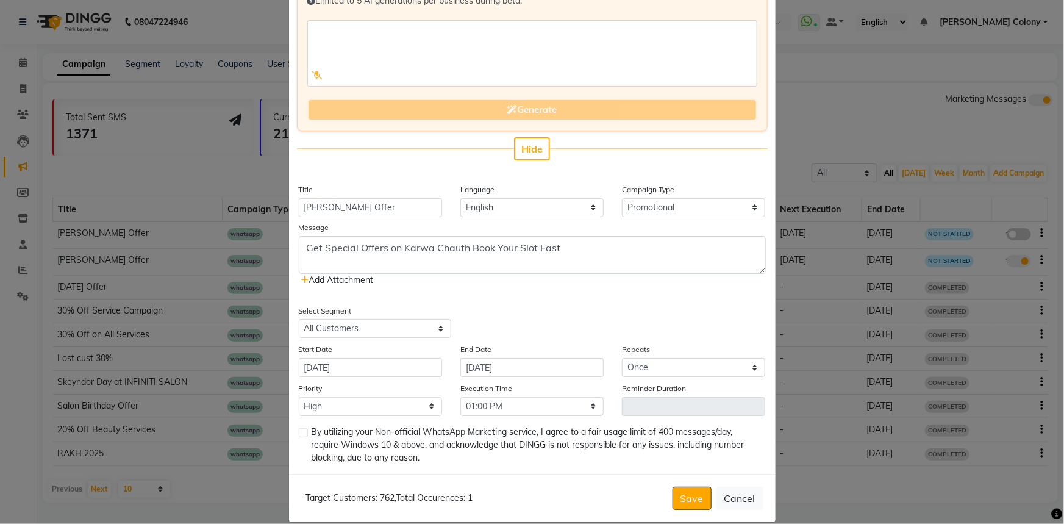
scroll to position [110, 0]
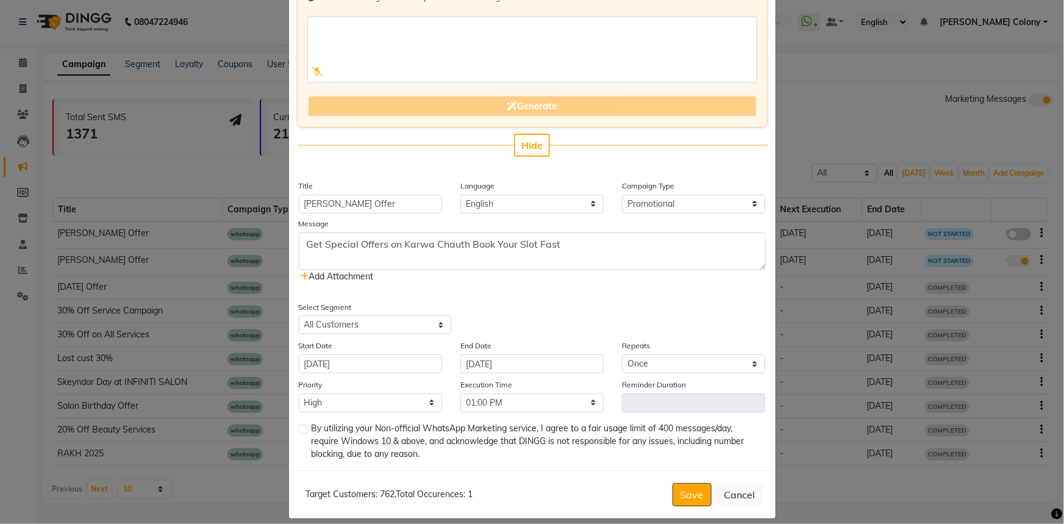
click at [304, 272] on icon at bounding box center [305, 276] width 8 height 9
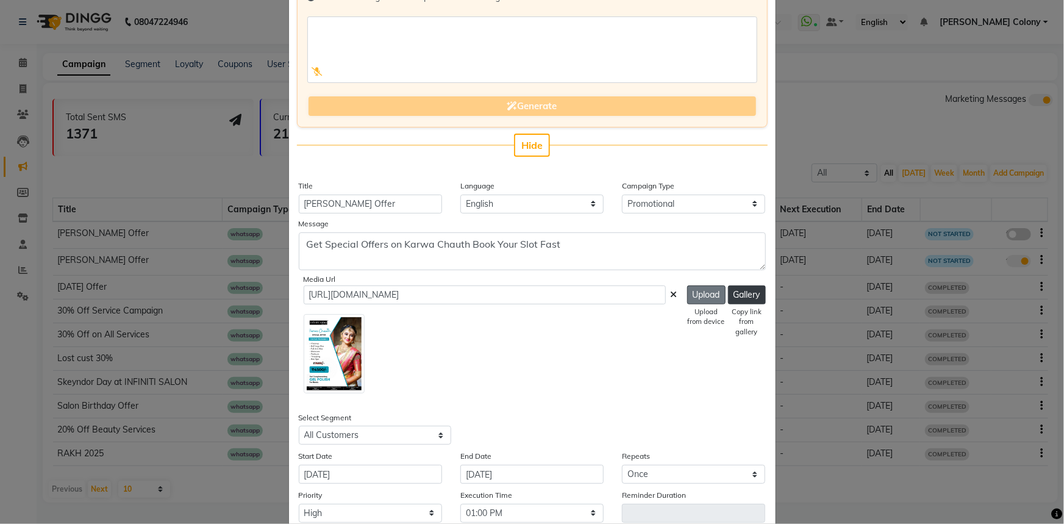
click at [695, 287] on button "Upload" at bounding box center [706, 294] width 38 height 19
type input "[URL][DOMAIN_NAME]"
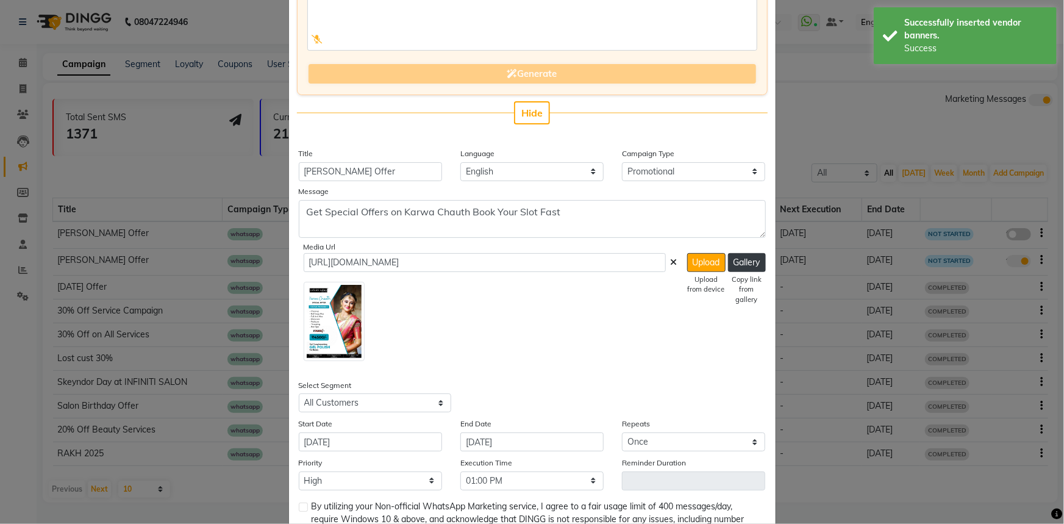
scroll to position [173, 0]
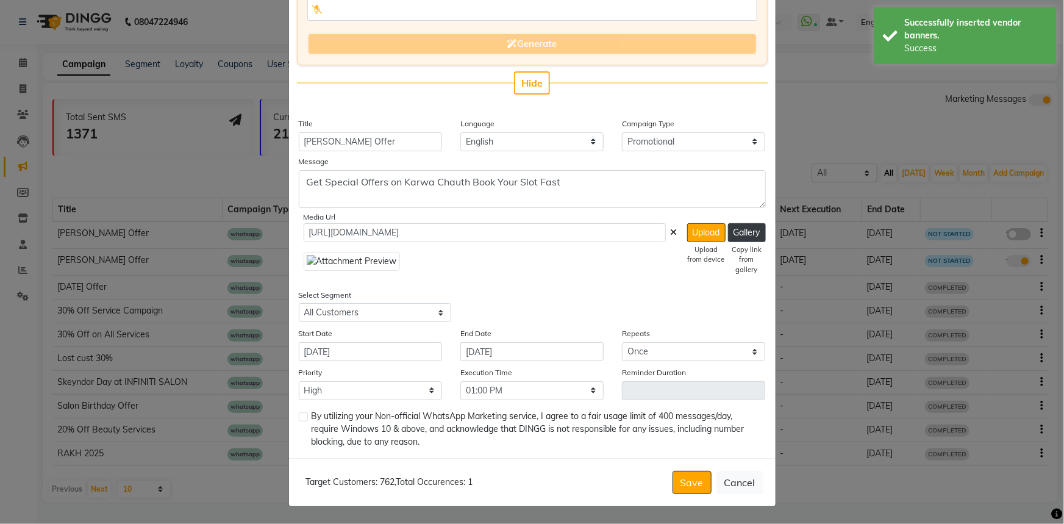
click at [293, 413] on div "Enter your prompt BETA Limited to 5 AI generations per business during beta. Ge…" at bounding box center [532, 172] width 487 height 571
click at [299, 414] on label at bounding box center [303, 416] width 9 height 9
click at [299, 414] on input "checkbox" at bounding box center [303, 417] width 8 height 8
checkbox input "true"
click at [696, 490] on button "Save" at bounding box center [692, 482] width 39 height 23
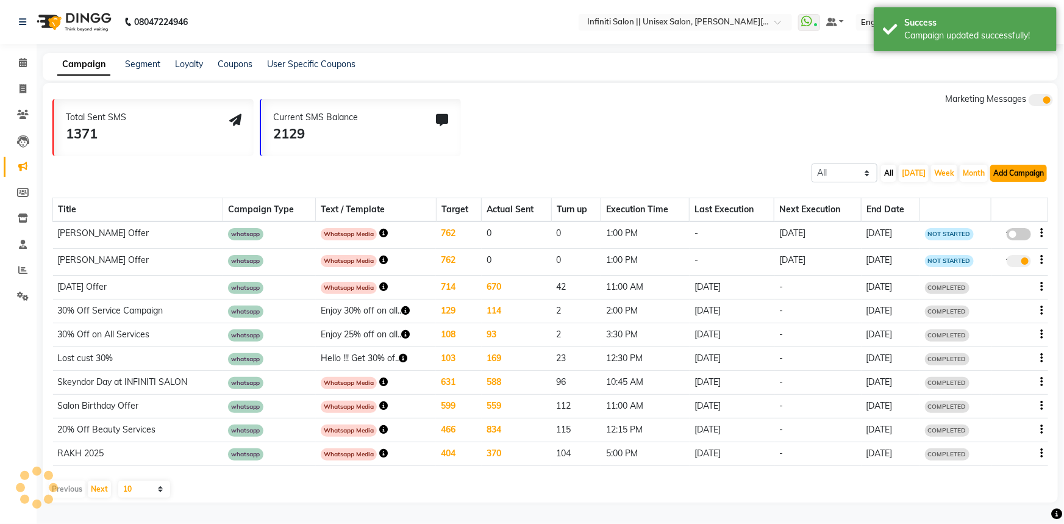
click at [1000, 175] on button "Add Campaign" at bounding box center [1018, 173] width 57 height 17
click at [1004, 229] on div "WhatsApp (Direct)" at bounding box center [1007, 229] width 103 height 18
select select "2"
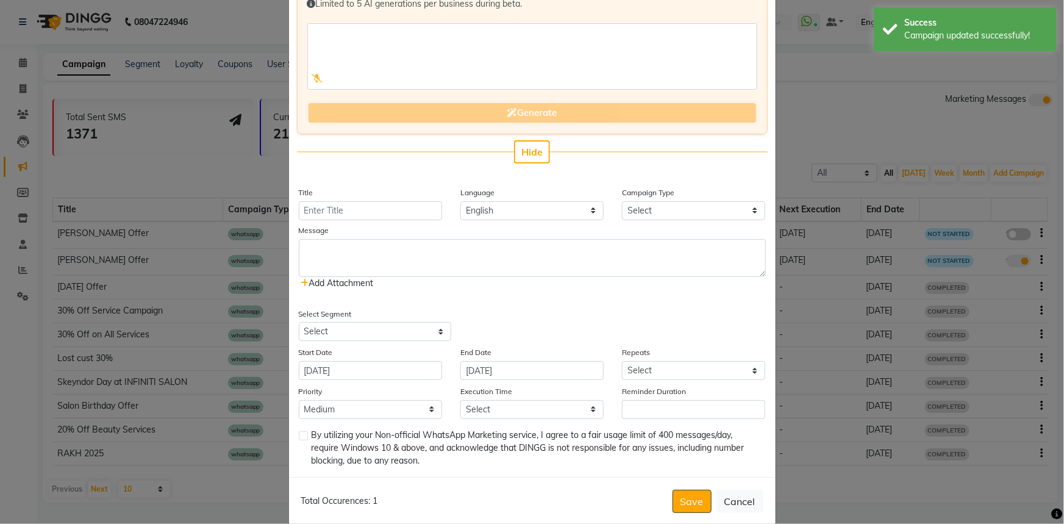
scroll to position [123, 0]
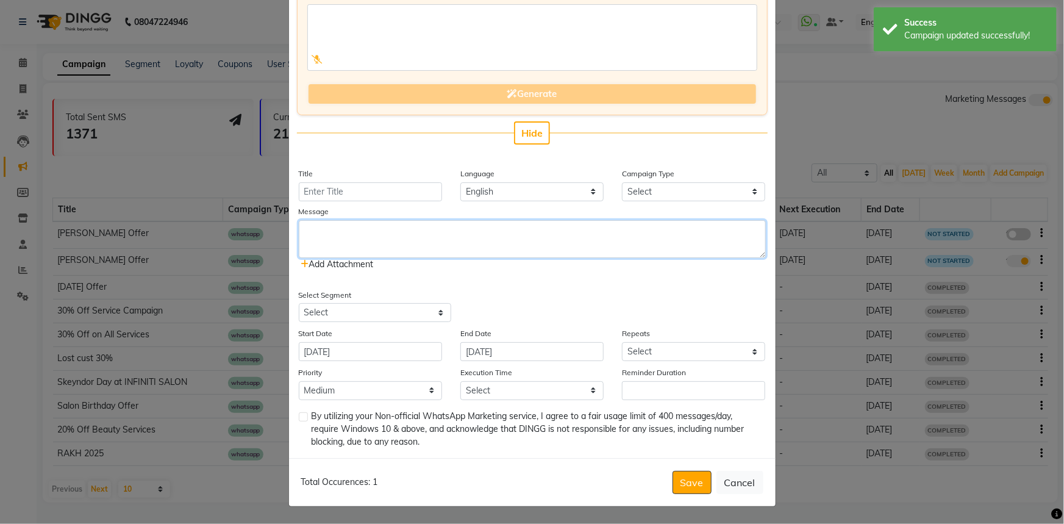
click at [338, 240] on textarea at bounding box center [532, 239] width 467 height 38
paste textarea "Get Special Offers on Karwa Chauth Book Your Slot Fast"
type textarea "Get Special Offers on Karwa Chauth Book Your Slot Fast"
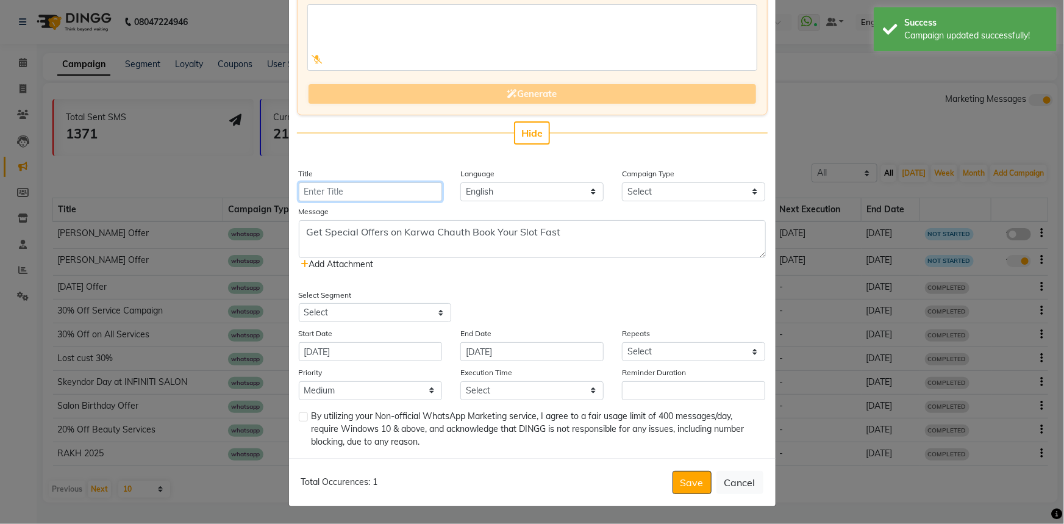
click at [339, 193] on input "Title" at bounding box center [370, 191] width 143 height 19
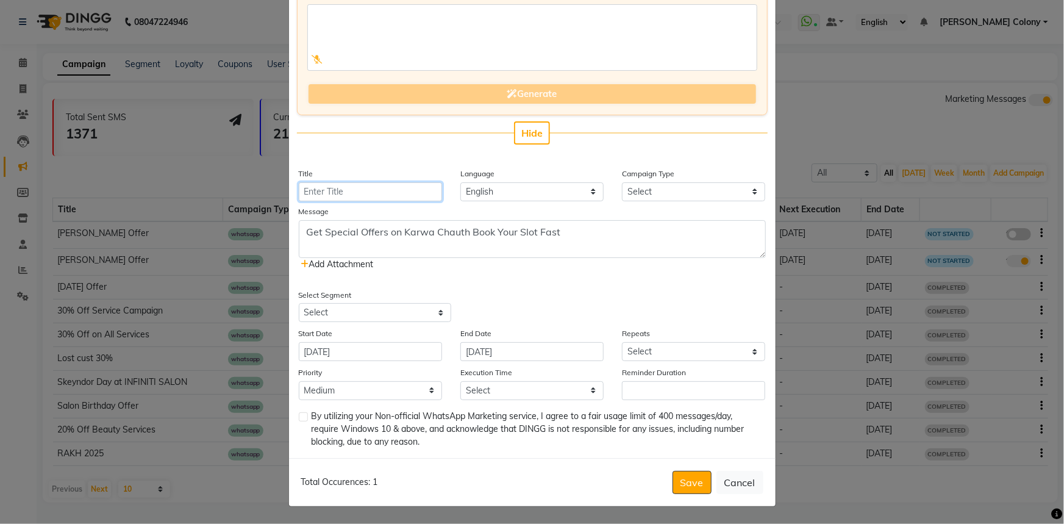
type input "[PERSON_NAME] Offer"
click at [644, 189] on select "Select Birthday Anniversary Promotional Service reminder" at bounding box center [693, 191] width 143 height 19
select select "3"
click at [622, 182] on select "Select Birthday Anniversary Promotional Service reminder" at bounding box center [693, 191] width 143 height 19
click at [334, 310] on select "Select All Customers All [DEMOGRAPHIC_DATA] Customer All [DEMOGRAPHIC_DATA] Cus…" at bounding box center [375, 312] width 152 height 19
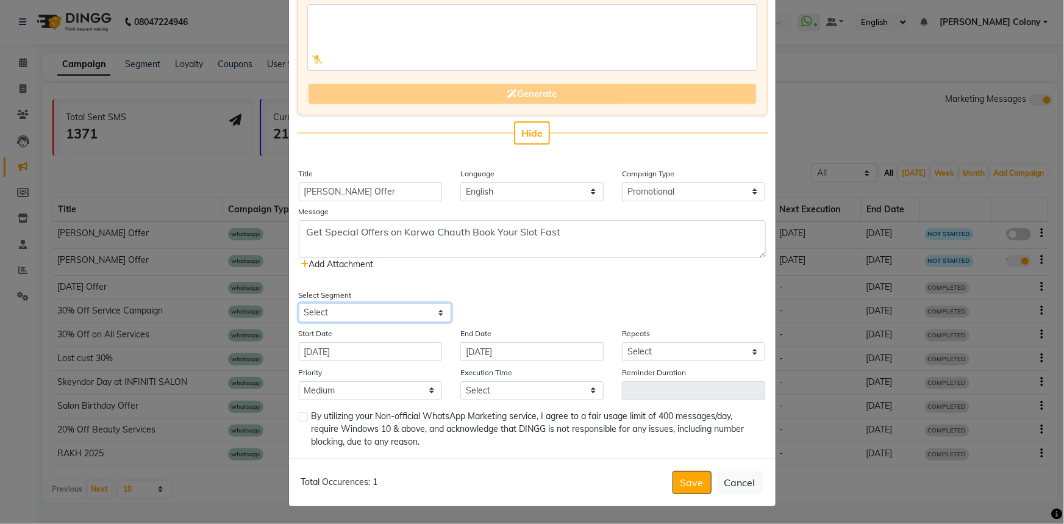
select select "39214"
click at [299, 303] on select "Select All Customers All [DEMOGRAPHIC_DATA] Customer All [DEMOGRAPHIC_DATA] Cus…" at bounding box center [375, 312] width 152 height 19
click at [470, 355] on input "[DATE]" at bounding box center [531, 351] width 143 height 19
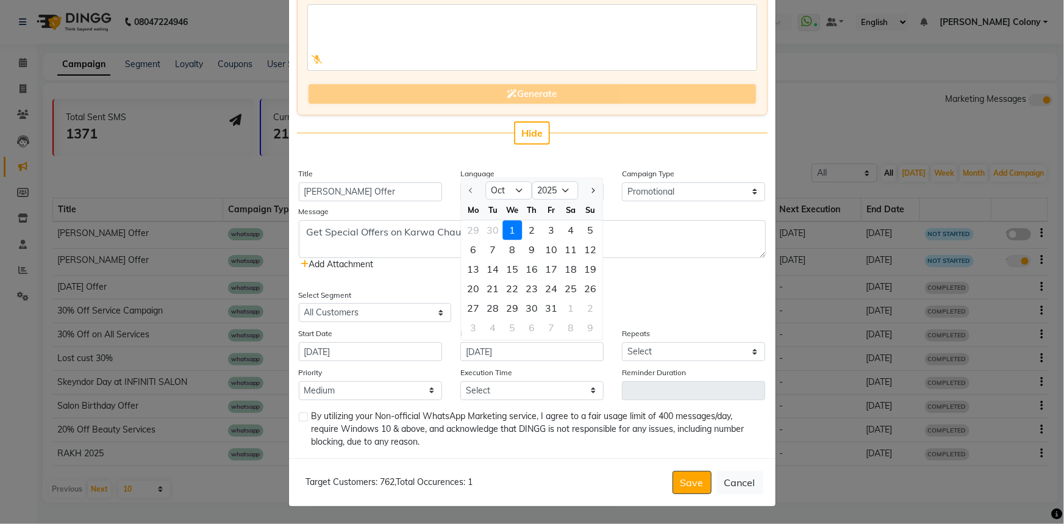
drag, startPoint x: 524, startPoint y: 227, endPoint x: 617, endPoint y: 410, distance: 205.1
click at [524, 228] on div "2" at bounding box center [532, 231] width 20 height 20
type input "[DATE]"
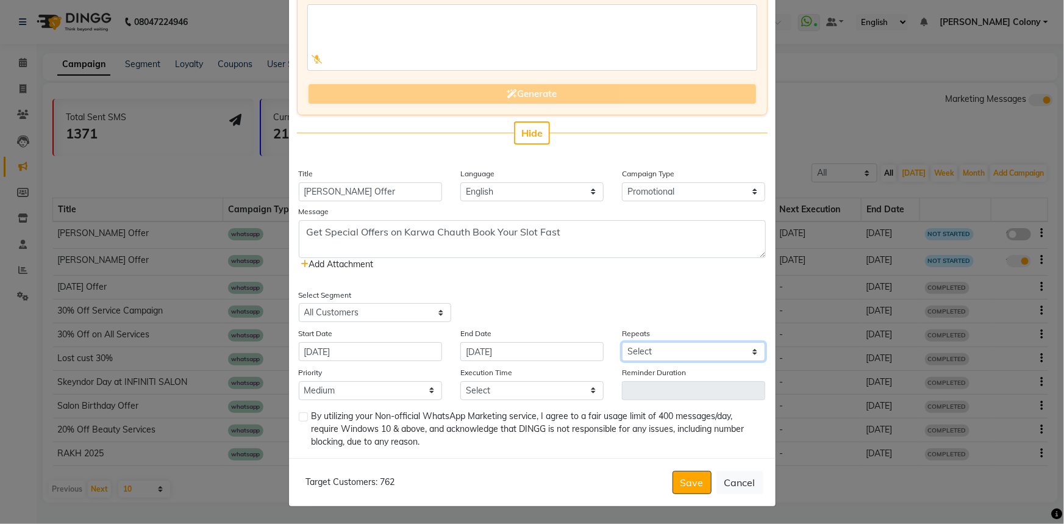
click at [660, 348] on select "Select Once Daily Alternate Day Weekly Monthly Yearly" at bounding box center [693, 351] width 143 height 19
select select "1"
click at [622, 342] on select "Select Once Daily Alternate Day Weekly Monthly Yearly" at bounding box center [693, 351] width 143 height 19
click at [386, 392] on select "Low Medium High" at bounding box center [370, 390] width 143 height 19
select select "1"
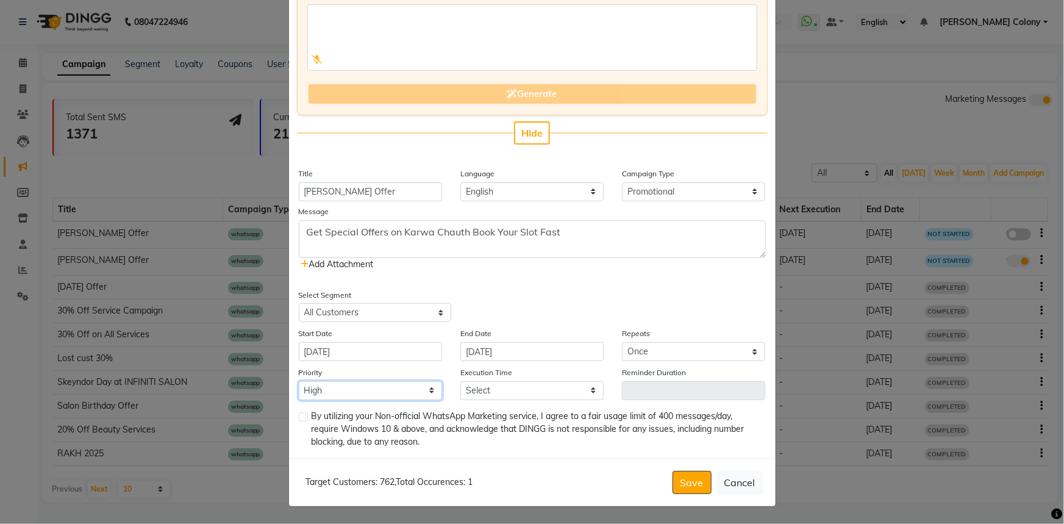
click at [299, 381] on select "Low Medium High" at bounding box center [370, 390] width 143 height 19
click at [495, 394] on select "Select 09:00 AM 09:15 AM 09:30 AM 09:45 AM 10:00 AM 10:15 AM 10:30 AM 10:45 AM …" at bounding box center [531, 390] width 143 height 19
click at [460, 381] on select "Select 09:00 AM 09:15 AM 09:30 AM 09:45 AM 10:00 AM 10:15 AM 10:30 AM 10:45 AM …" at bounding box center [531, 390] width 143 height 19
click at [524, 398] on select "Select 09:00 AM 09:15 AM 09:30 AM 09:45 AM 10:00 AM 10:15 AM 10:30 AM 10:45 AM …" at bounding box center [531, 390] width 143 height 19
select select "780"
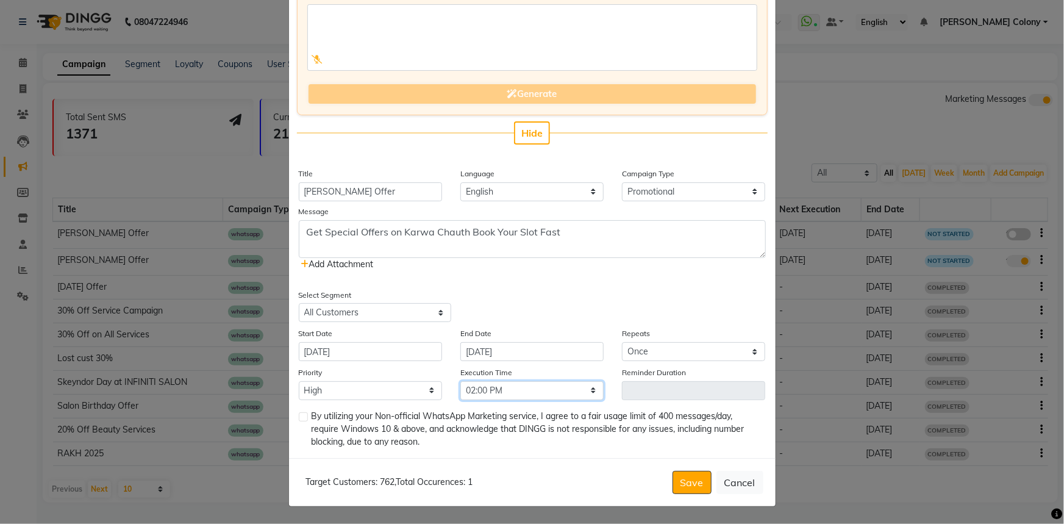
click at [460, 381] on select "Select 09:00 AM 09:15 AM 09:30 AM 09:45 AM 10:00 AM 10:15 AM 10:30 AM 10:45 AM …" at bounding box center [531, 390] width 143 height 19
drag, startPoint x: 682, startPoint y: 477, endPoint x: 352, endPoint y: 413, distance: 335.5
click at [356, 410] on form "Enter your prompt BETA Limited to 5 AI generations per business during beta. Ge…" at bounding box center [532, 221] width 487 height 569
click at [294, 416] on div "Enter your prompt BETA Limited to 5 AI generations per business during beta. Ge…" at bounding box center [532, 197] width 487 height 521
click at [299, 420] on label at bounding box center [303, 416] width 9 height 9
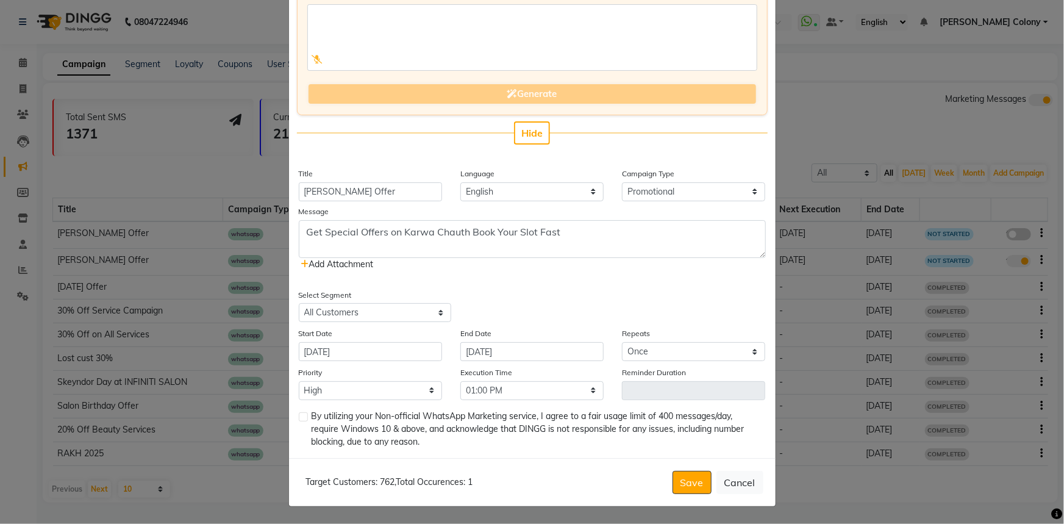
click at [299, 420] on input "checkbox" at bounding box center [303, 417] width 8 height 8
checkbox input "true"
click at [301, 260] on icon at bounding box center [305, 264] width 8 height 9
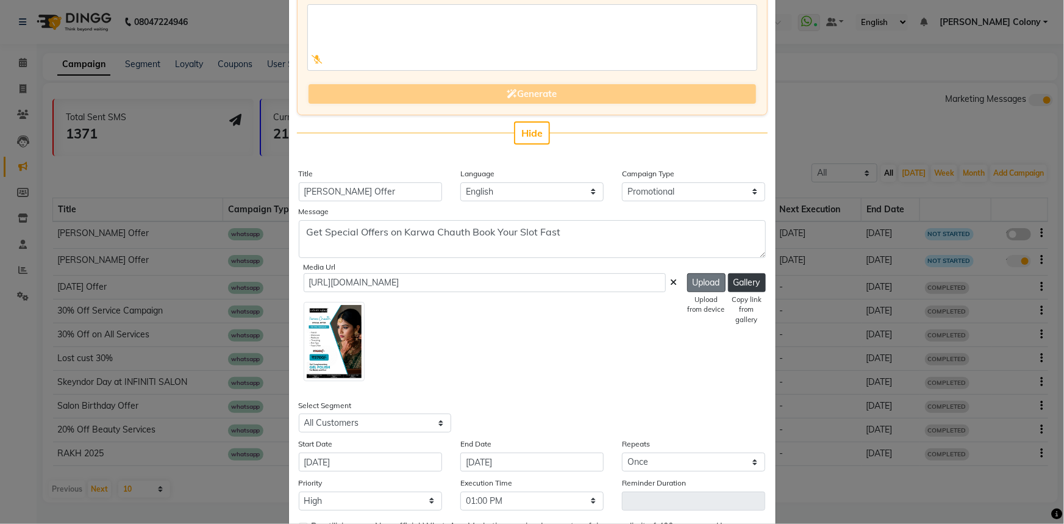
click at [696, 284] on button "Upload" at bounding box center [706, 282] width 38 height 19
type input "[URL][DOMAIN_NAME]"
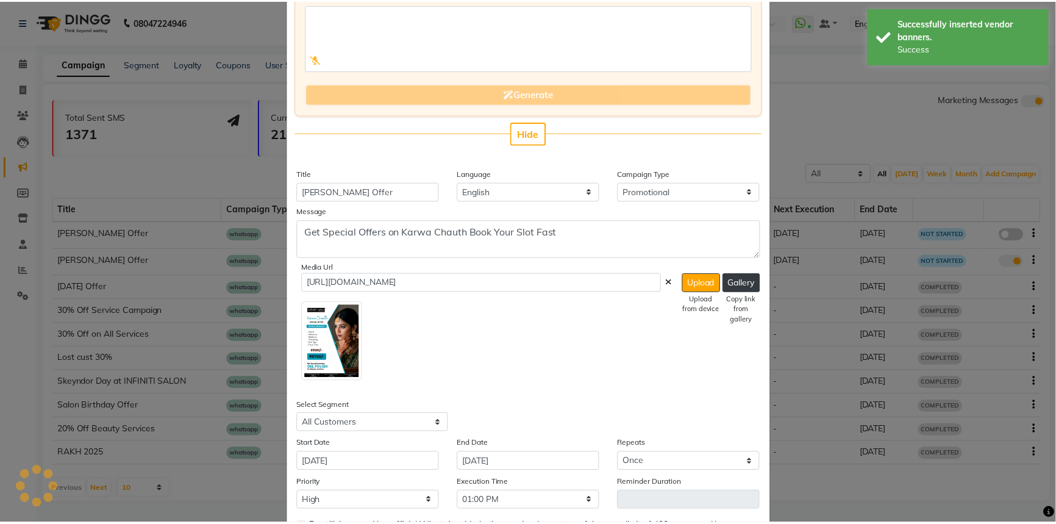
scroll to position [173, 0]
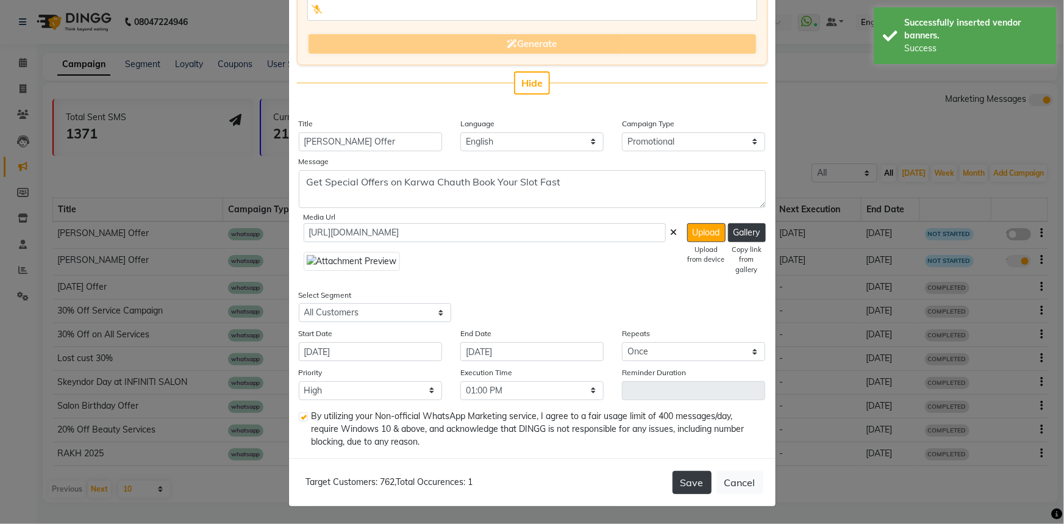
click at [691, 477] on button "Save" at bounding box center [692, 482] width 39 height 23
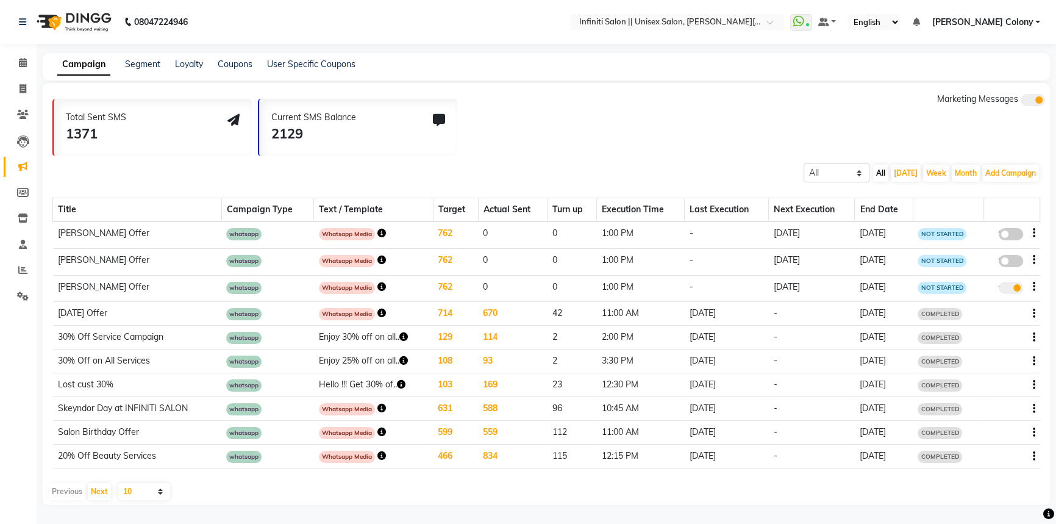
click at [45, 17] on img at bounding box center [73, 22] width 84 height 34
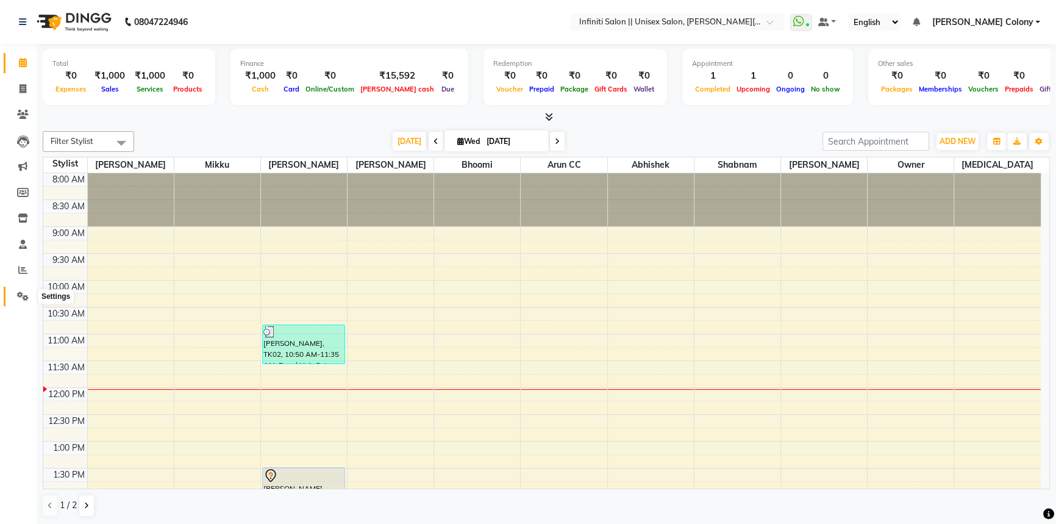
click at [23, 298] on icon at bounding box center [23, 296] width 12 height 9
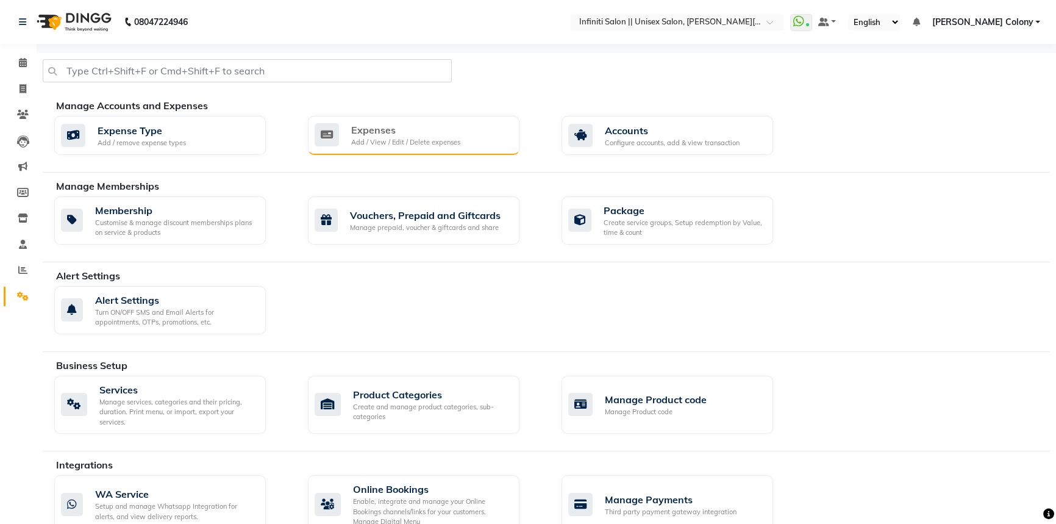
click at [446, 120] on div "Expenses Add / View / Edit / Delete expenses" at bounding box center [414, 135] width 212 height 39
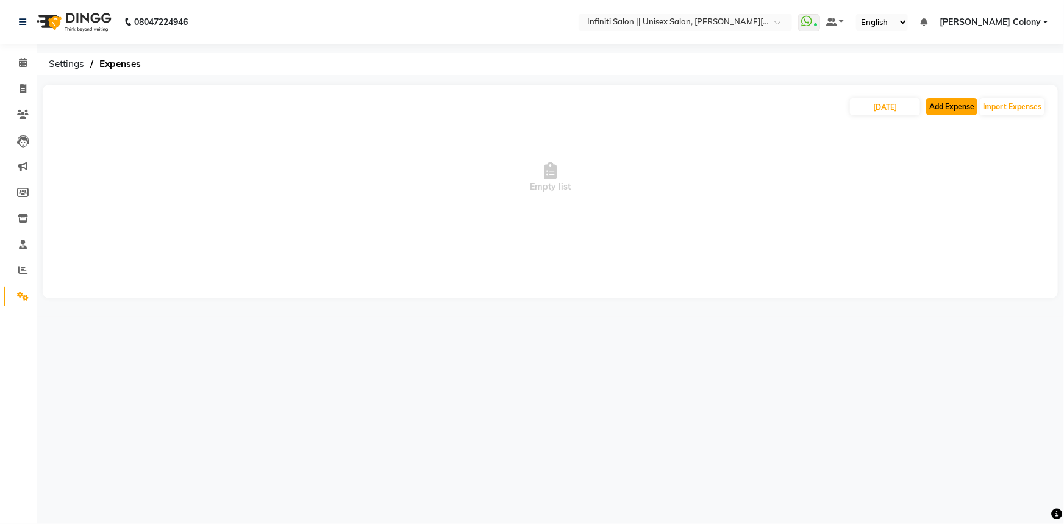
click at [970, 114] on button "Add Expense" at bounding box center [951, 106] width 51 height 17
select select "1"
select select "7361"
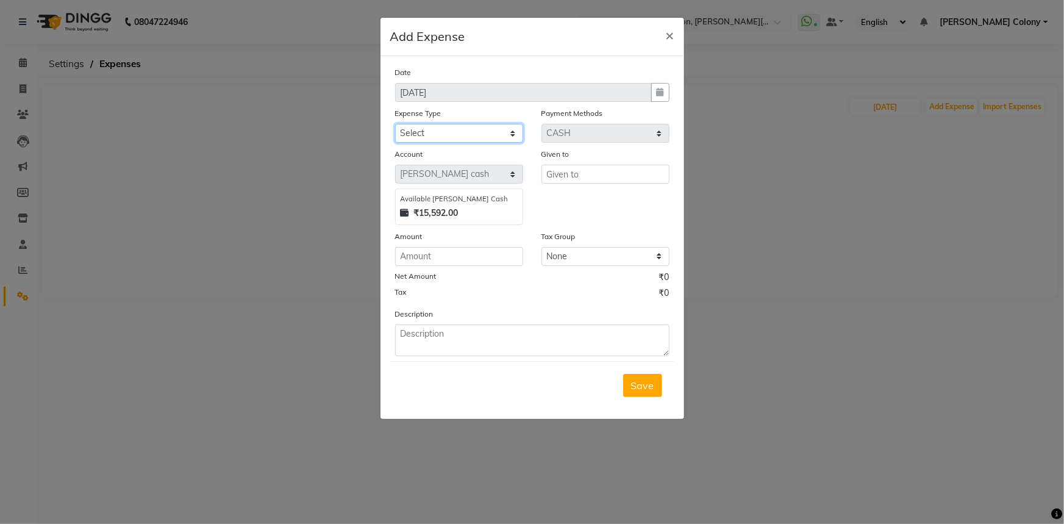
click at [432, 130] on select "Select Advance Salary Client Snacks Fuel Incentive Maintenance Miscellaneous Pa…" at bounding box center [459, 133] width 128 height 19
select select "12403"
click at [395, 124] on select "Select Advance Salary Client Snacks Fuel Incentive Maintenance Miscellaneous Pa…" at bounding box center [459, 133] width 128 height 19
click at [574, 175] on input "text" at bounding box center [606, 174] width 128 height 19
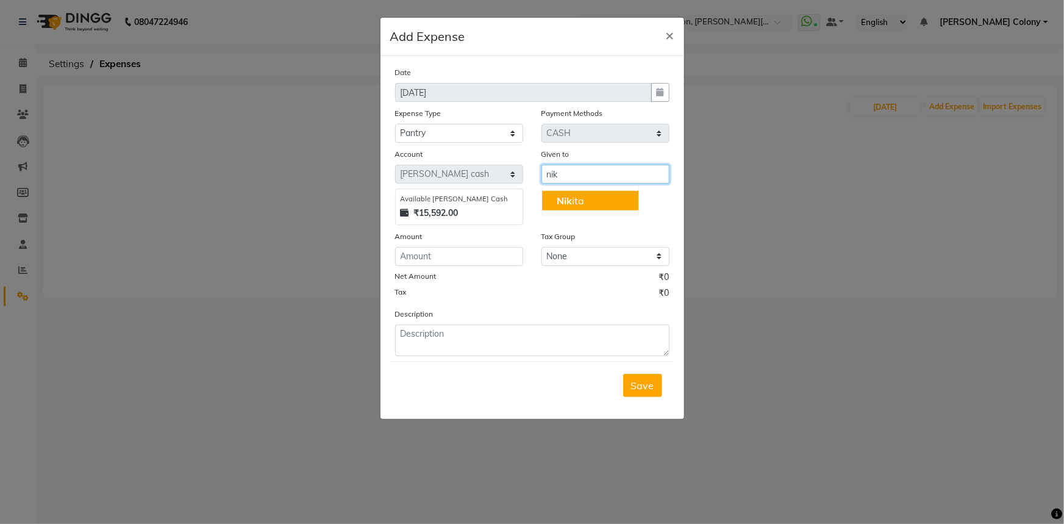
click at [599, 201] on button "Nik ita" at bounding box center [590, 201] width 96 height 20
type input "[MEDICAL_DATA]"
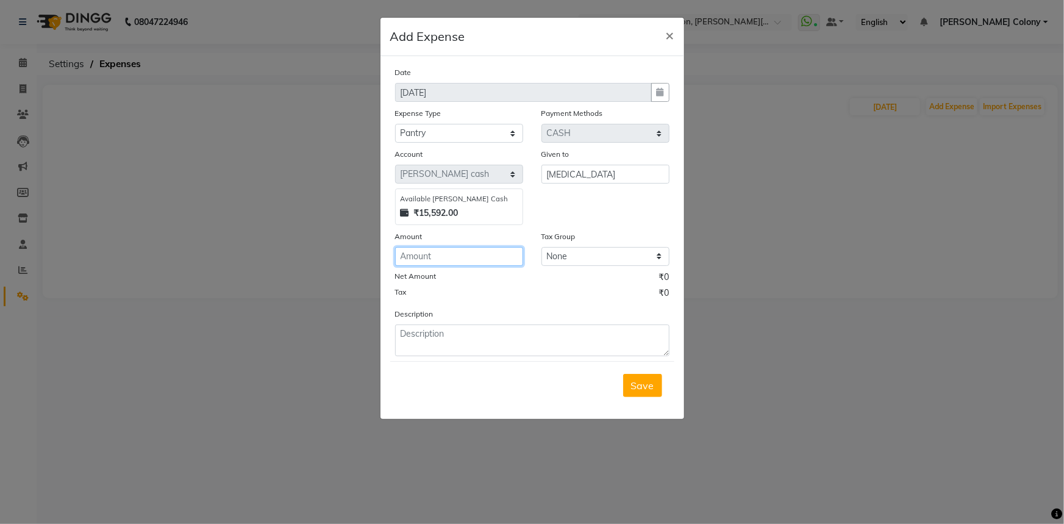
click at [422, 260] on input "number" at bounding box center [459, 256] width 128 height 19
type input "180"
click at [430, 340] on textarea at bounding box center [532, 340] width 274 height 32
type textarea "Milk"
click at [643, 387] on span "Save" at bounding box center [642, 385] width 23 height 12
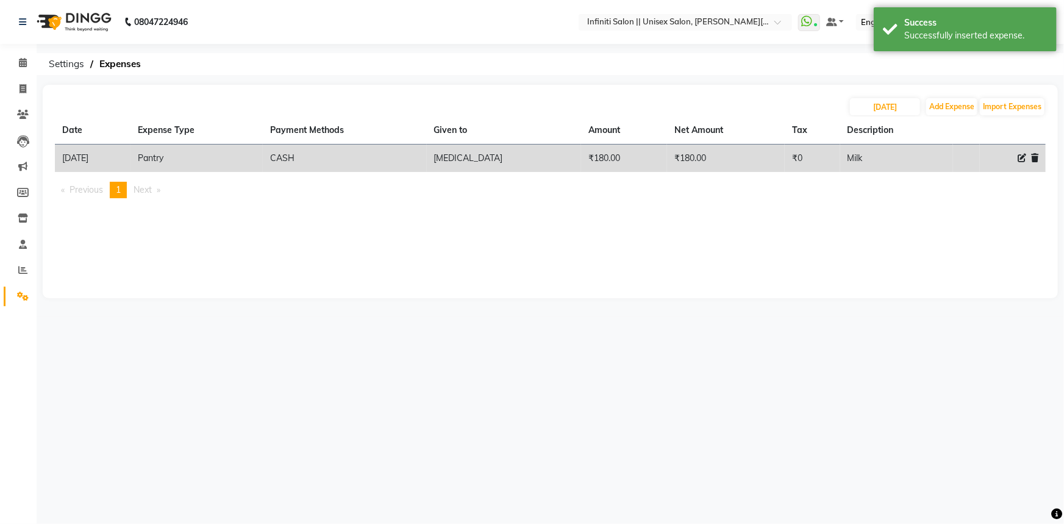
click at [46, 20] on img at bounding box center [73, 22] width 84 height 34
